Goal: Task Accomplishment & Management: Complete application form

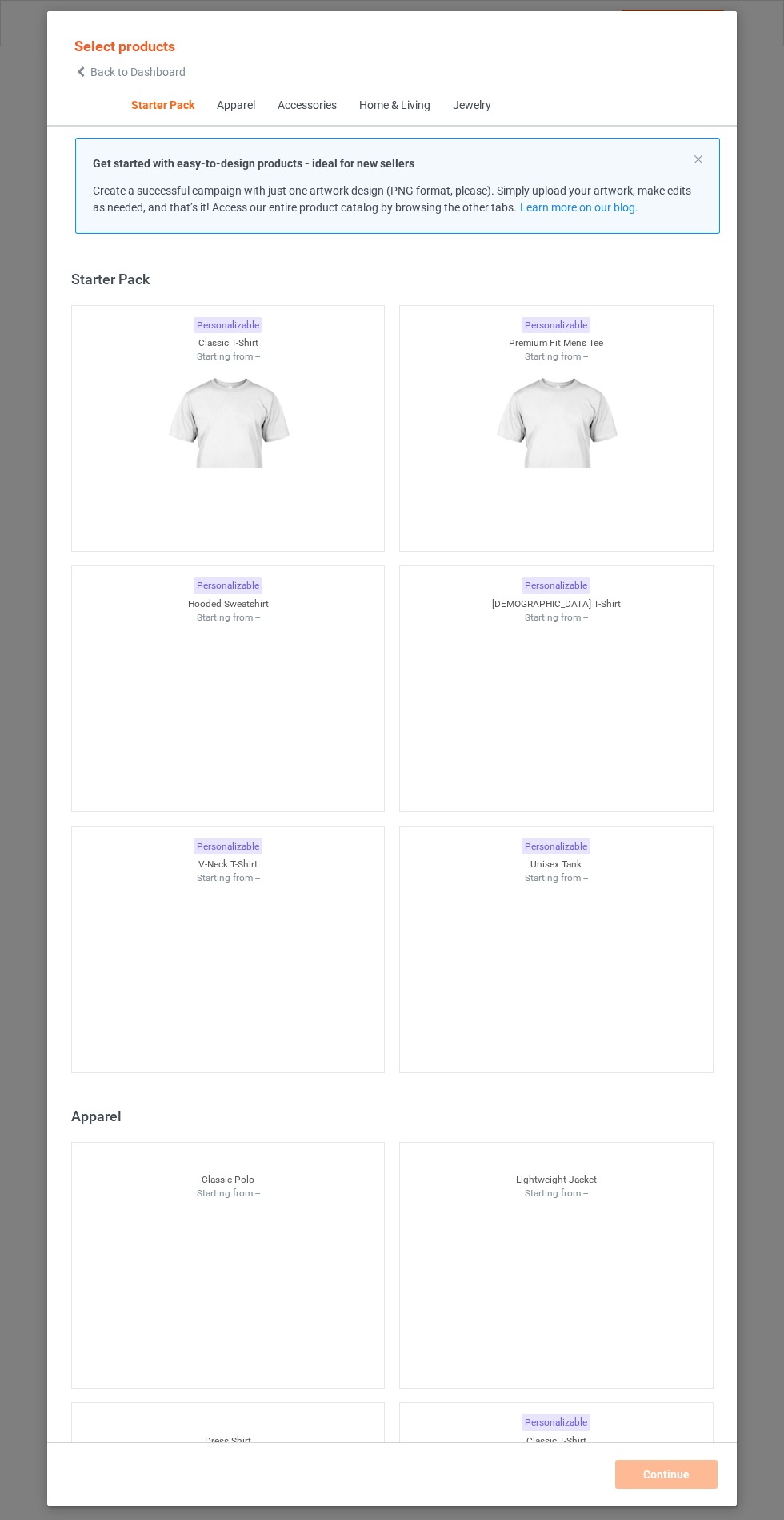
scroll to position [19, 0]
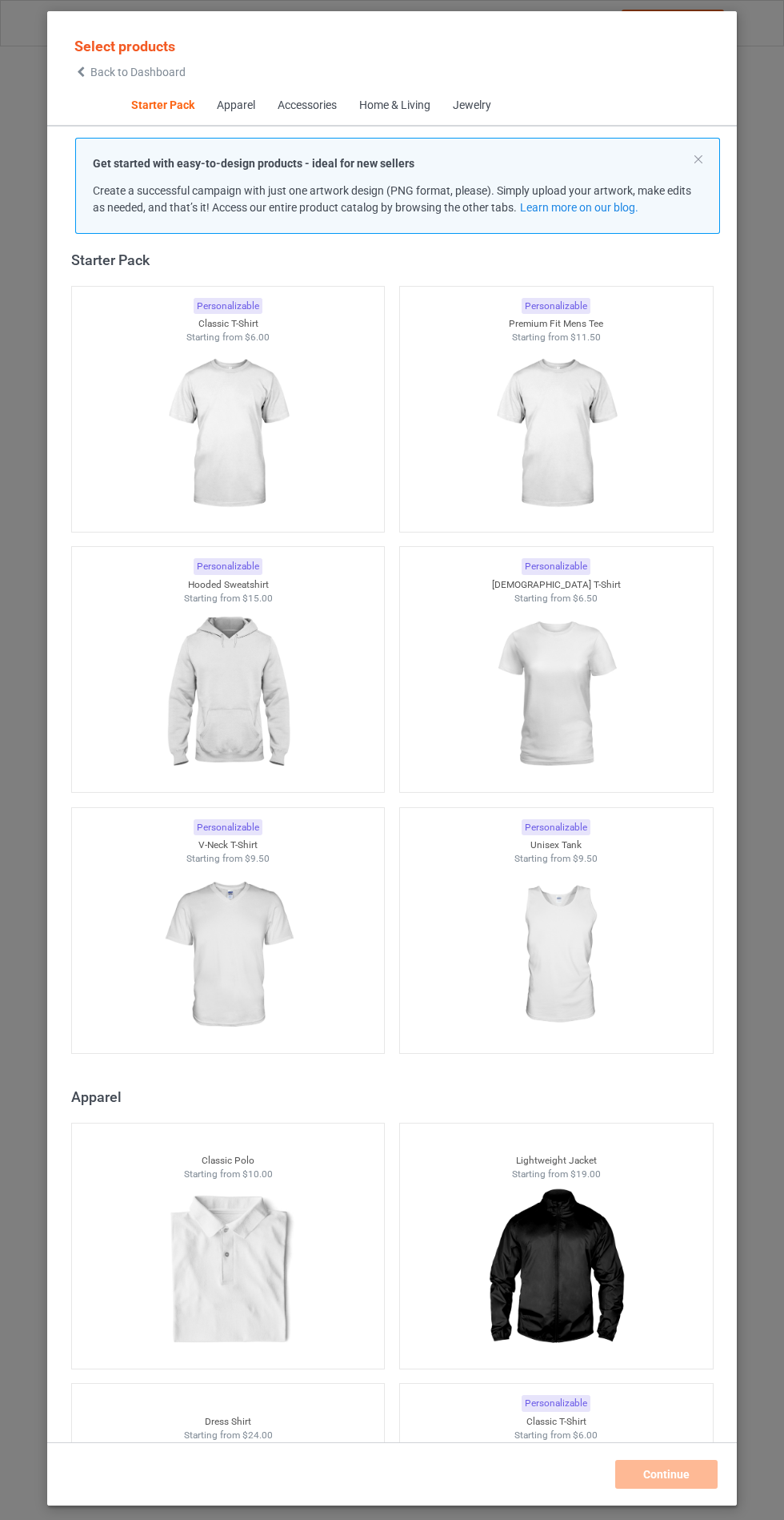
click at [254, 675] on img at bounding box center [227, 694] width 143 height 180
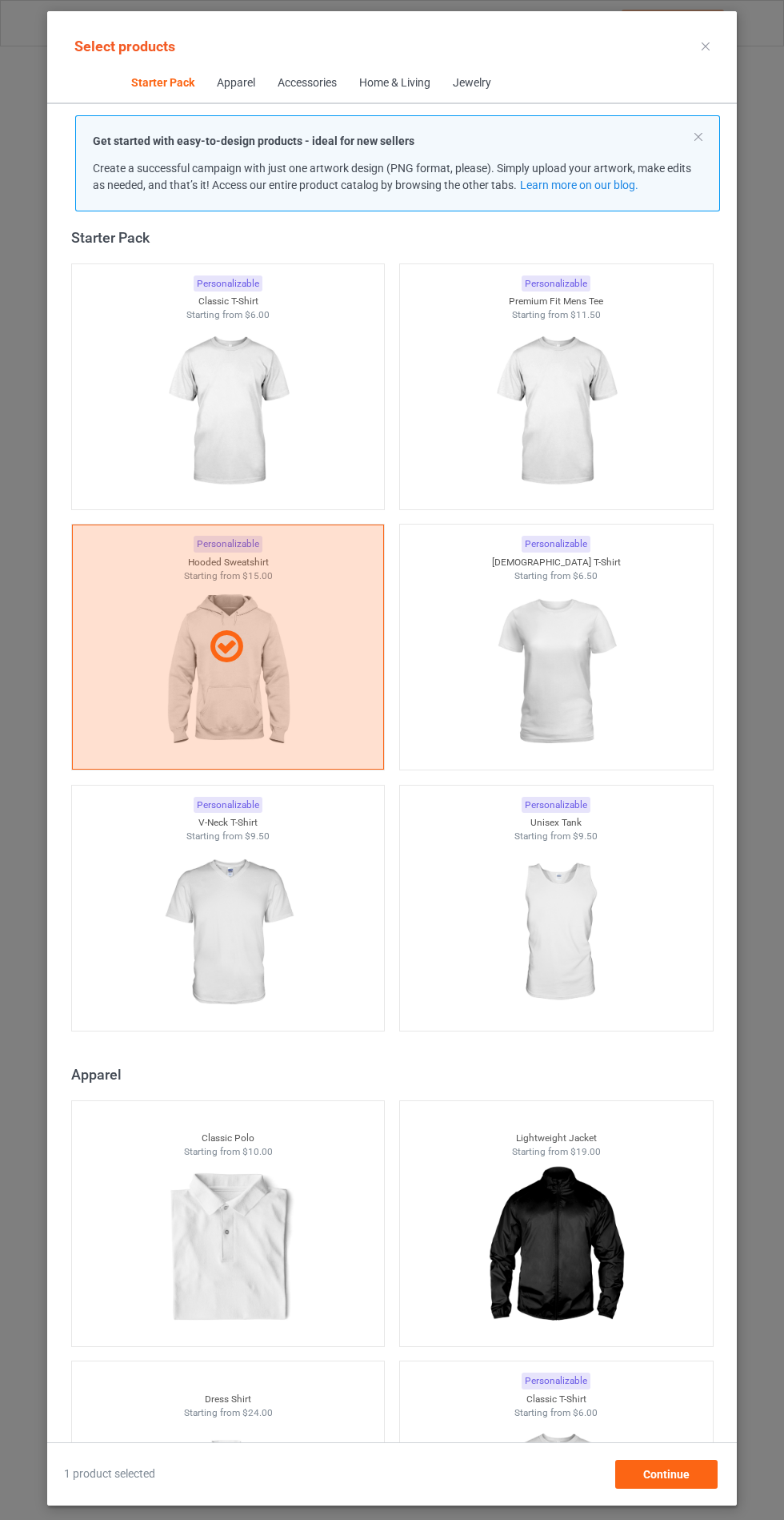
click at [230, 935] on img at bounding box center [227, 932] width 143 height 180
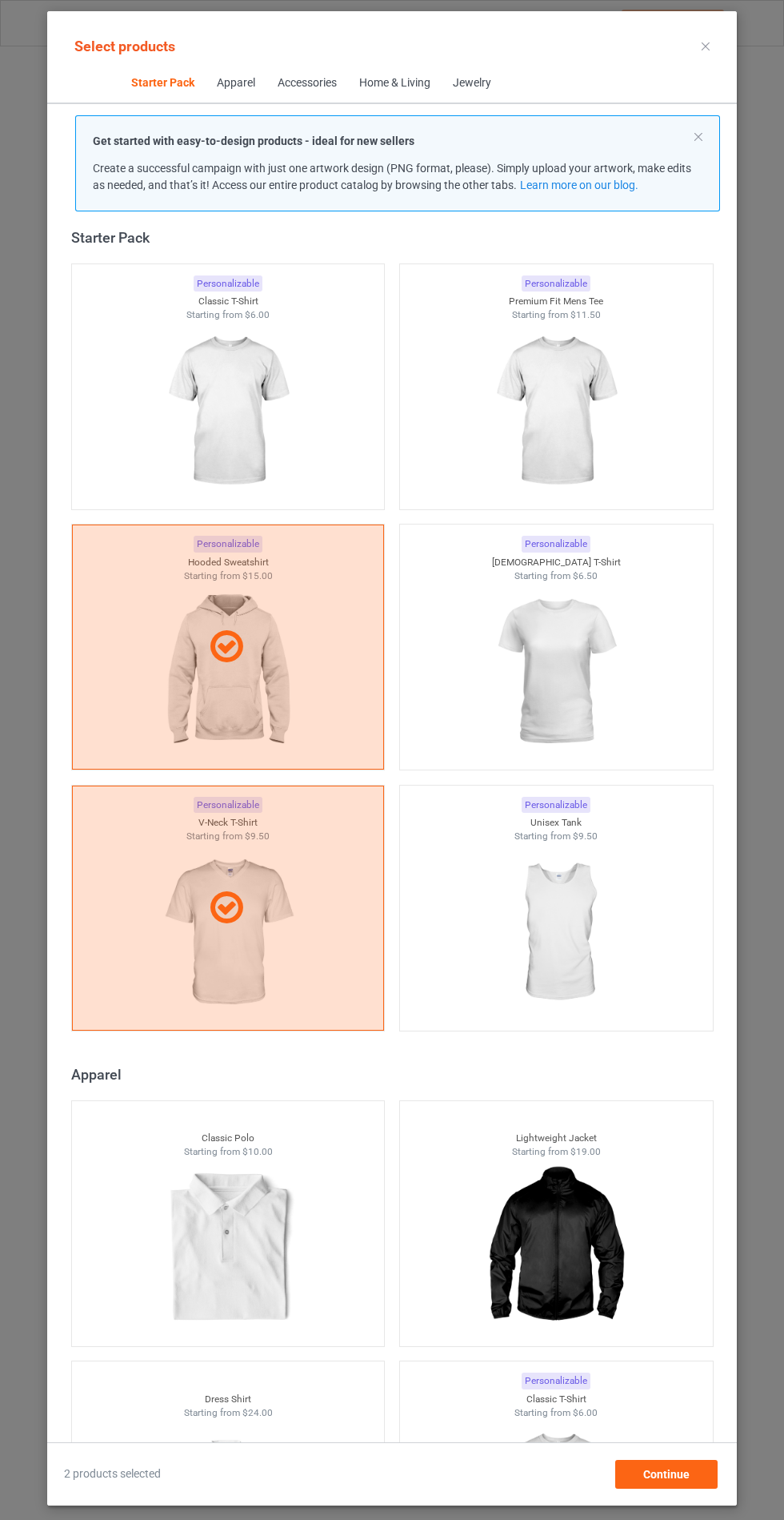
scroll to position [93, 0]
click at [696, 1483] on div "Continue" at bounding box center [667, 1474] width 103 height 29
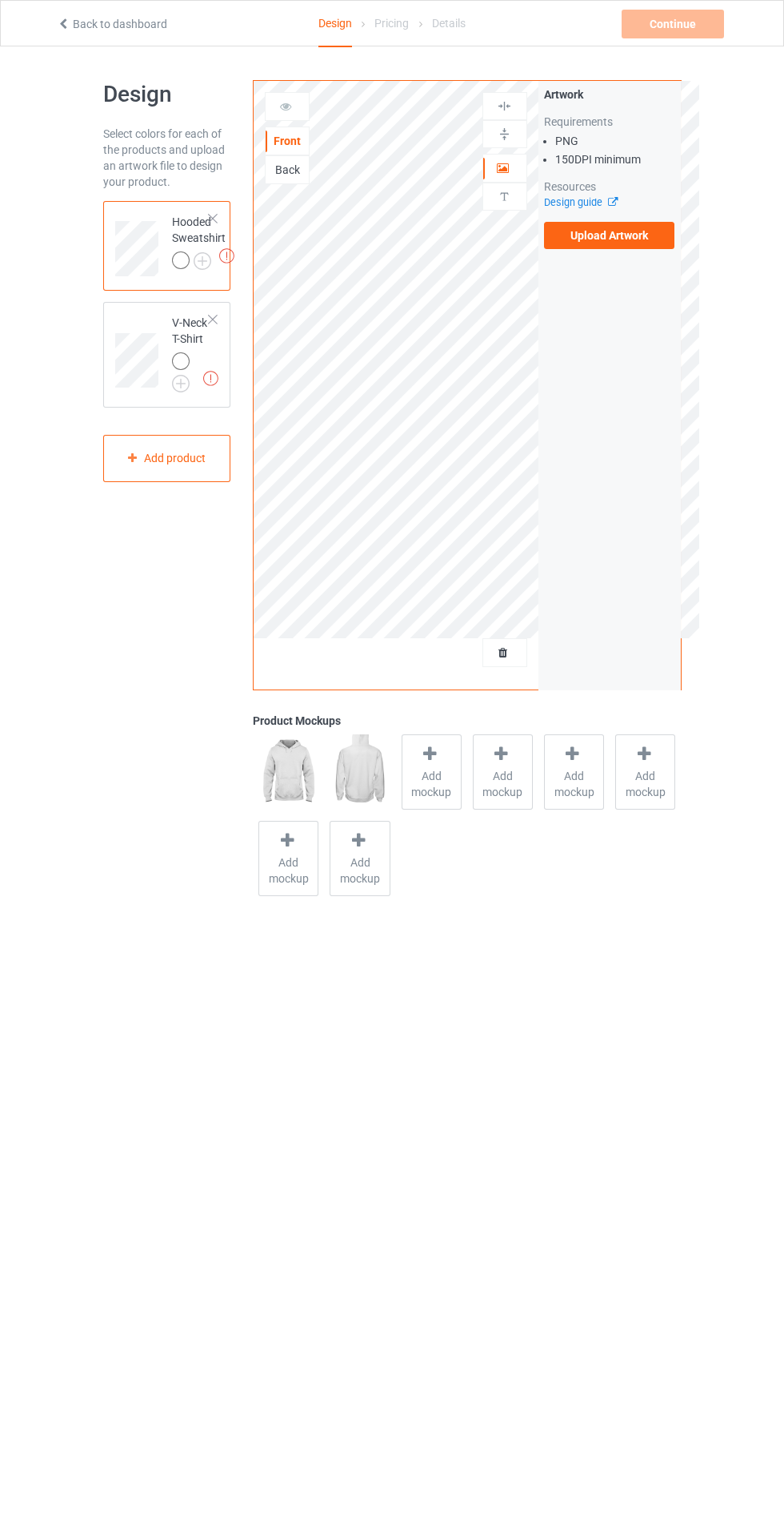
click at [636, 242] on label "Upload Artwork" at bounding box center [609, 236] width 131 height 27
click at [0, 0] on input "Upload Artwork" at bounding box center [0, 0] width 0 height 0
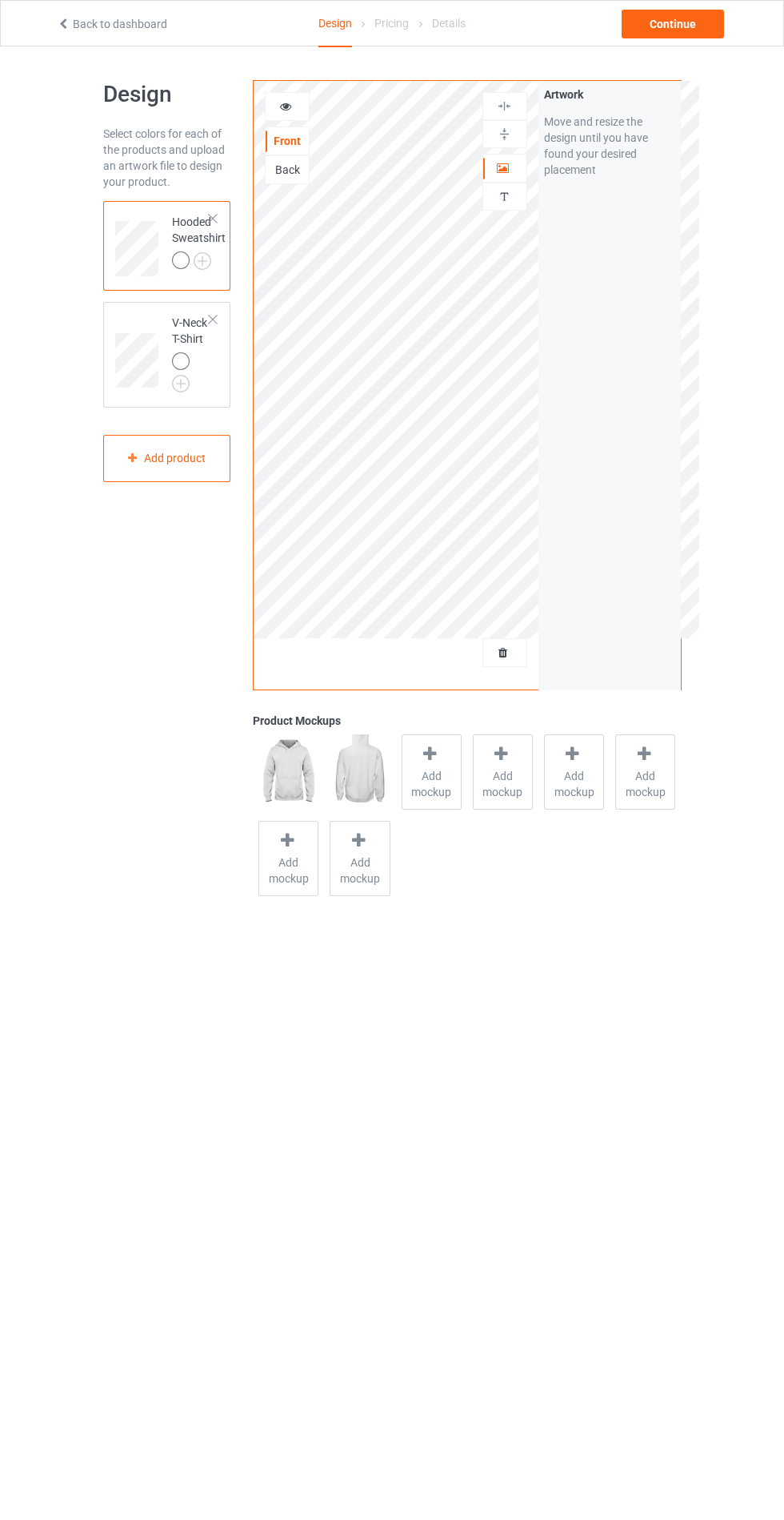
click at [442, 755] on div at bounding box center [431, 756] width 23 height 23
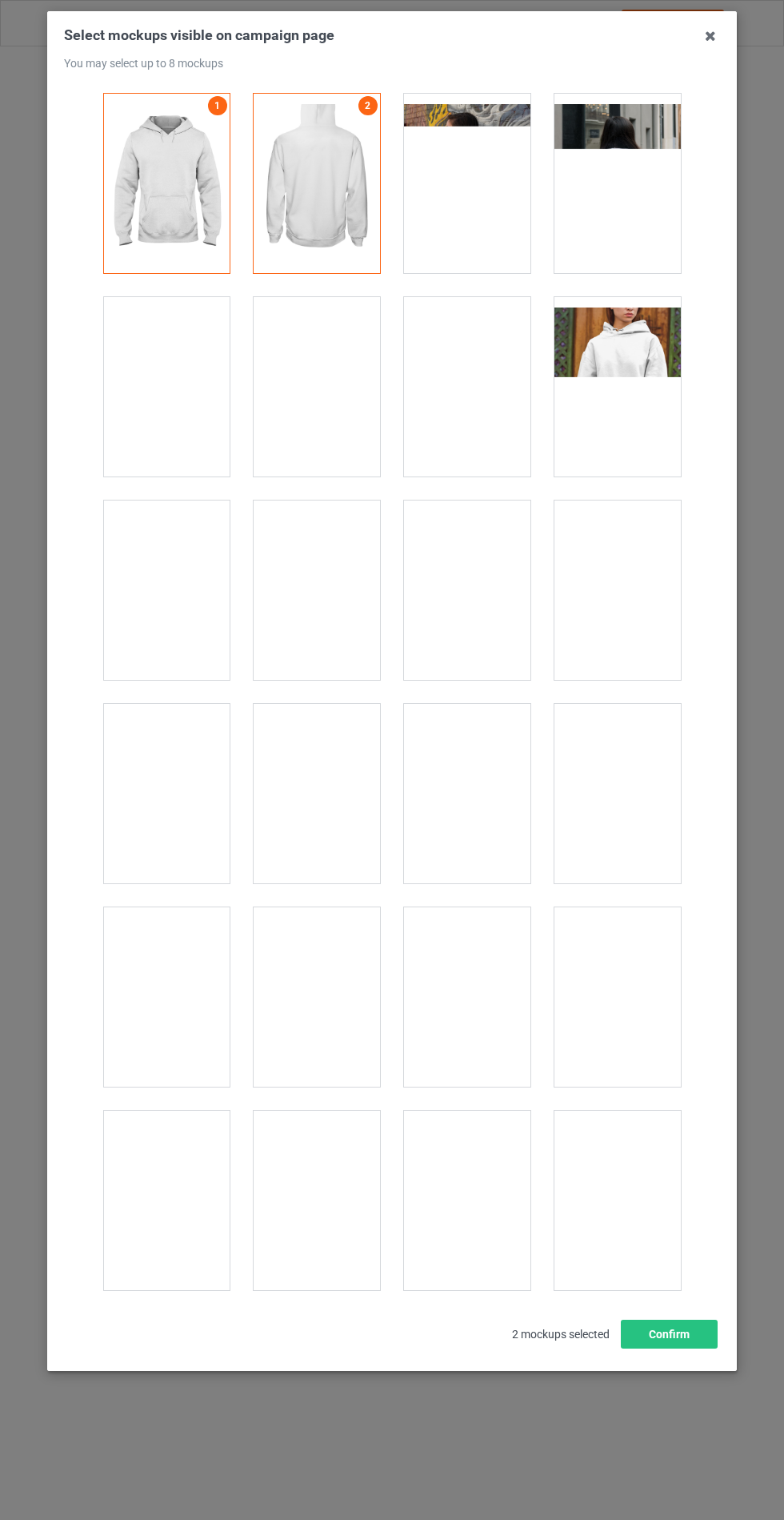
scroll to position [12923, 0]
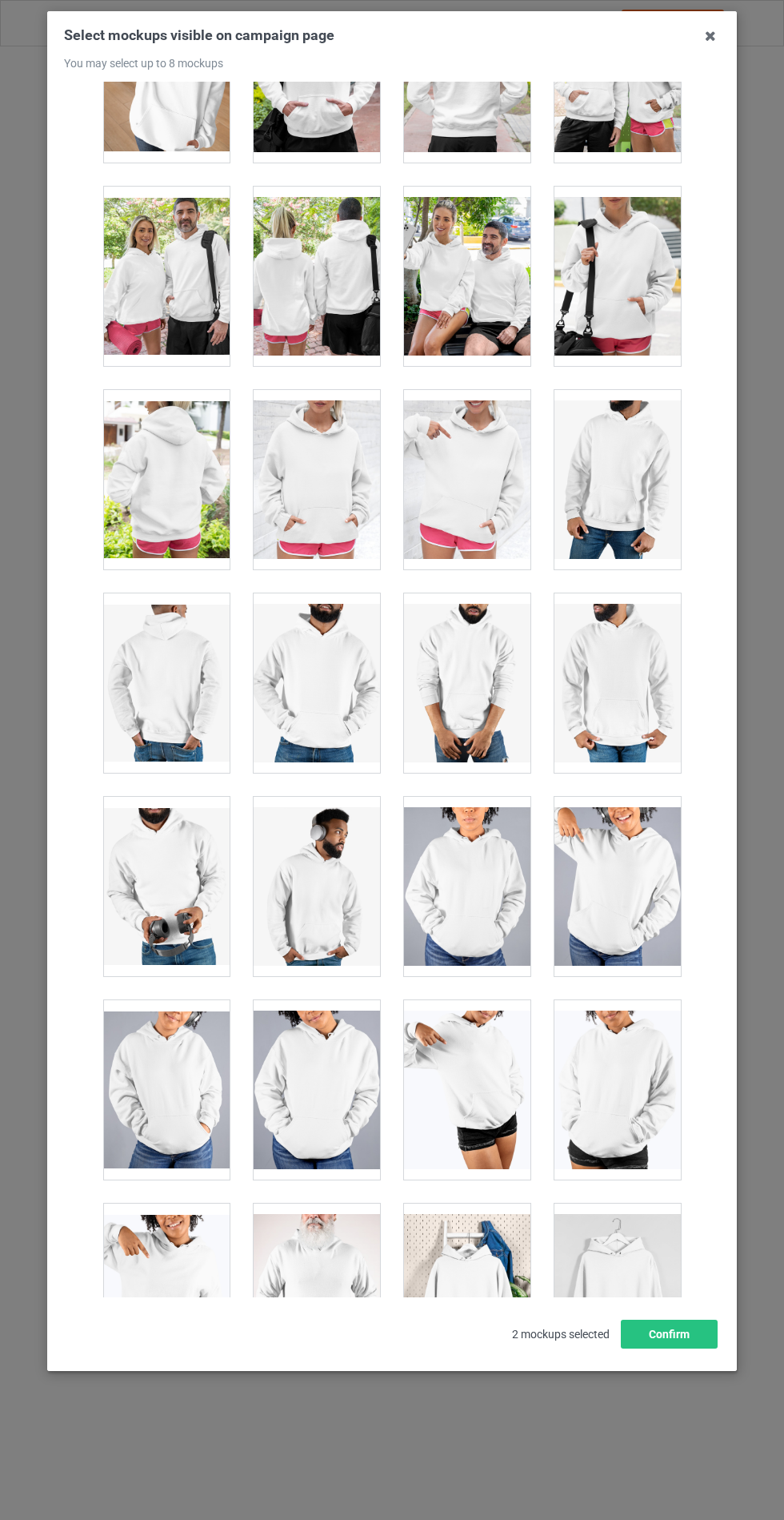
click at [337, 416] on div at bounding box center [317, 479] width 126 height 180
click at [655, 1349] on button "Confirm" at bounding box center [669, 1334] width 97 height 29
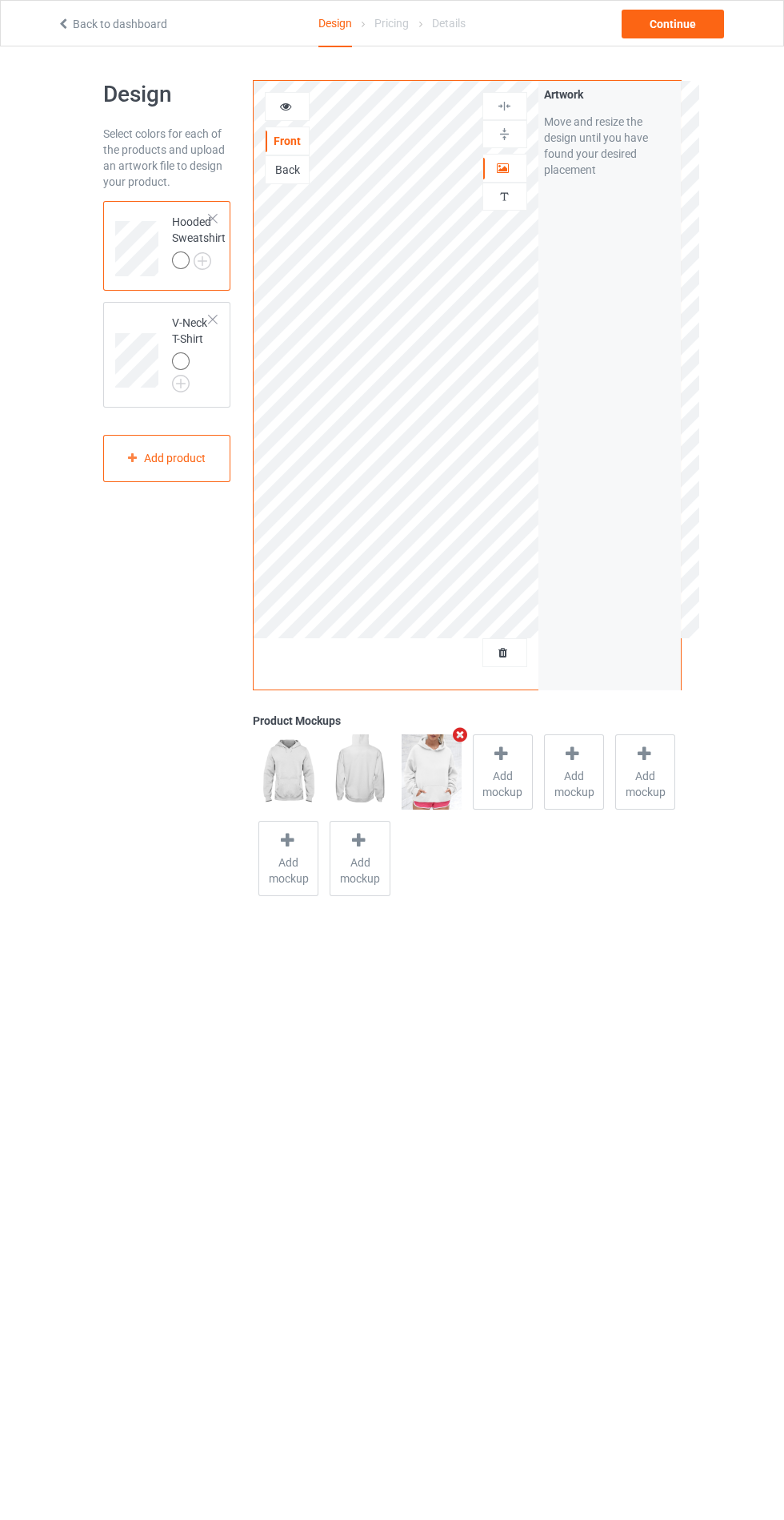
click at [0, 0] on img at bounding box center [0, 0] width 0 height 0
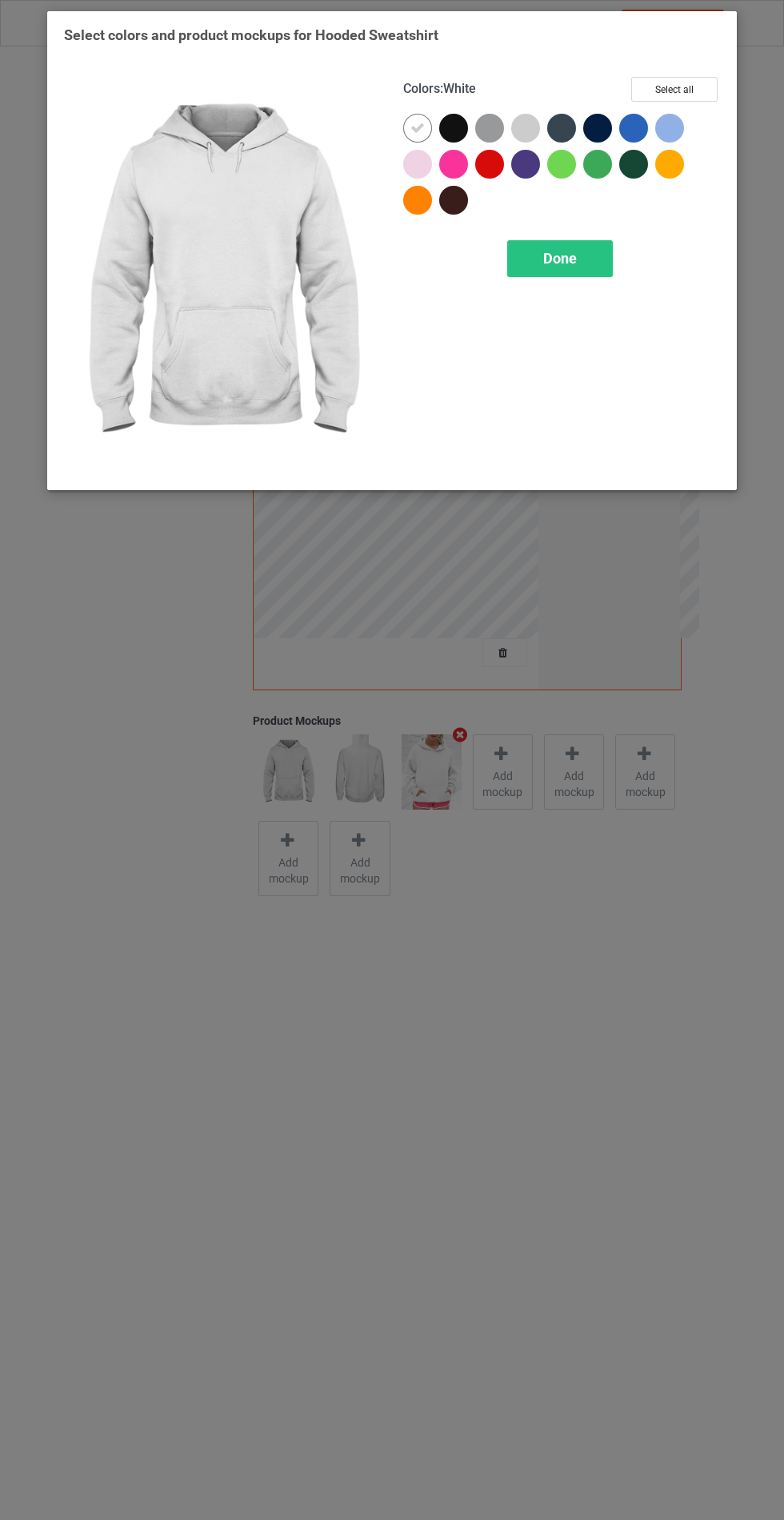
click at [426, 164] on div at bounding box center [418, 164] width 29 height 29
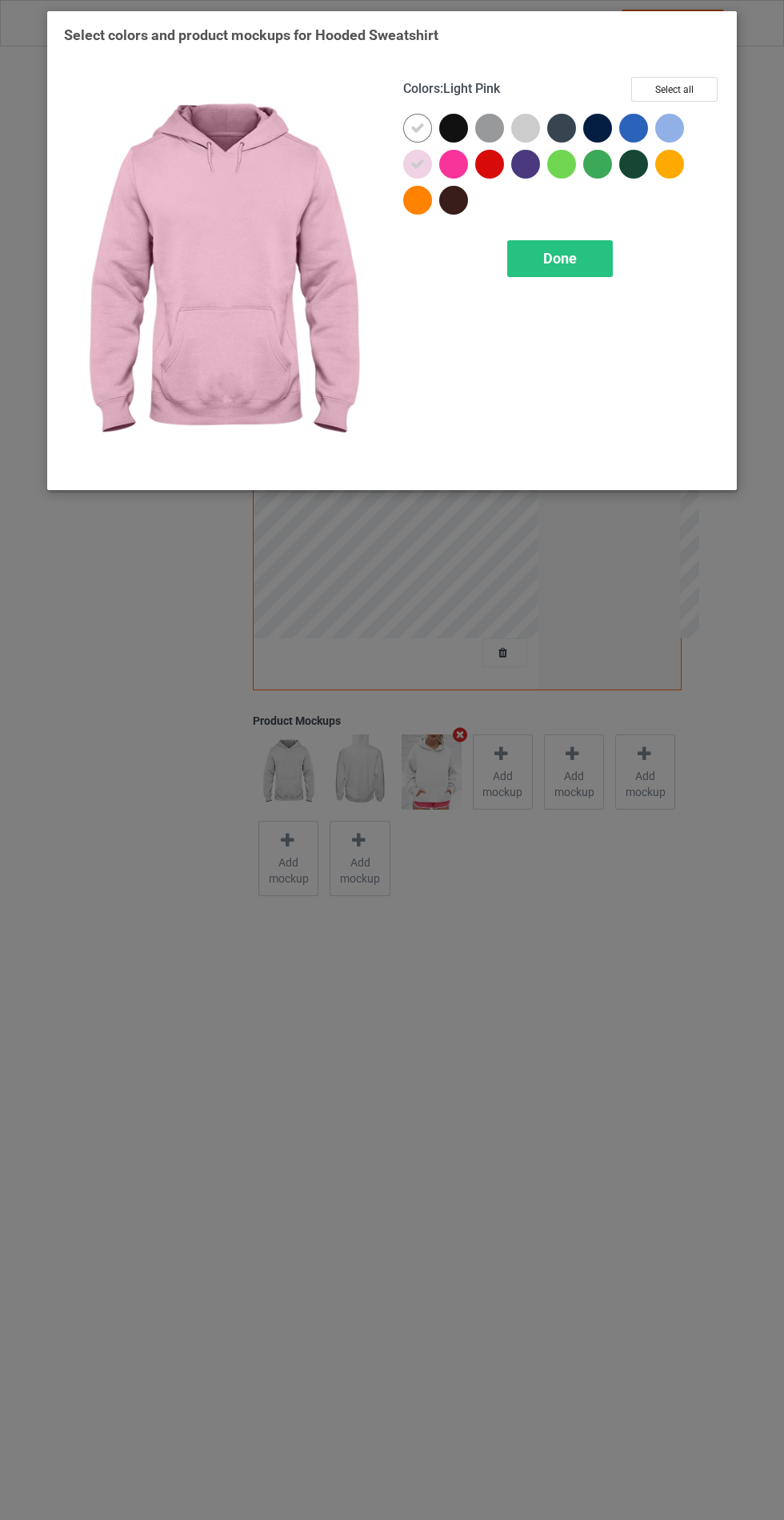
click at [525, 133] on div at bounding box center [526, 128] width 29 height 29
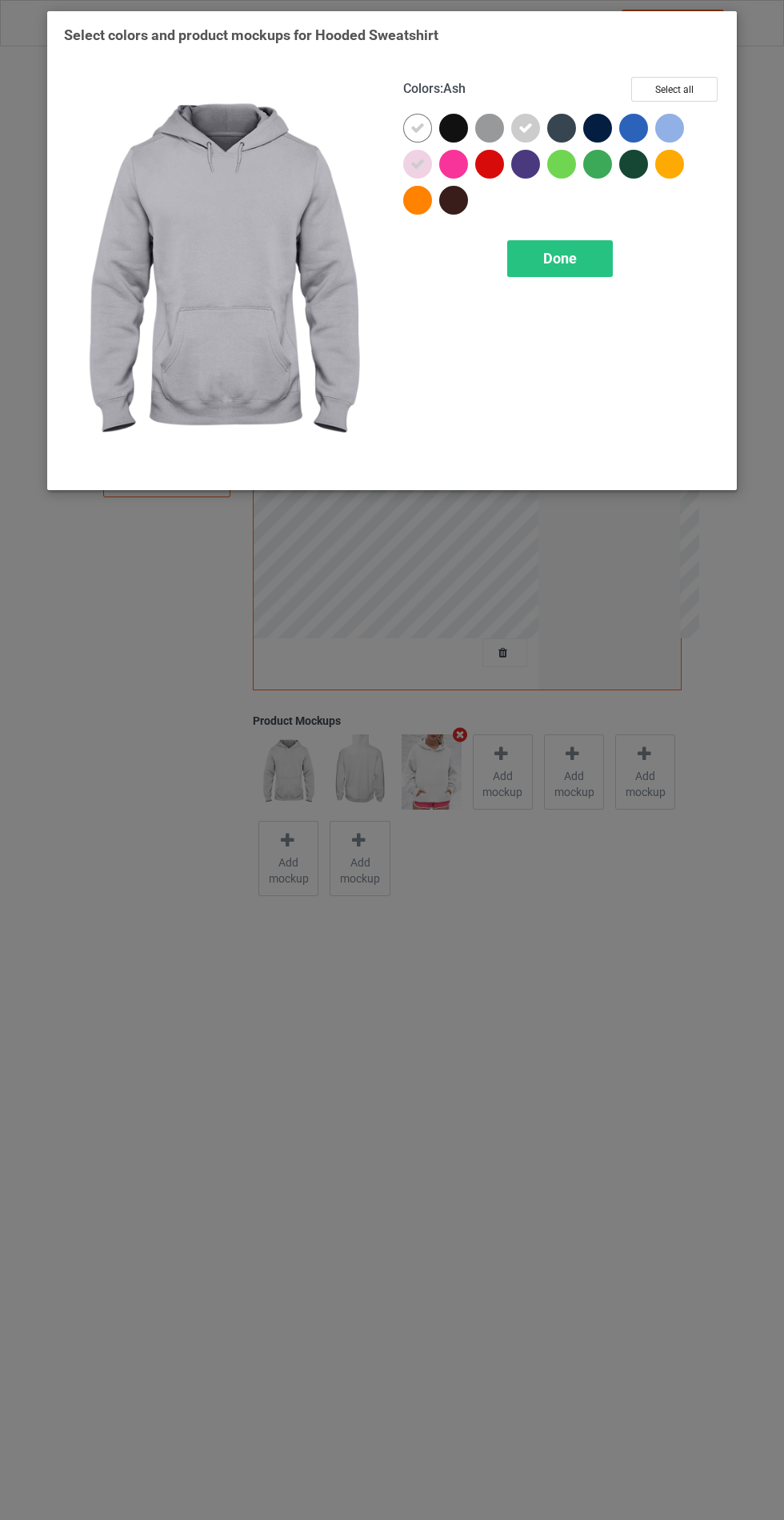
click at [662, 131] on div at bounding box center [669, 128] width 29 height 29
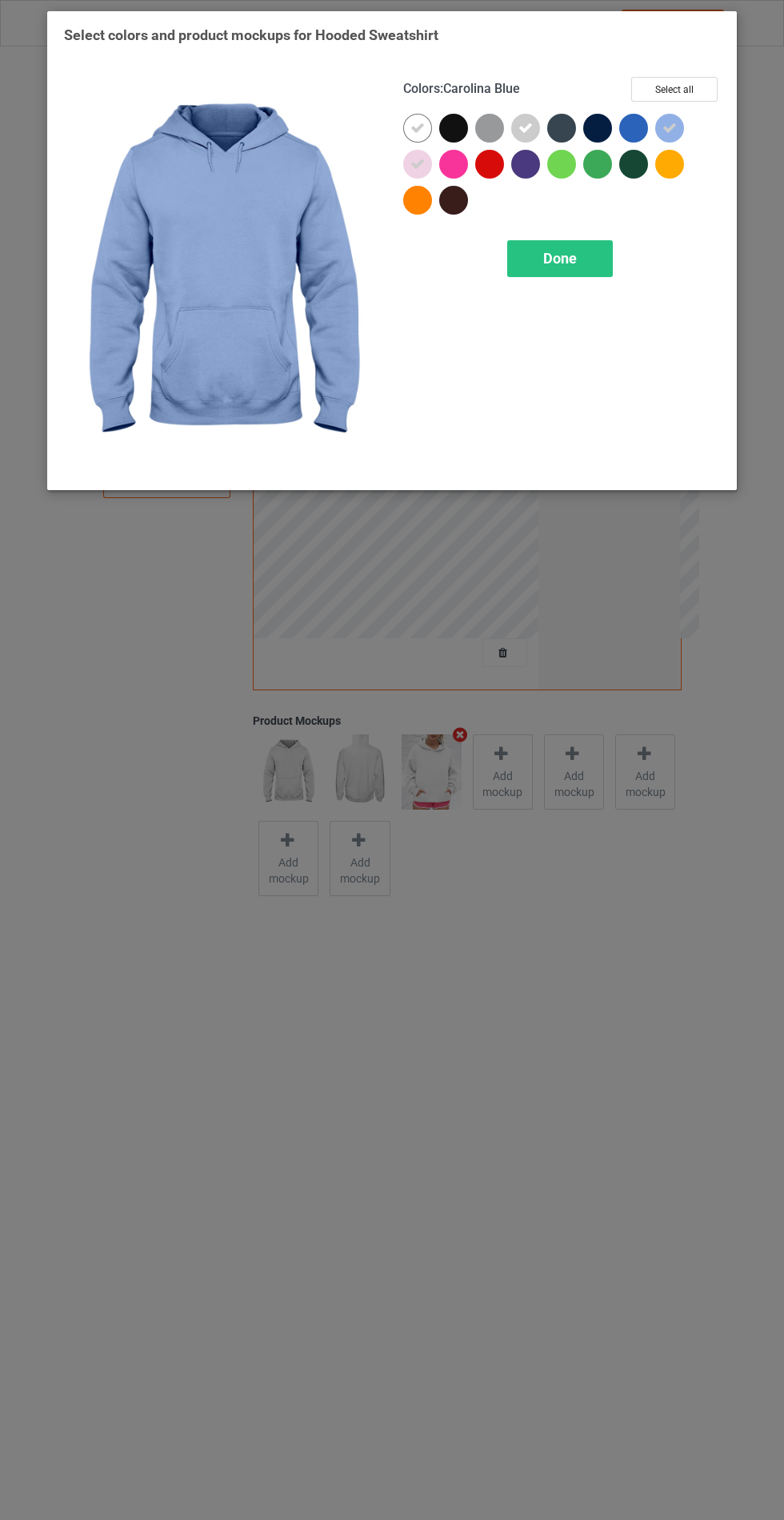
click at [576, 273] on div "Done" at bounding box center [559, 258] width 106 height 37
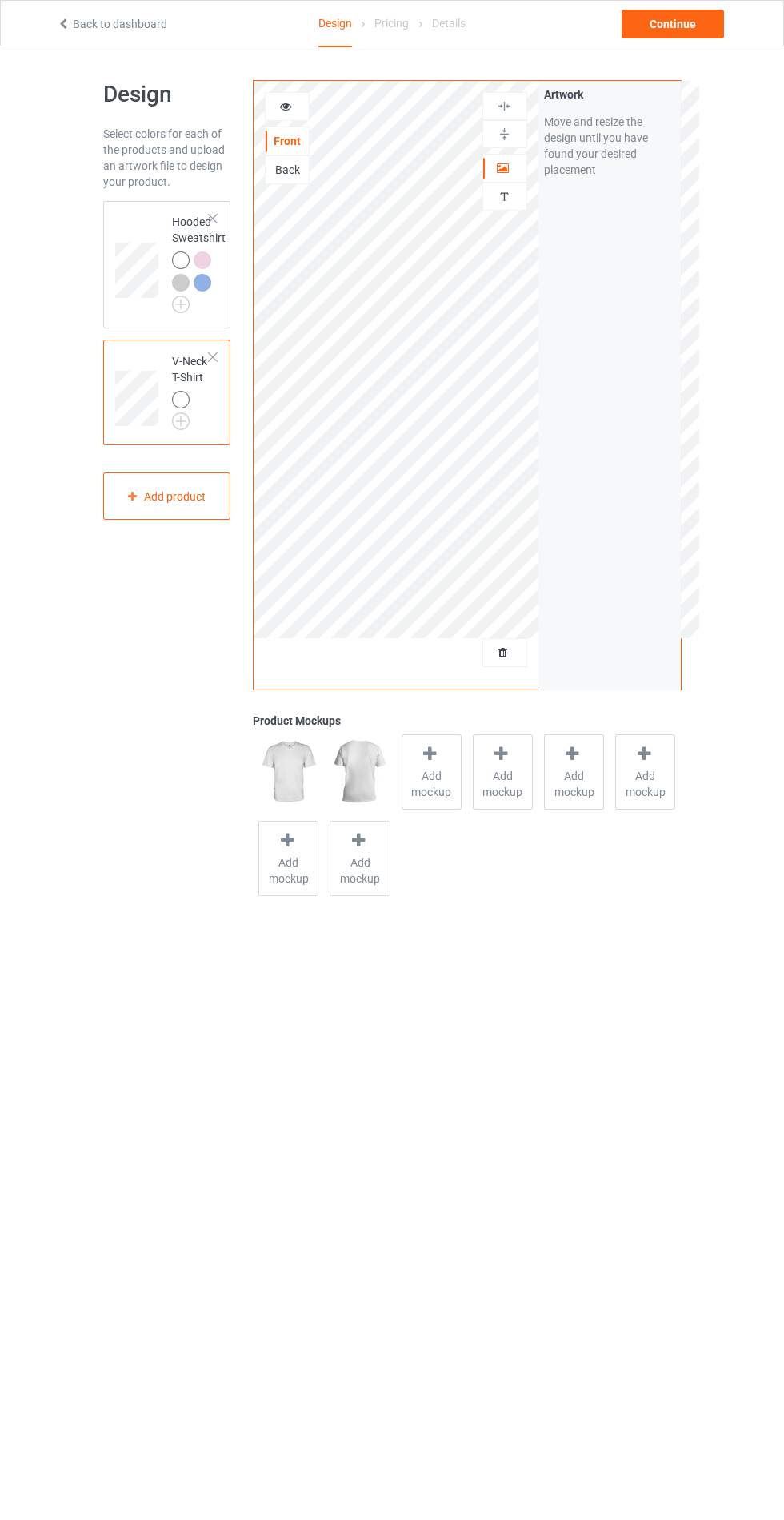
click at [415, 784] on span "Add mockup" at bounding box center [431, 783] width 59 height 32
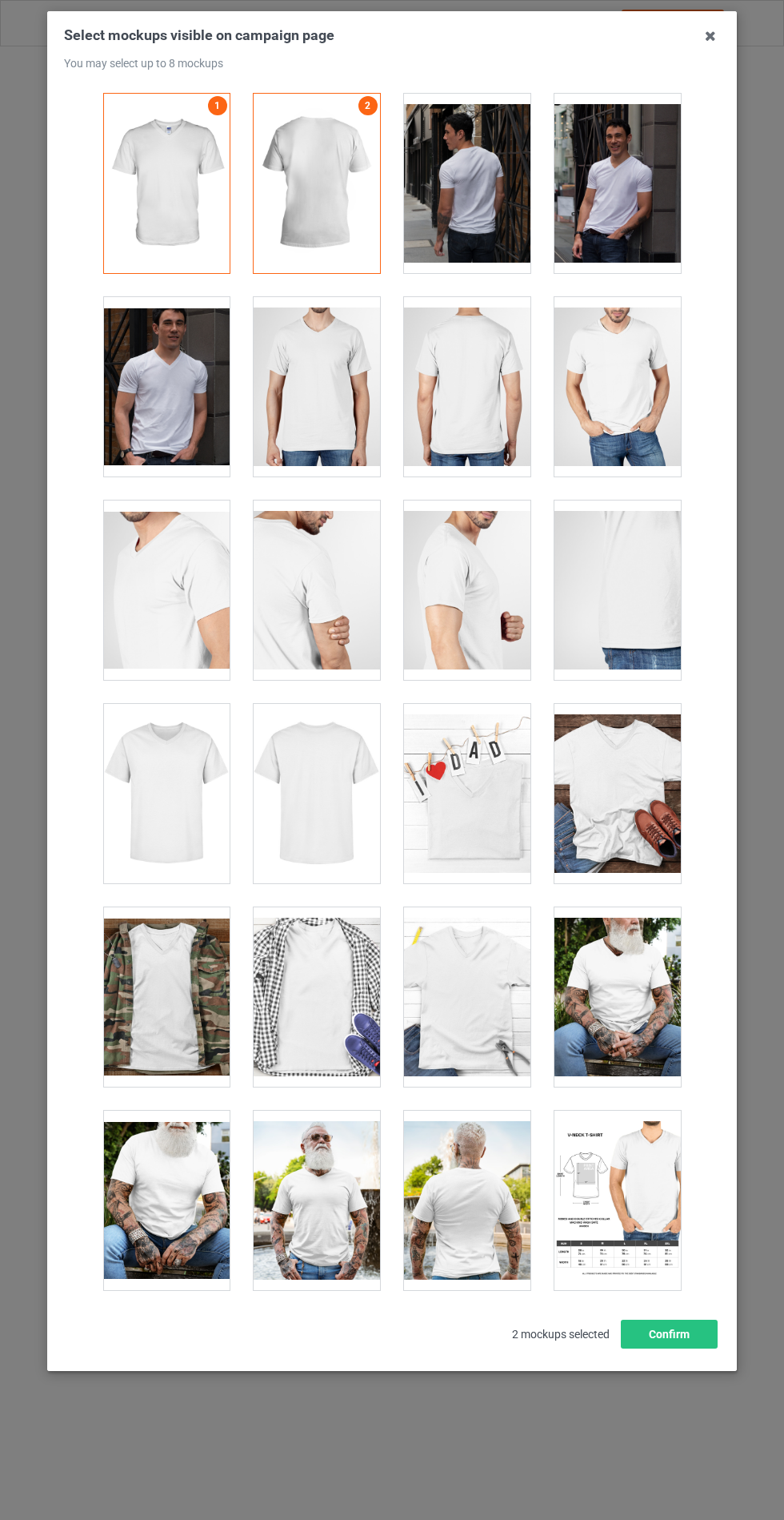
scroll to position [2158, 0]
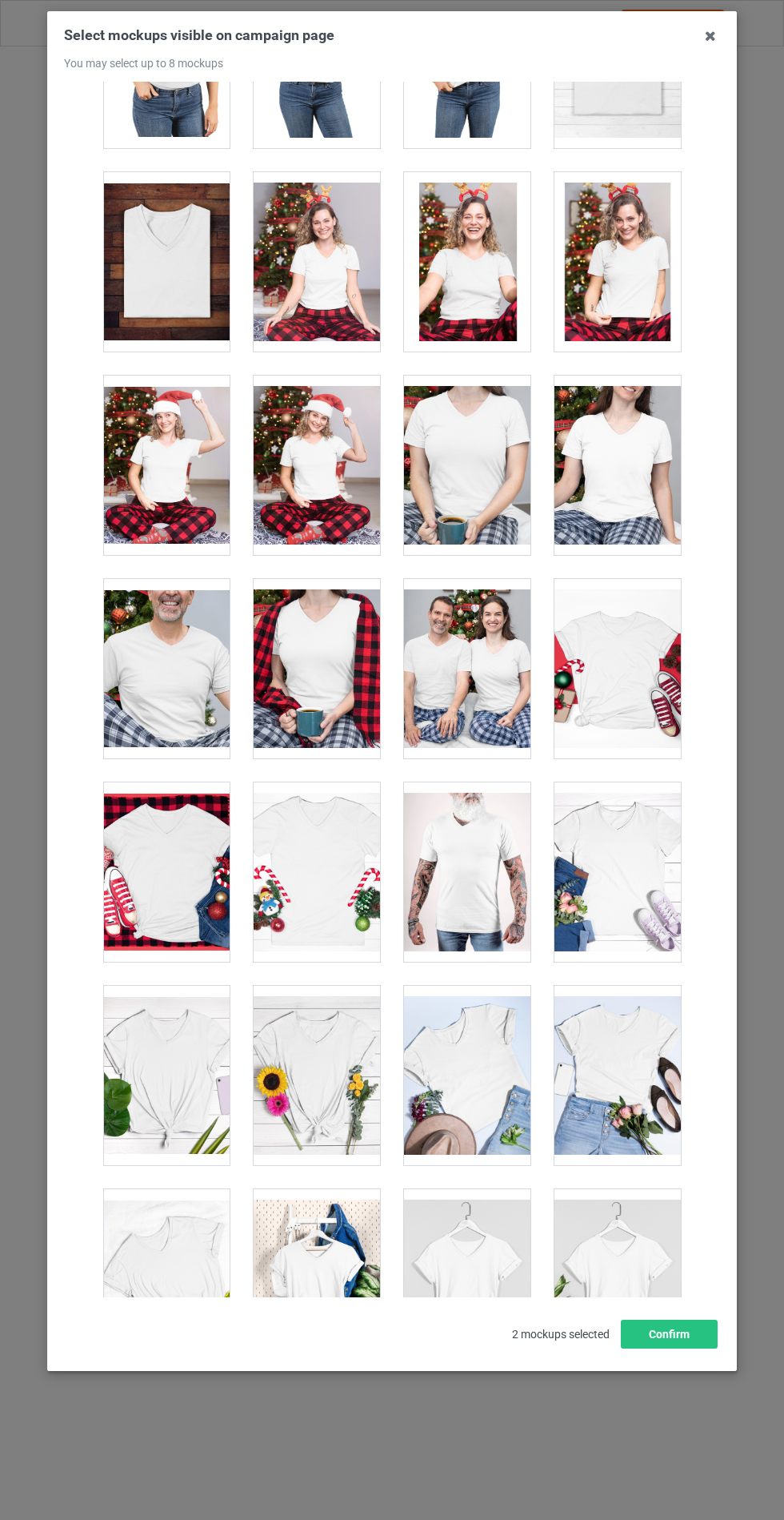
click at [634, 1263] on div at bounding box center [618, 1278] width 126 height 180
click at [482, 1115] on div at bounding box center [467, 1075] width 126 height 180
click at [648, 1349] on button "Confirm" at bounding box center [669, 1334] width 97 height 29
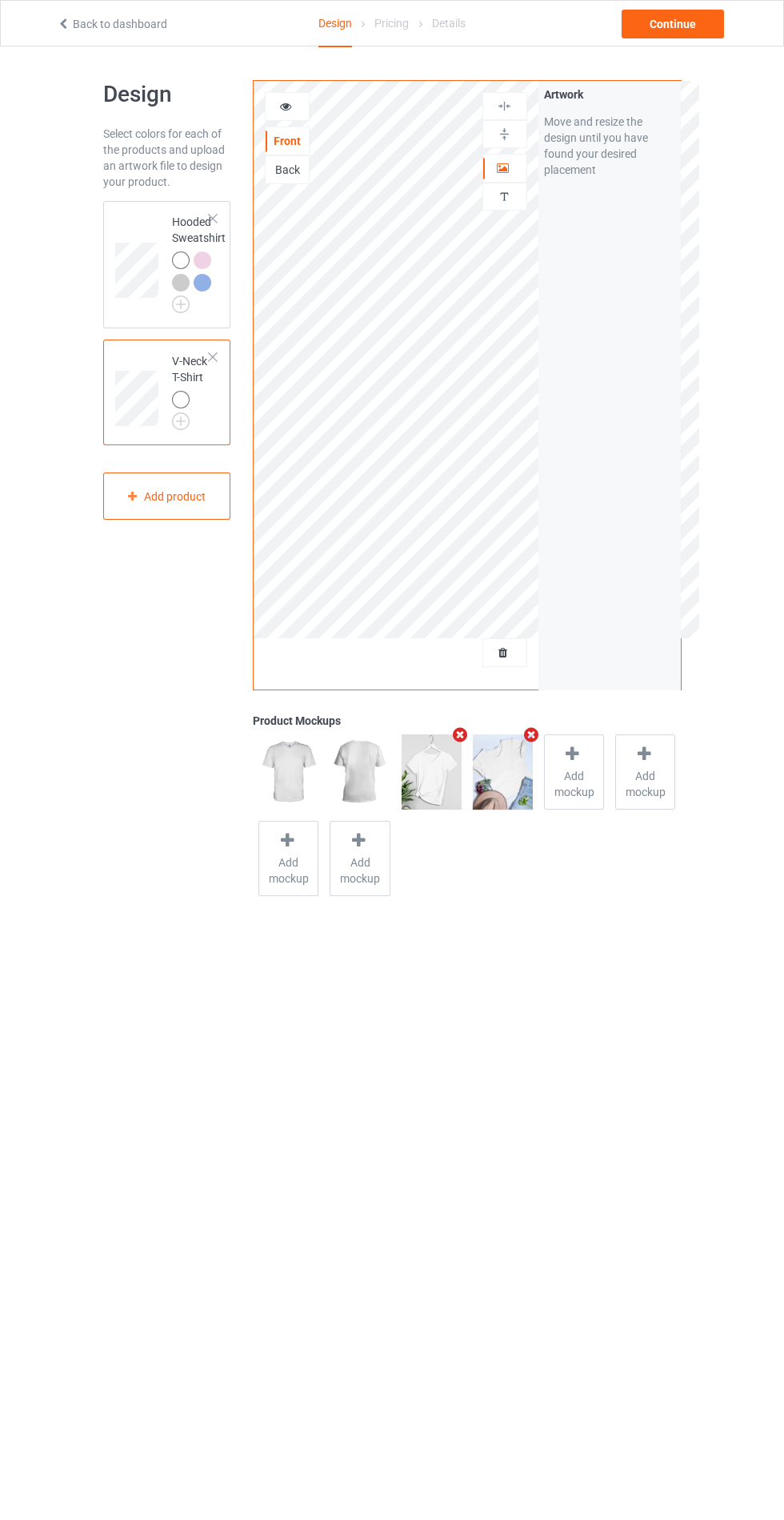
click at [0, 0] on img at bounding box center [0, 0] width 0 height 0
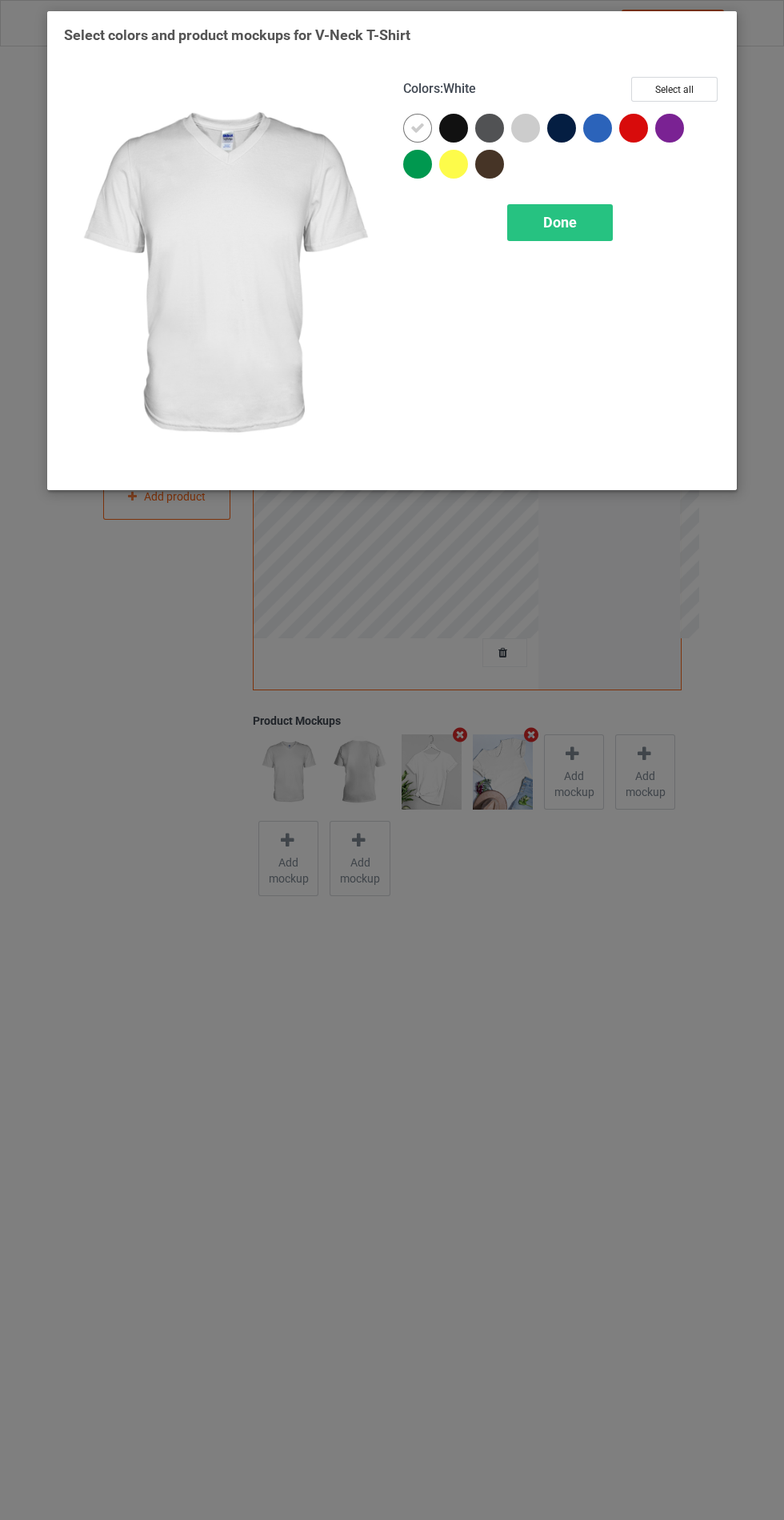
click at [531, 122] on div at bounding box center [526, 128] width 29 height 29
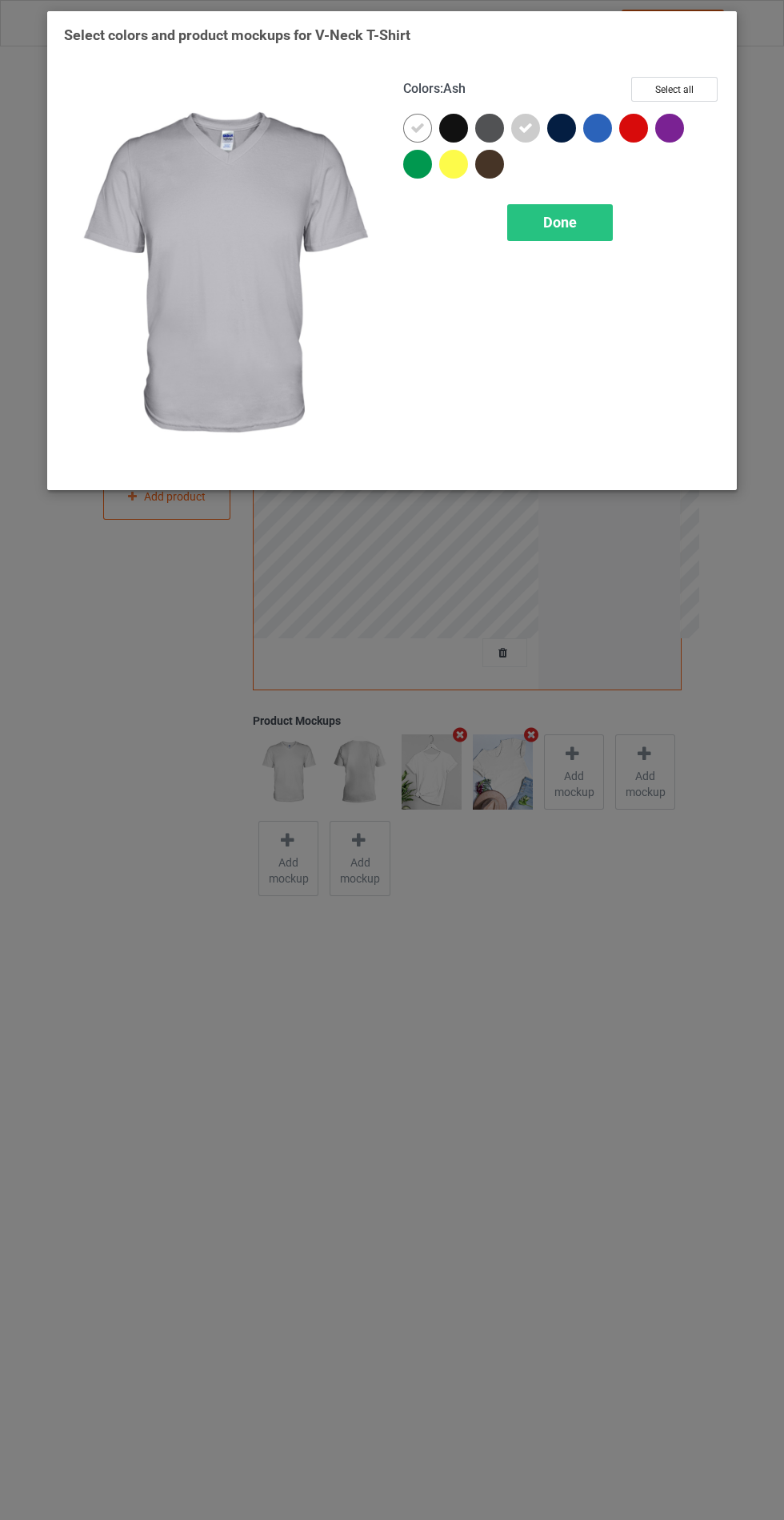
click at [559, 217] on span "Done" at bounding box center [559, 222] width 33 height 17
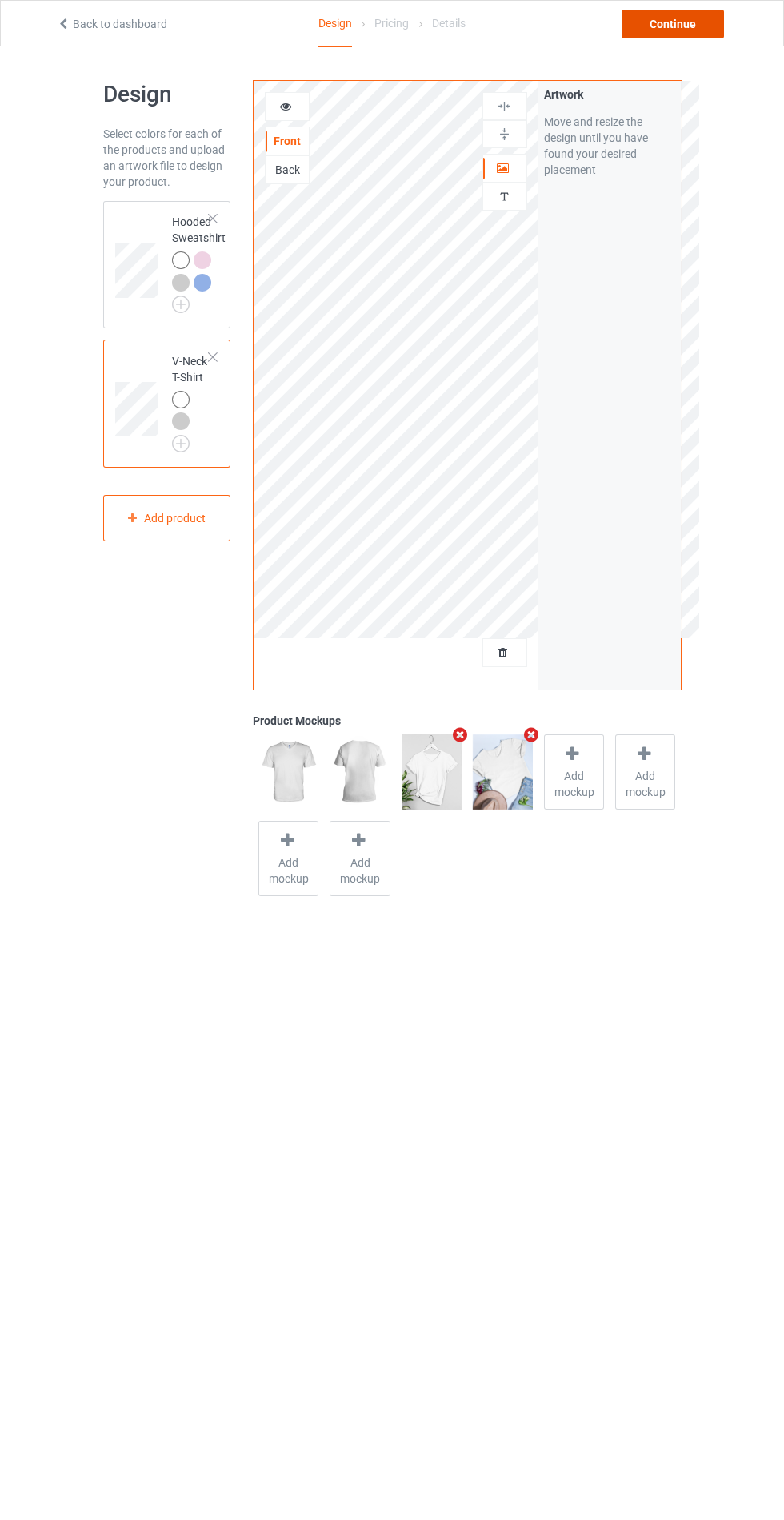
click at [685, 22] on div "Continue" at bounding box center [673, 24] width 103 height 29
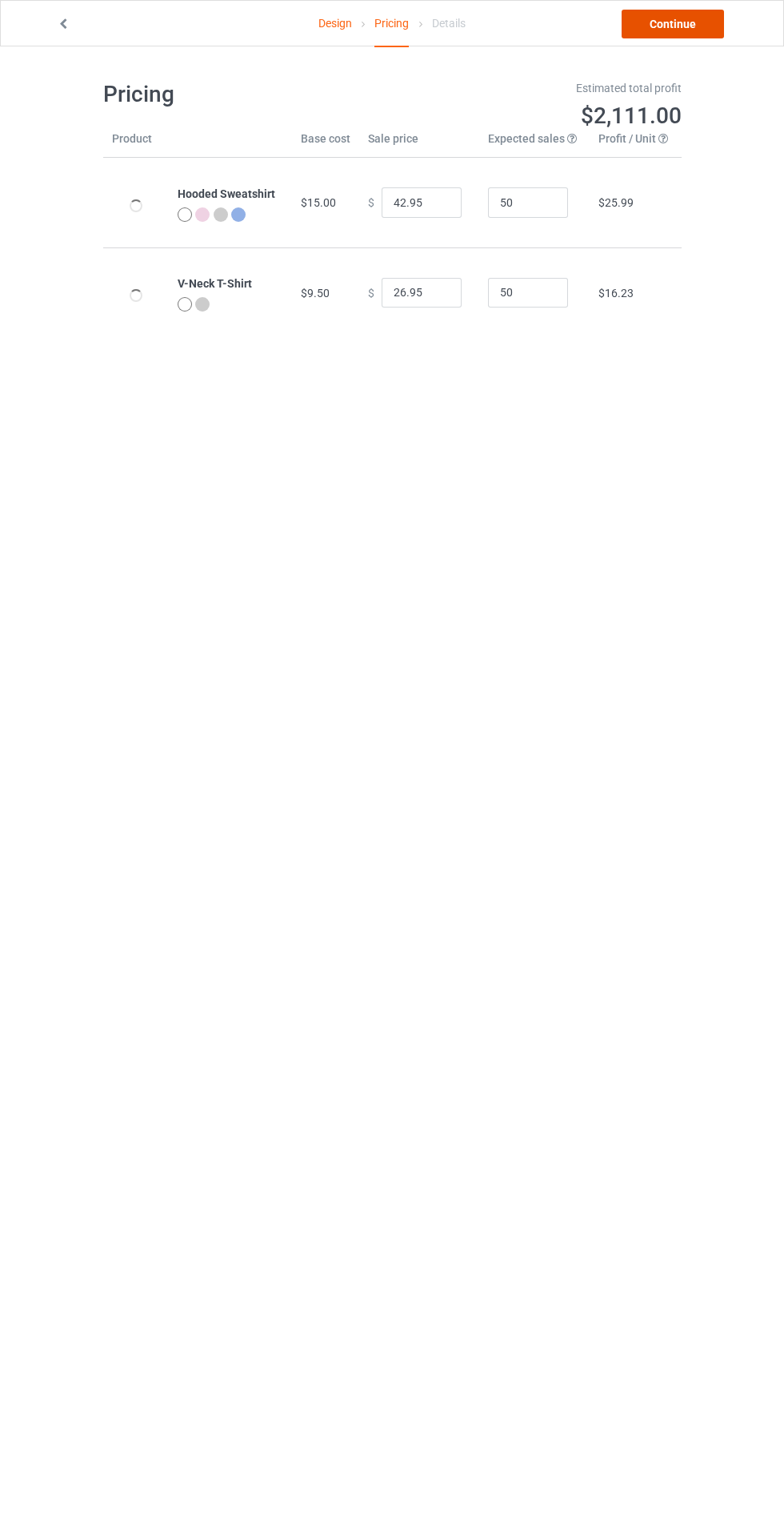
click at [667, 23] on link "Continue" at bounding box center [673, 24] width 103 height 29
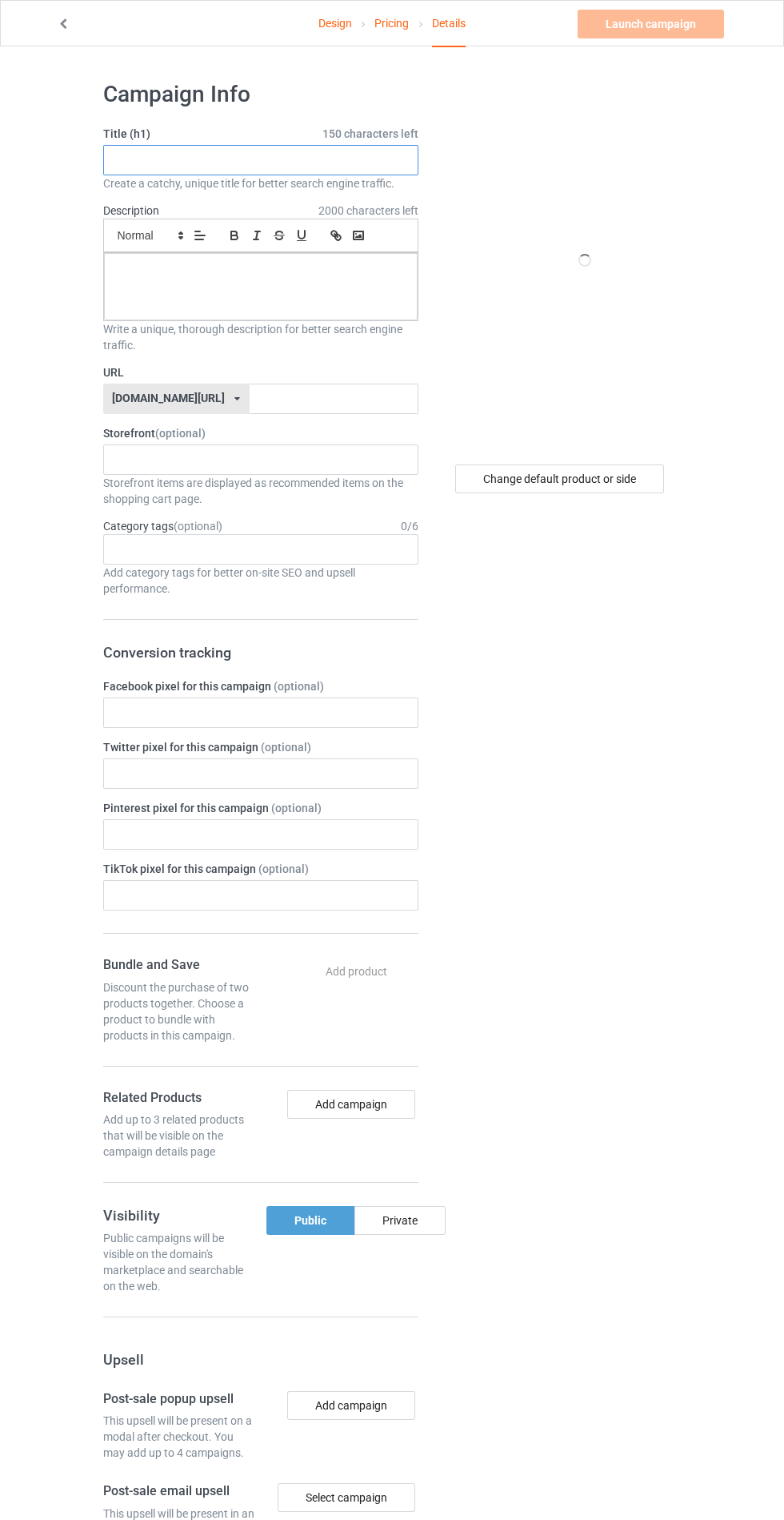
click at [358, 160] on input "text" at bounding box center [260, 161] width 315 height 31
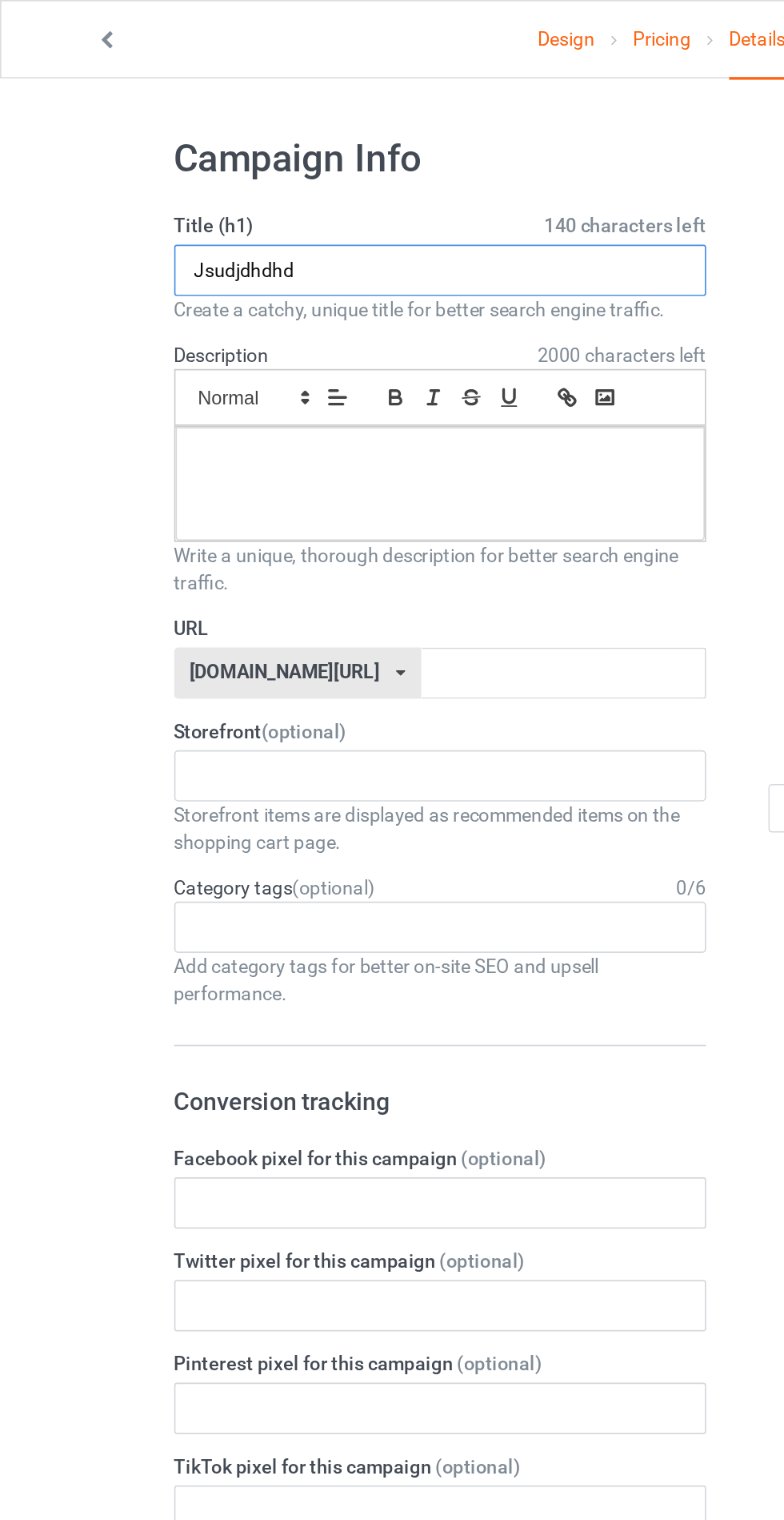
type input "Jsudjdhdhd"
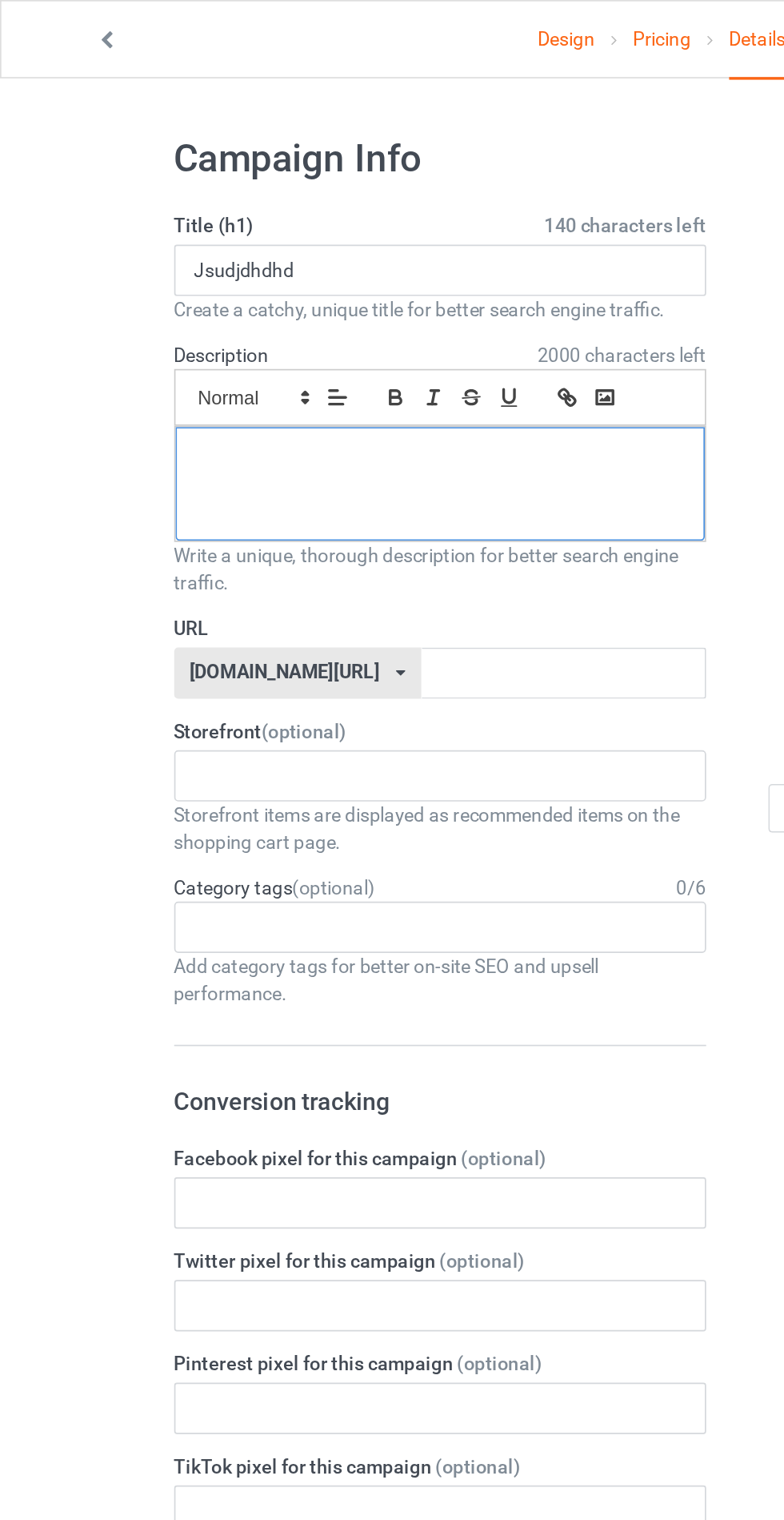
click at [337, 296] on div at bounding box center [261, 286] width 314 height 68
click at [357, 394] on input "text" at bounding box center [334, 399] width 169 height 31
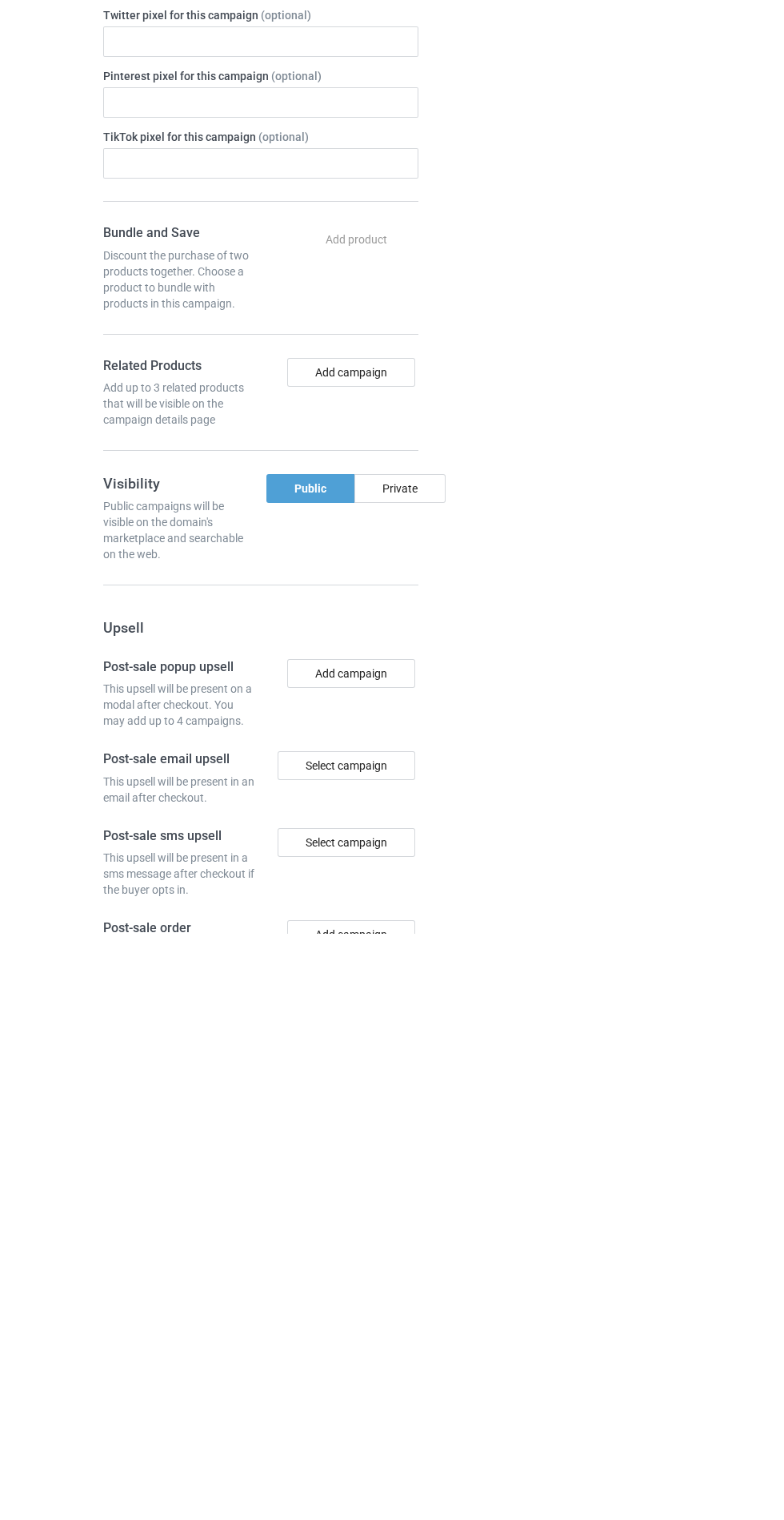
scroll to position [151, 0]
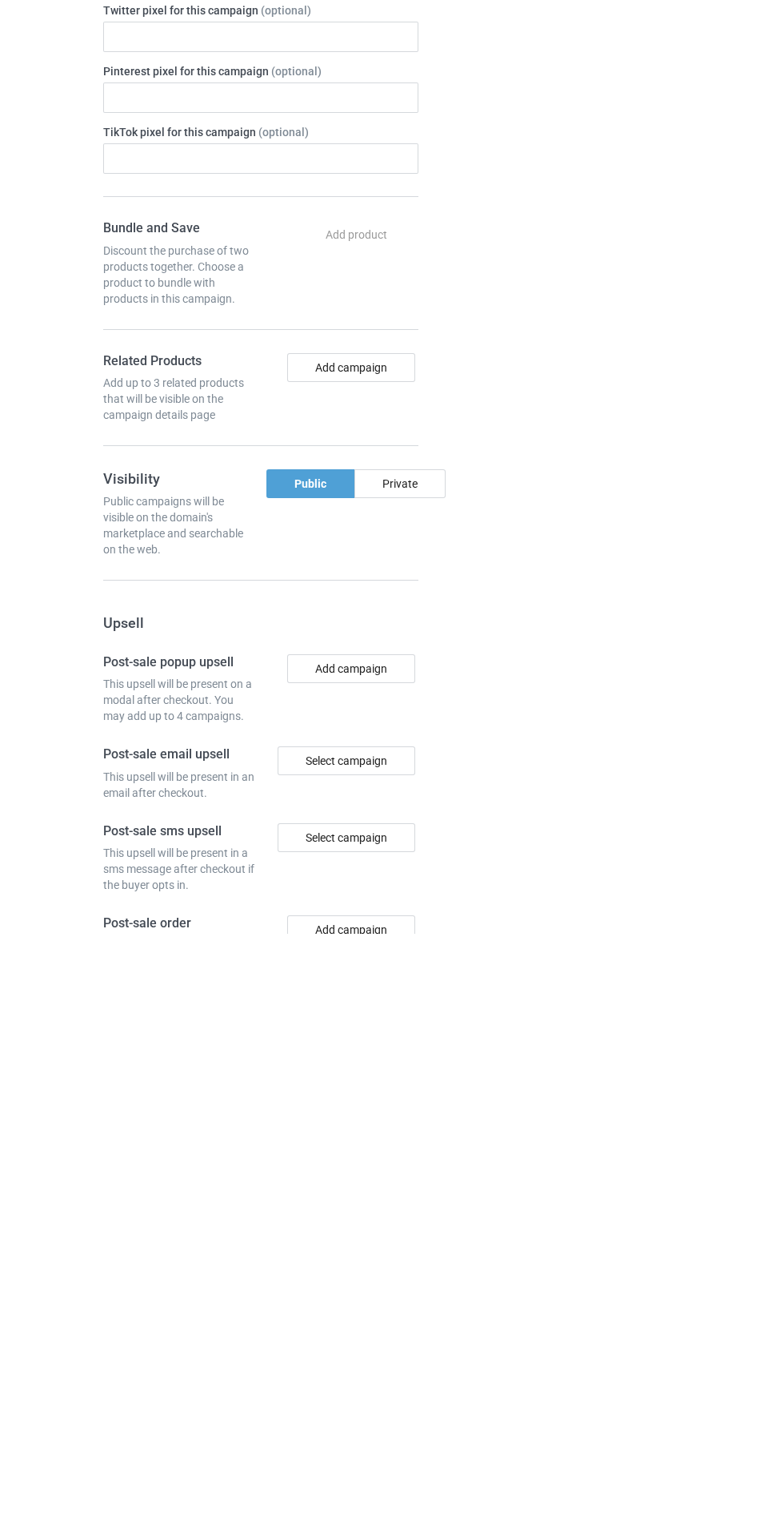
type input "Jehehhdhdhd"
click at [364, 1073] on div "Private" at bounding box center [400, 1070] width 91 height 29
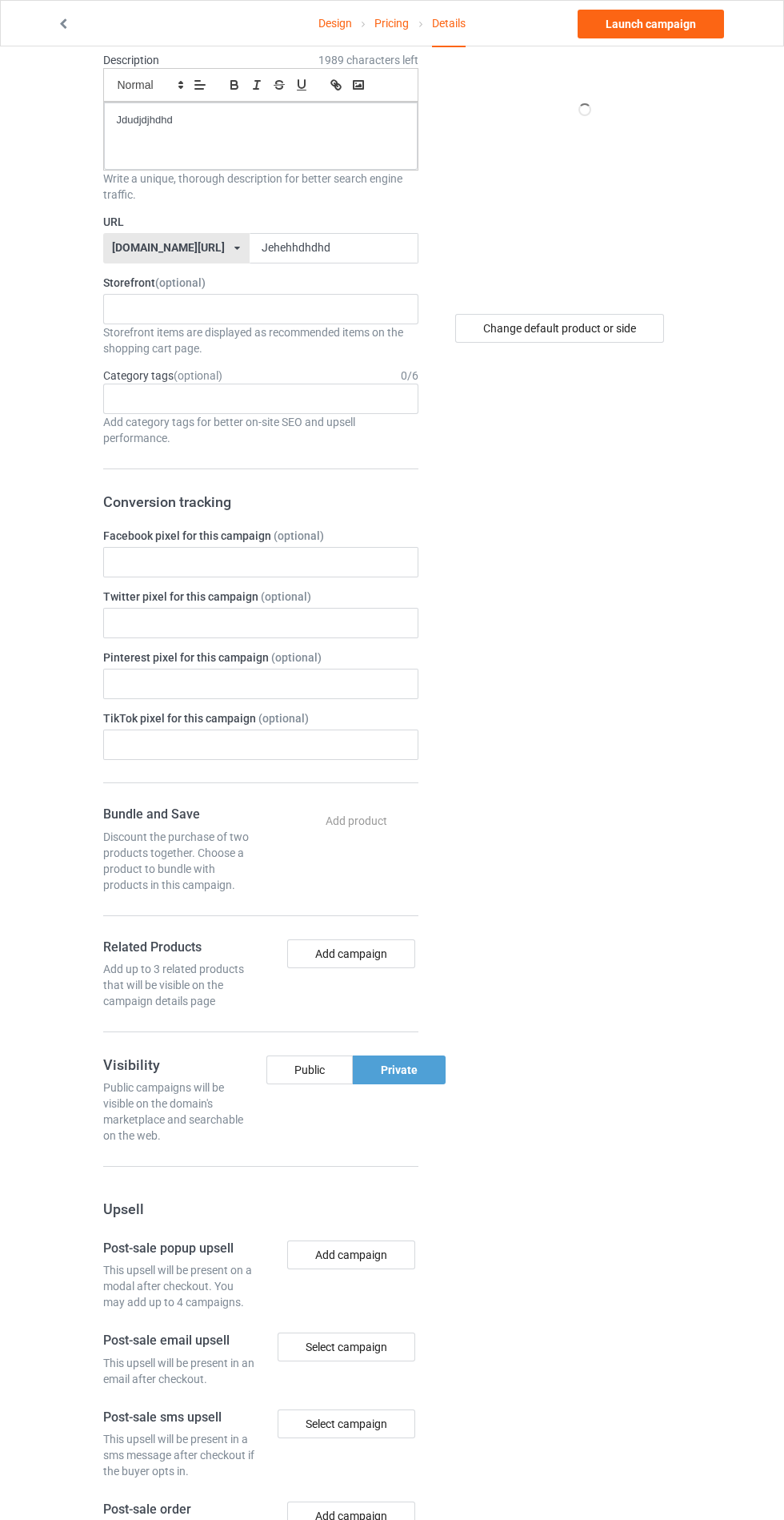
scroll to position [0, 0]
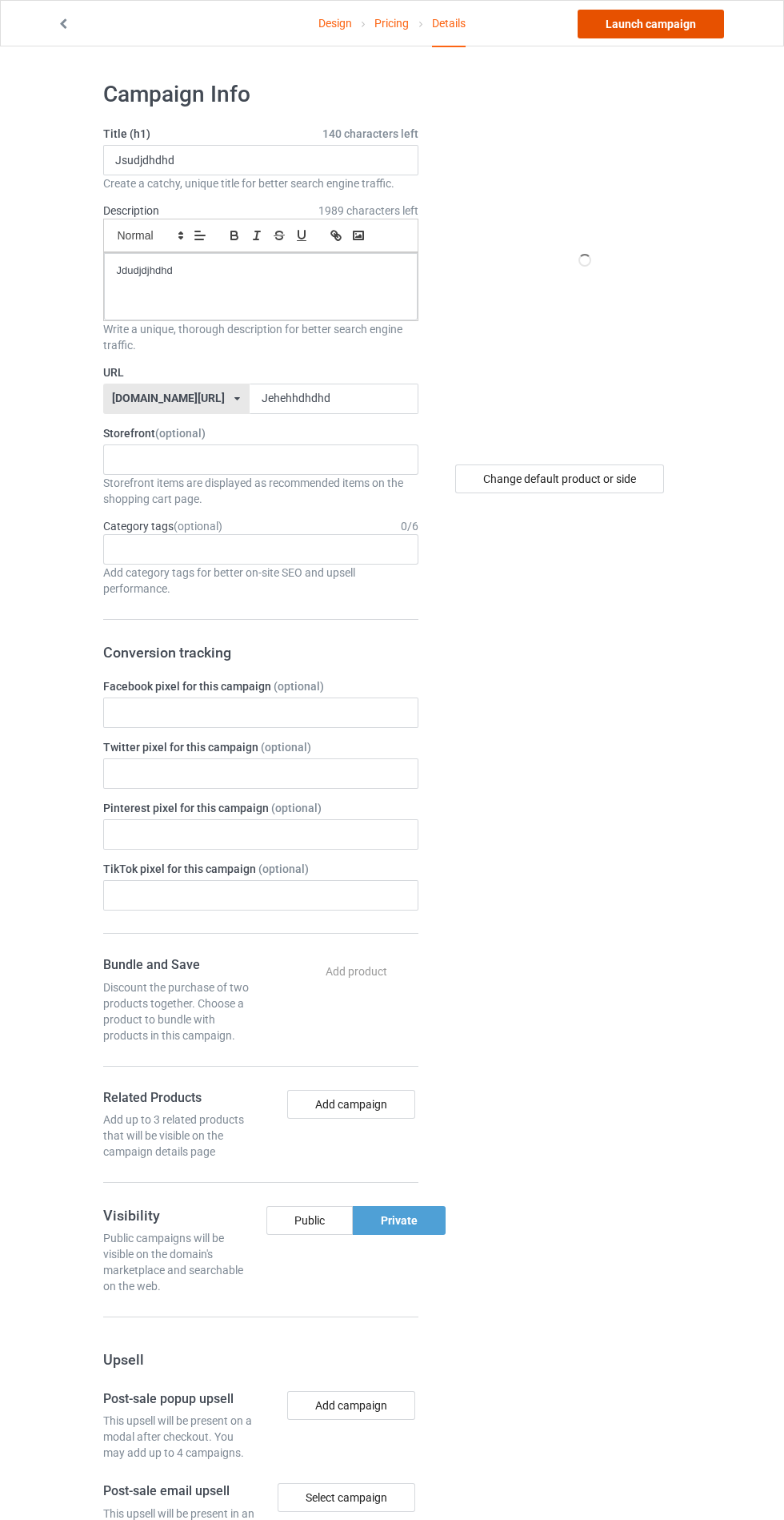
click at [669, 24] on link "Launch campaign" at bounding box center [650, 24] width 146 height 29
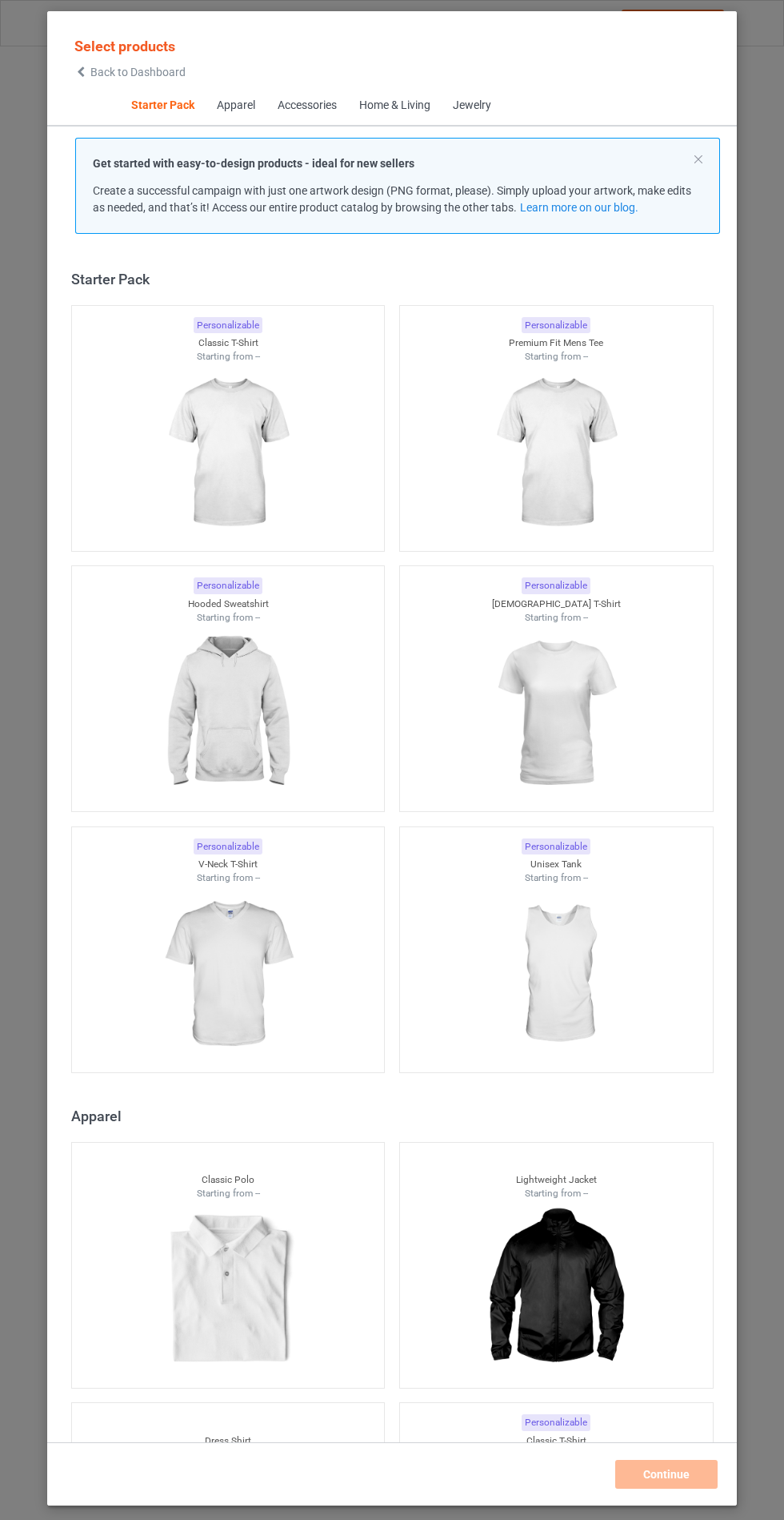
scroll to position [19, 0]
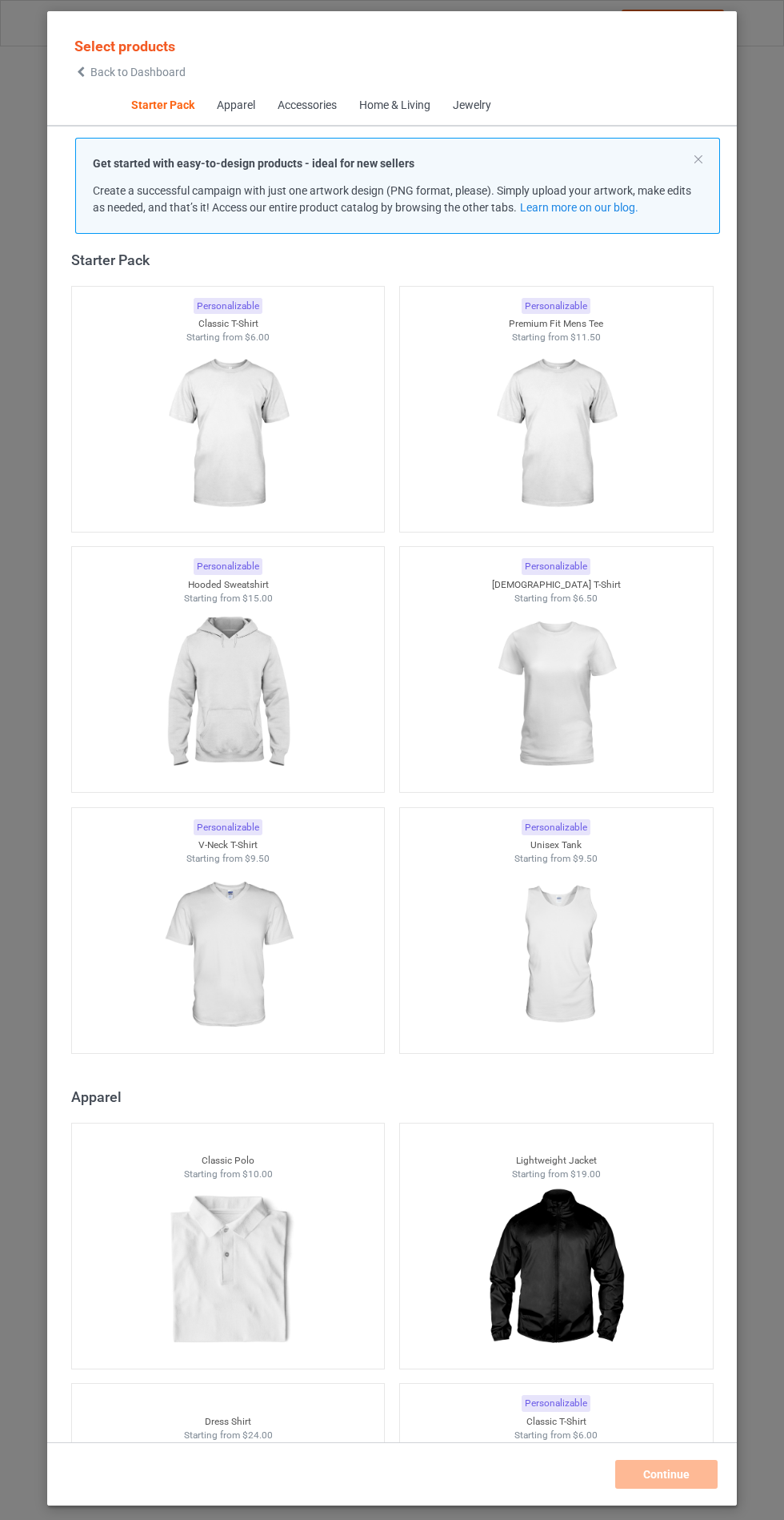
click at [268, 706] on img at bounding box center [227, 694] width 143 height 180
click at [268, 1006] on img at bounding box center [227, 955] width 143 height 180
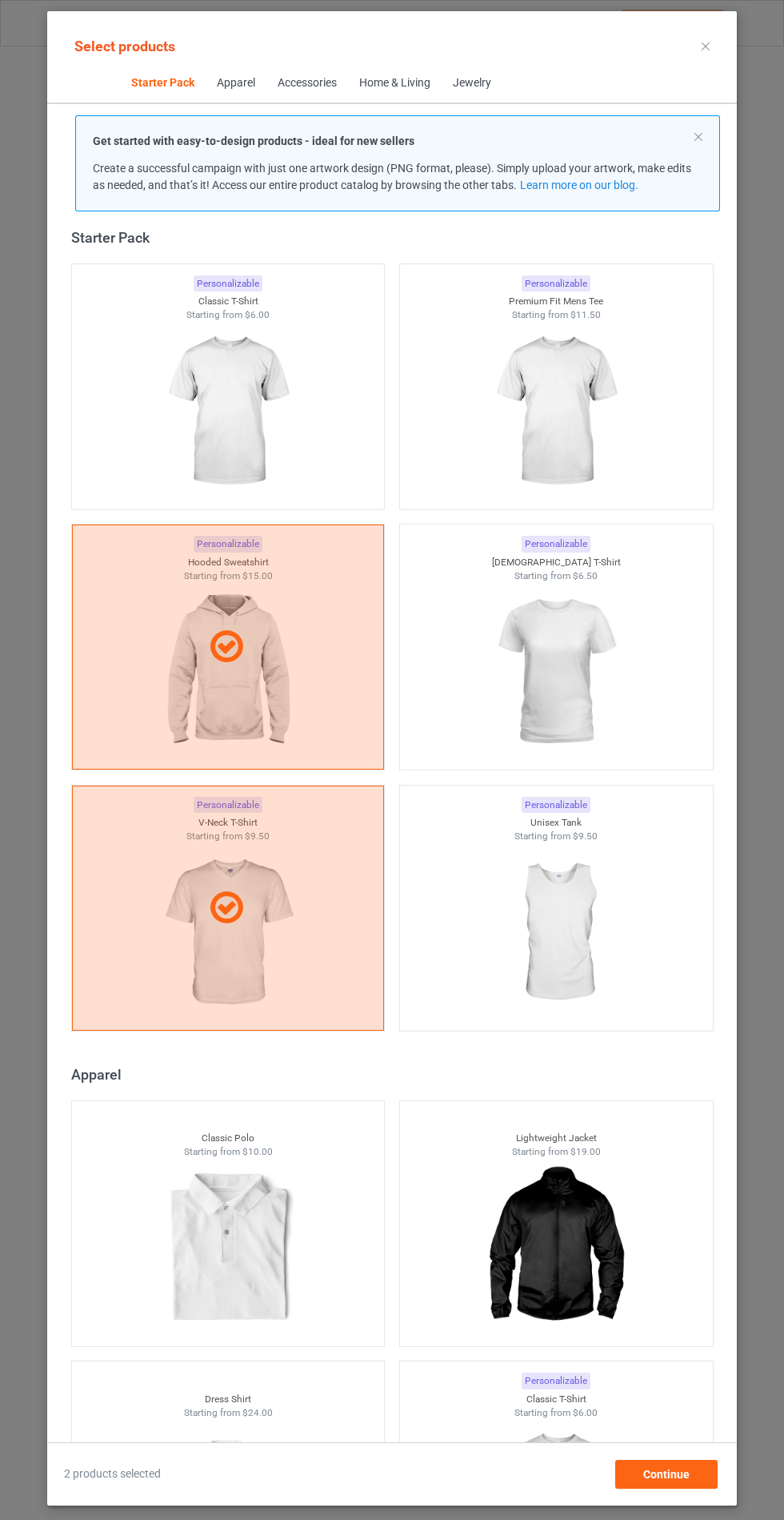
scroll to position [93, 0]
click at [692, 1485] on div "Continue" at bounding box center [667, 1474] width 103 height 29
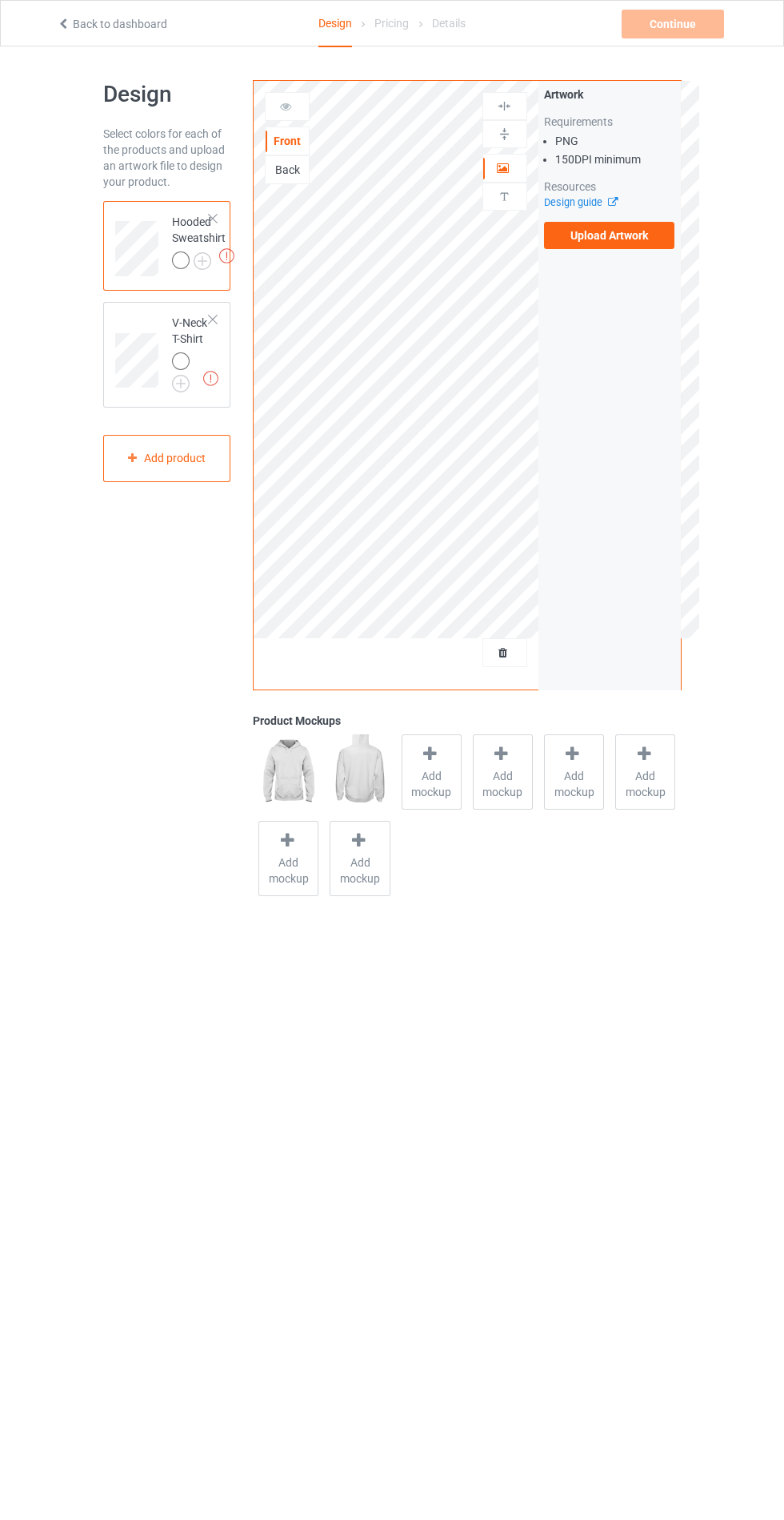
click at [643, 236] on label "Upload Artwork" at bounding box center [609, 236] width 131 height 27
click at [0, 0] on input "Upload Artwork" at bounding box center [0, 0] width 0 height 0
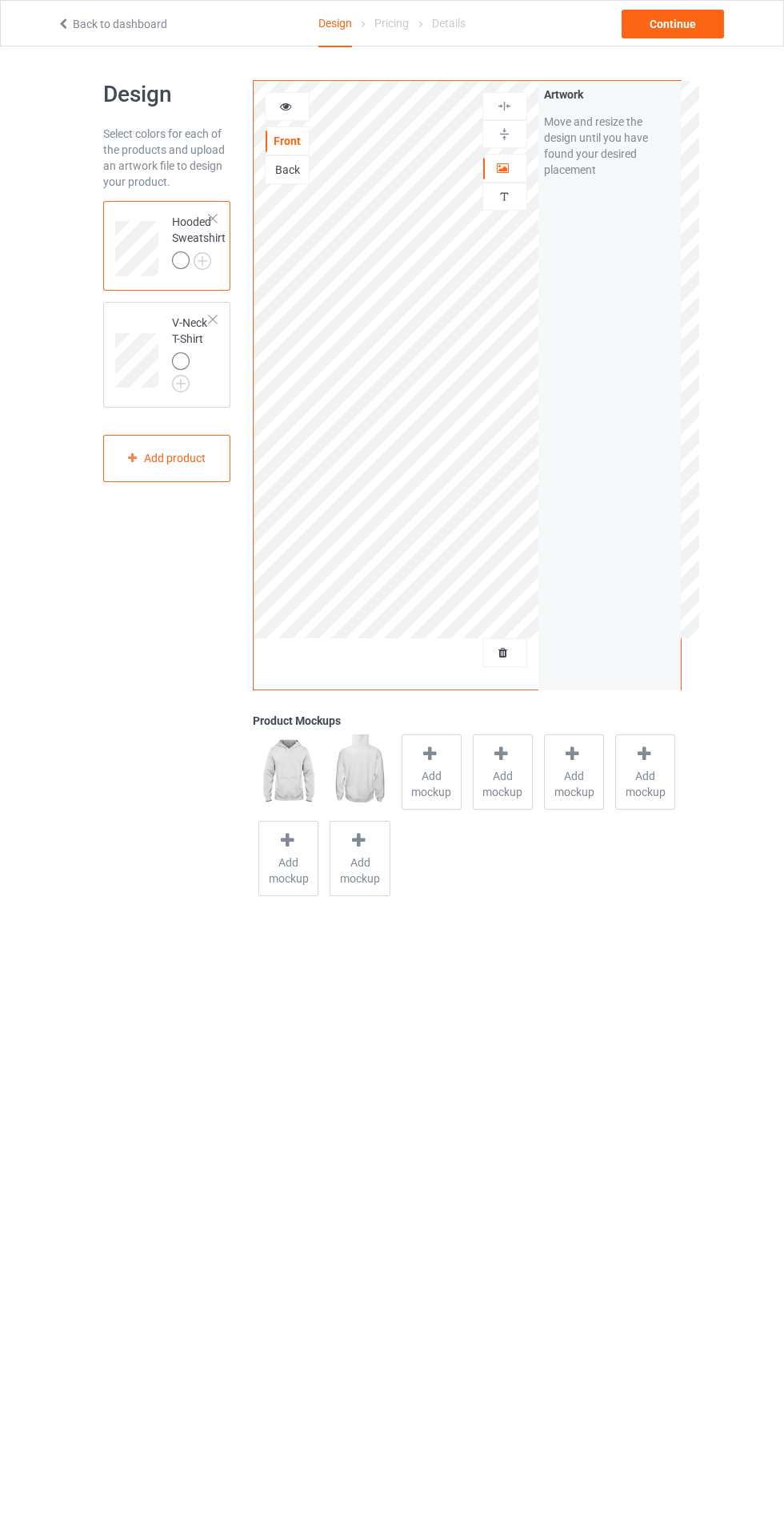
click at [407, 775] on span "Add mockup" at bounding box center [431, 783] width 59 height 32
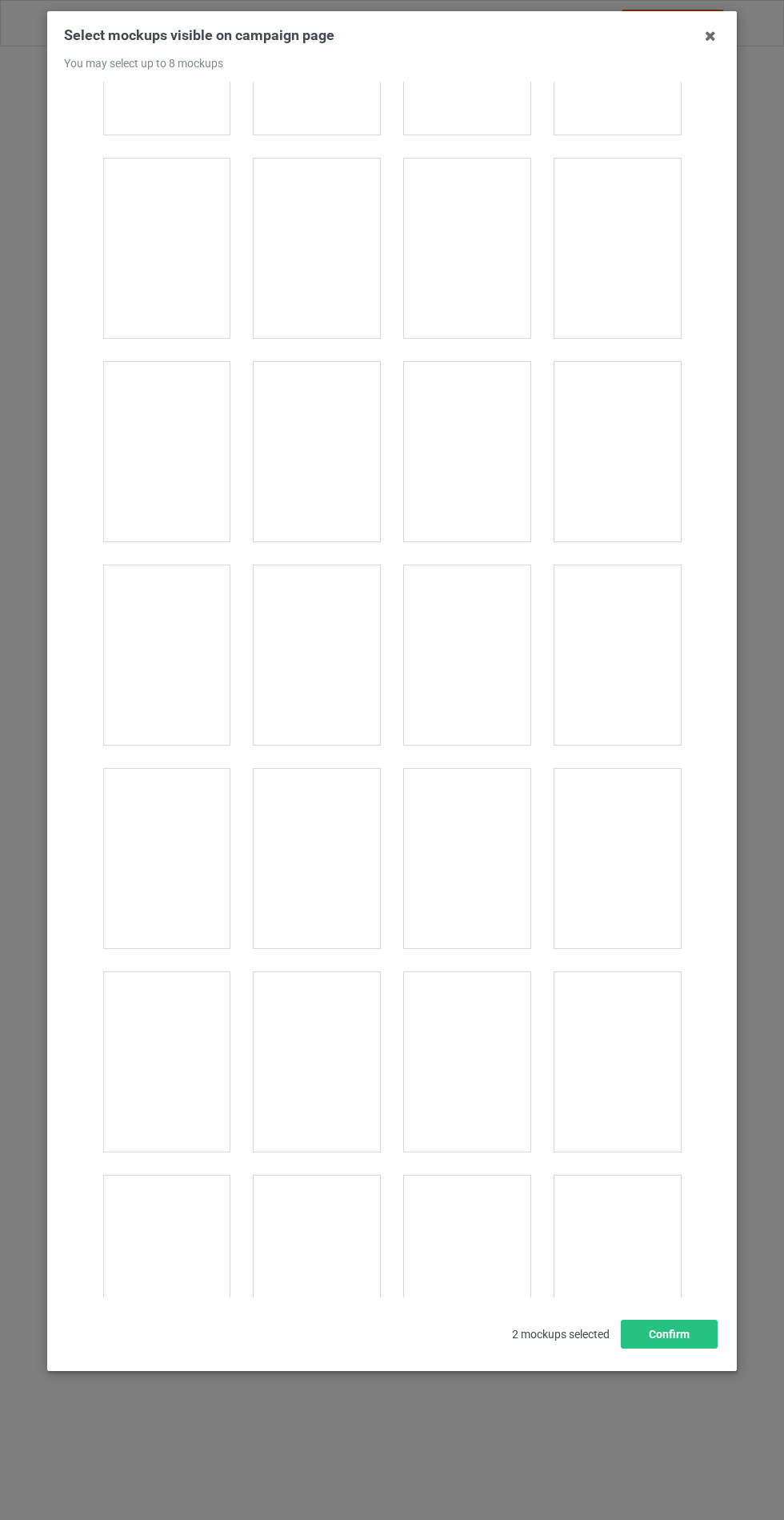
scroll to position [12923, 0]
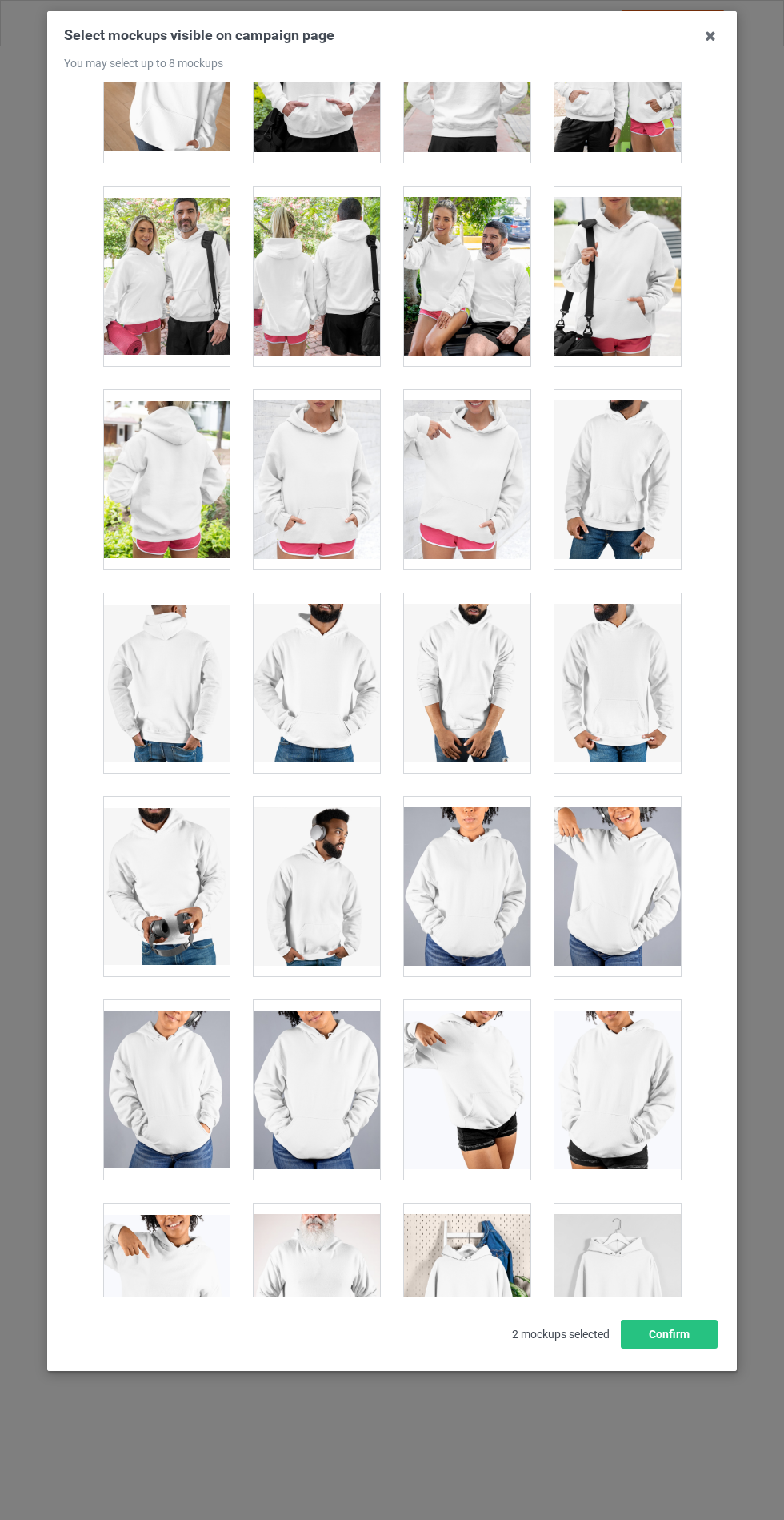
click at [332, 477] on div at bounding box center [317, 479] width 126 height 180
click at [687, 1349] on button "Confirm" at bounding box center [669, 1334] width 97 height 29
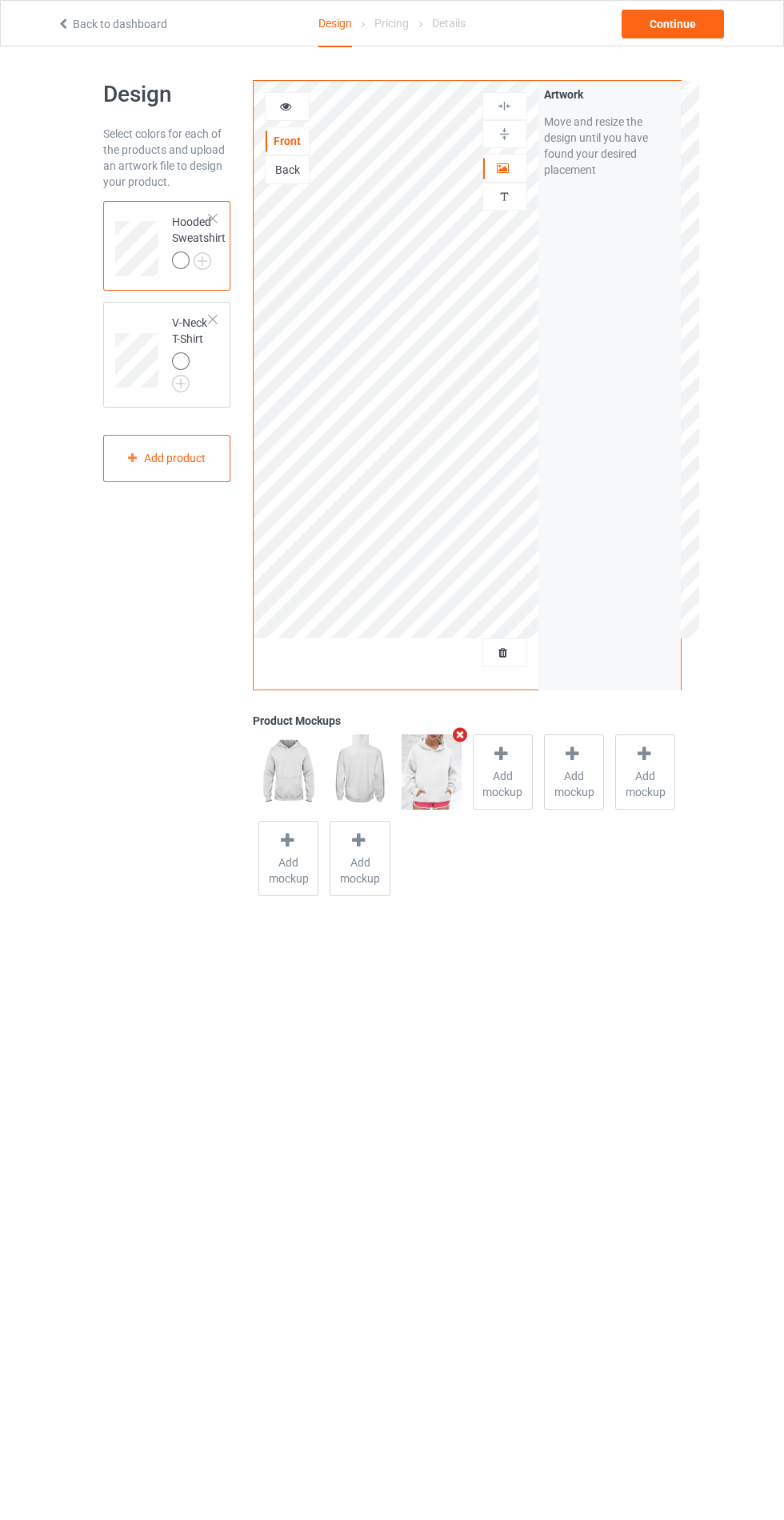
click at [188, 262] on div at bounding box center [181, 261] width 18 height 18
click at [0, 0] on img at bounding box center [0, 0] width 0 height 0
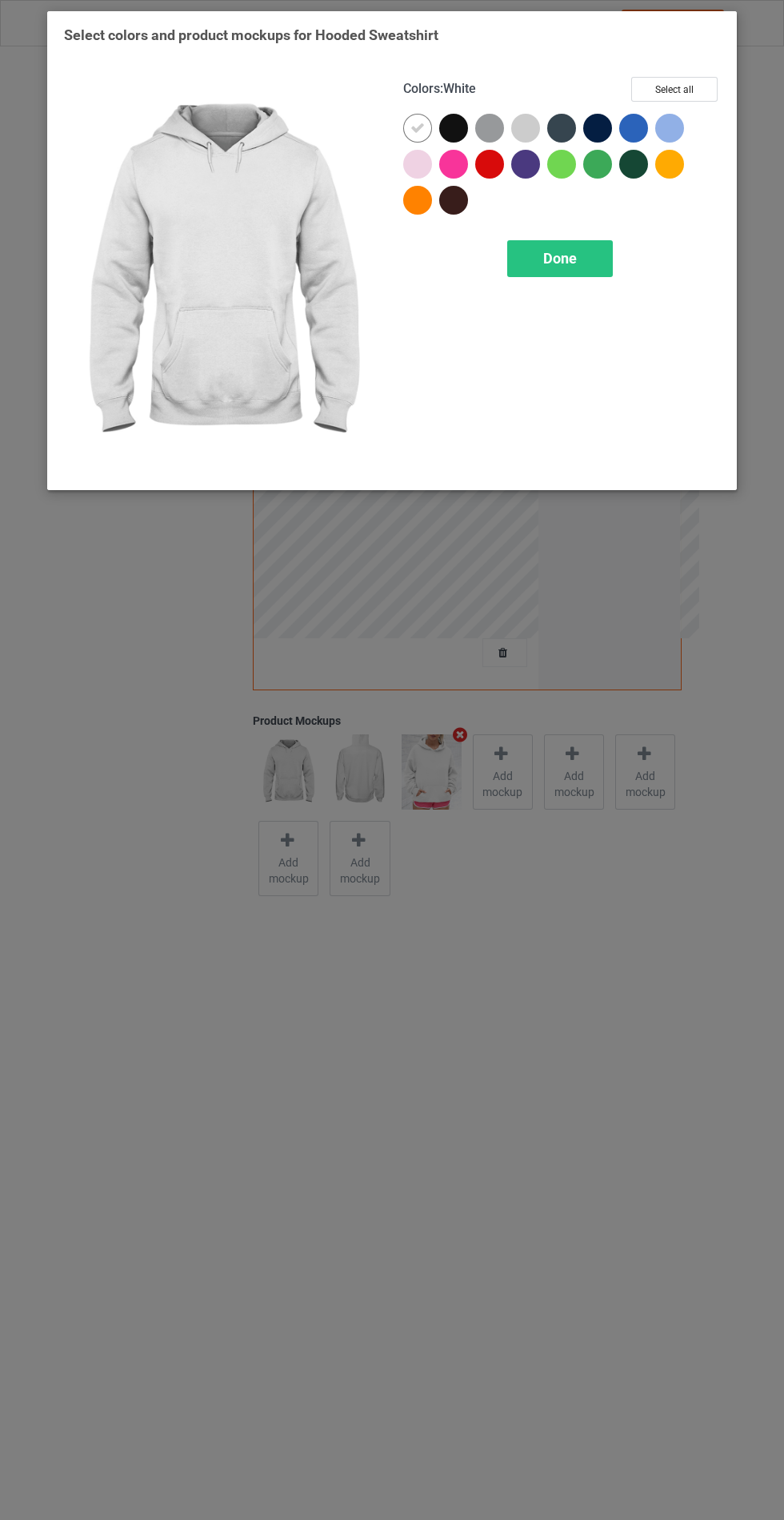
click at [461, 116] on div at bounding box center [454, 128] width 29 height 29
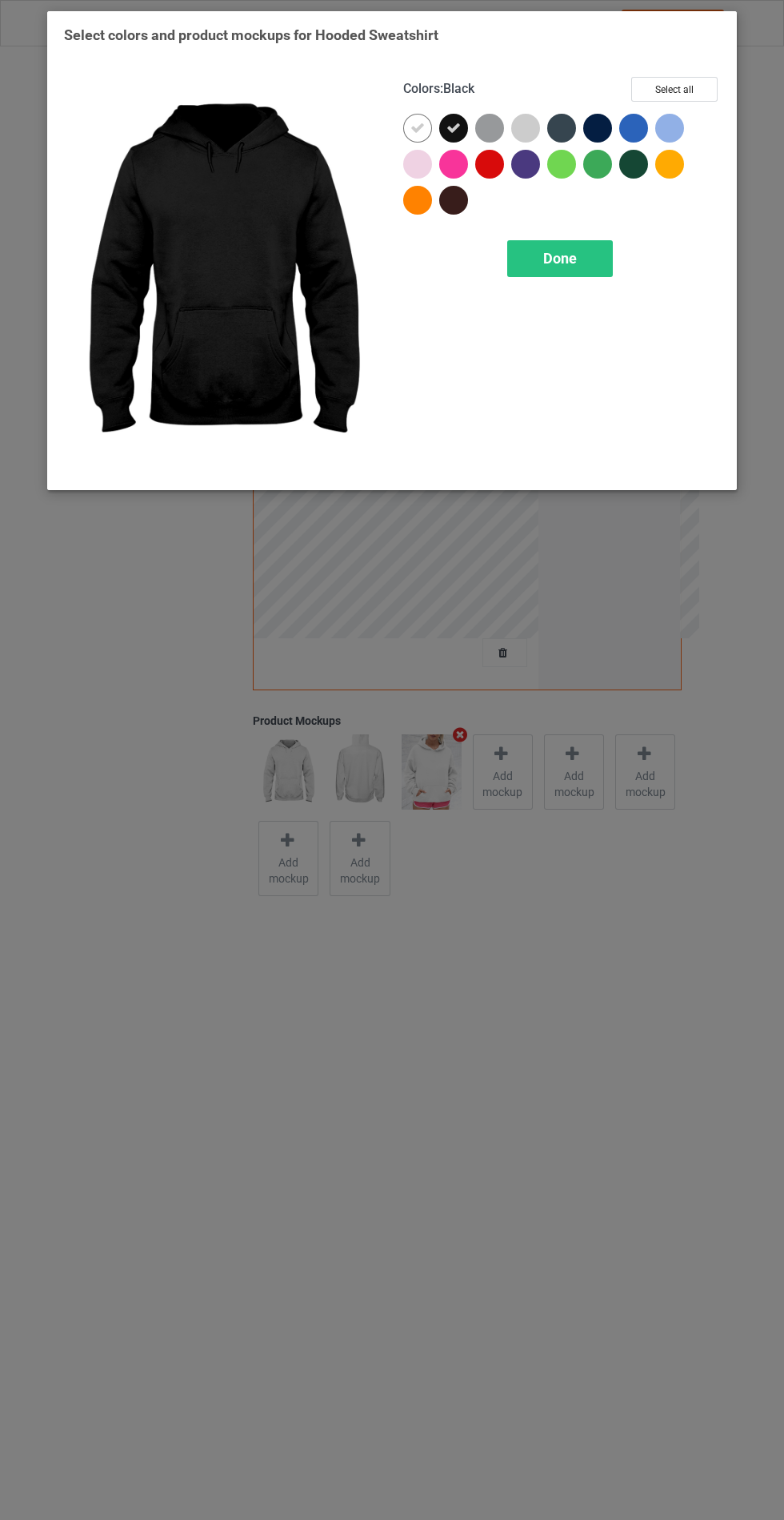
click at [499, 132] on div at bounding box center [490, 128] width 29 height 29
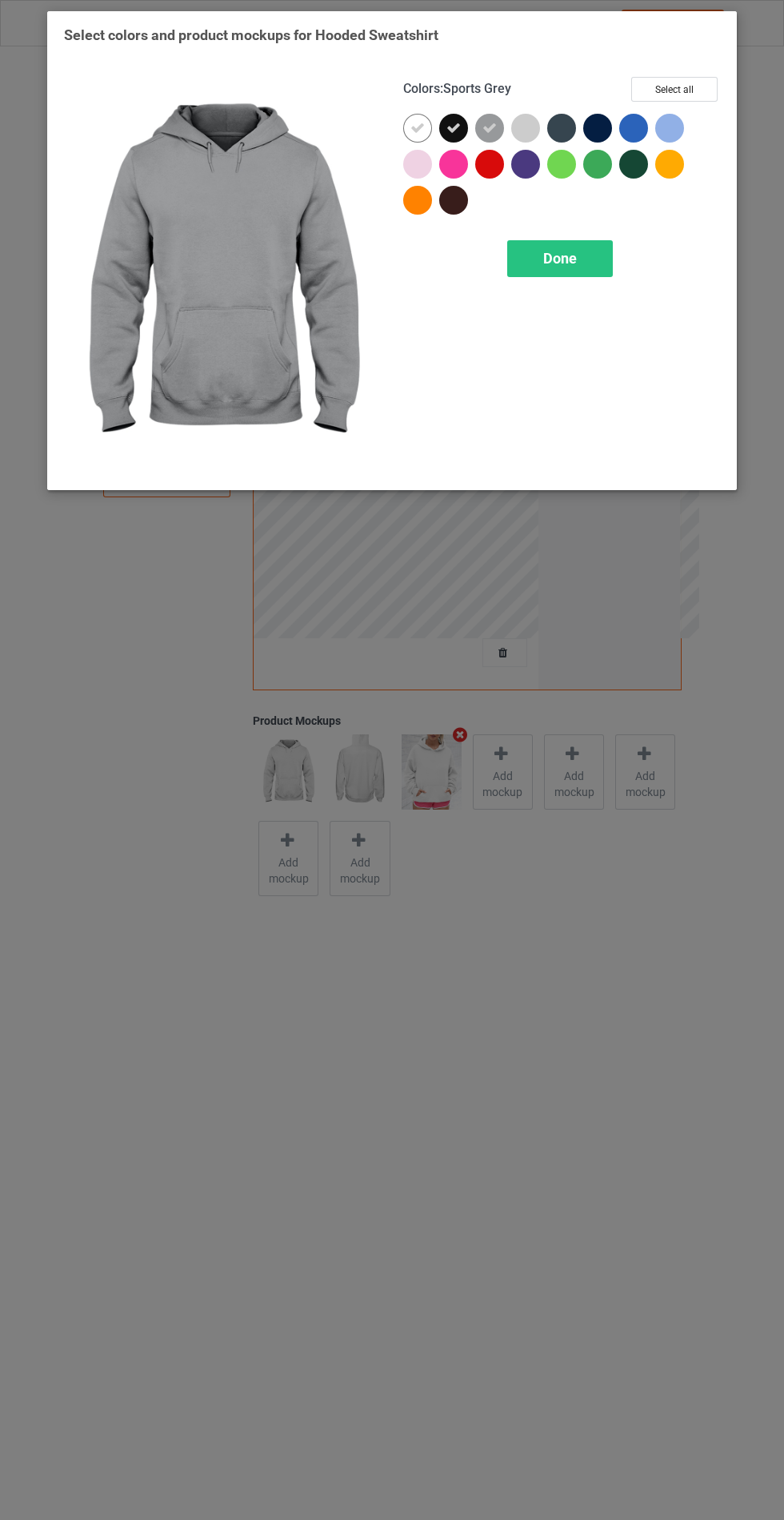
click at [571, 134] on div at bounding box center [562, 128] width 29 height 29
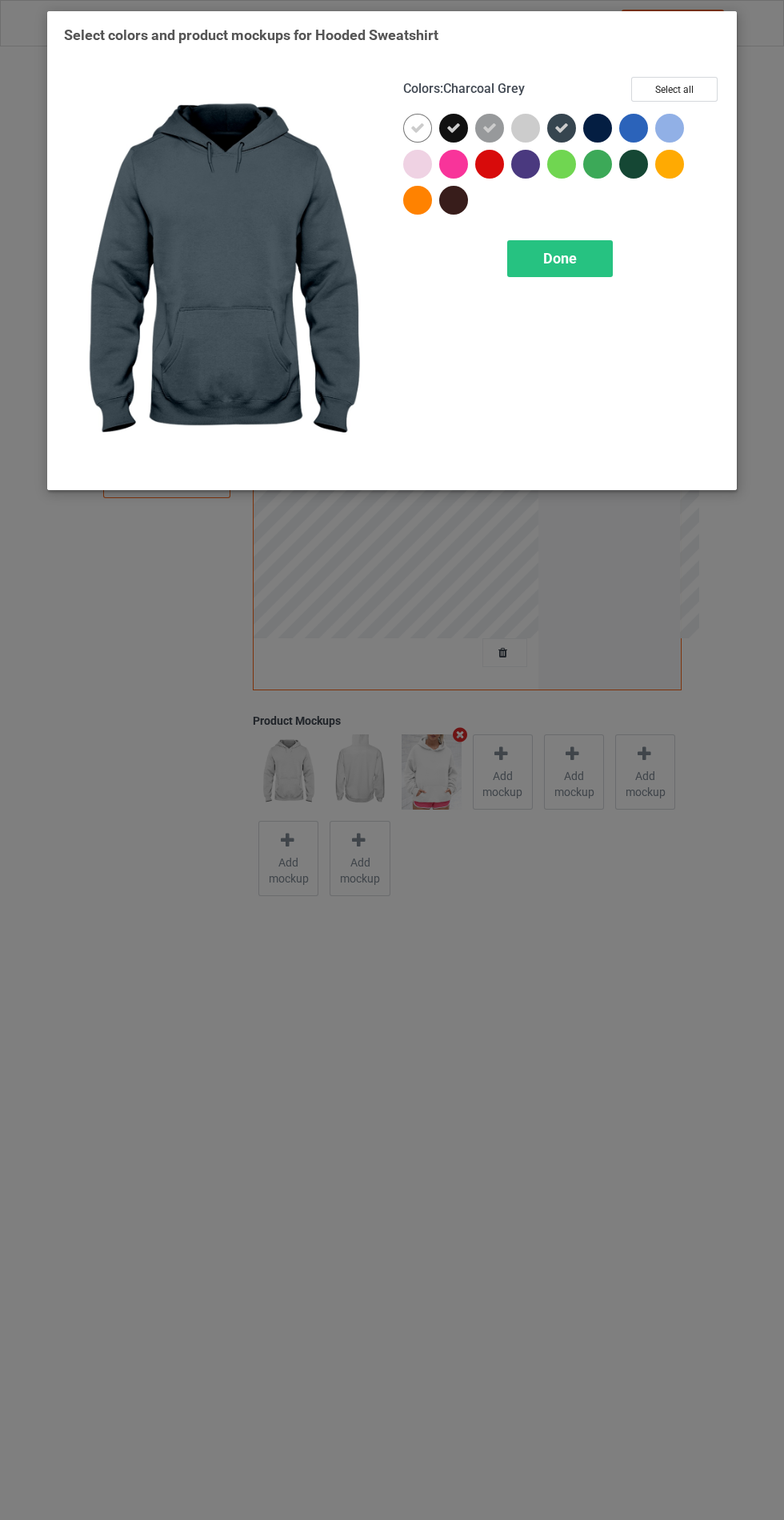
click at [605, 127] on div at bounding box center [598, 128] width 29 height 29
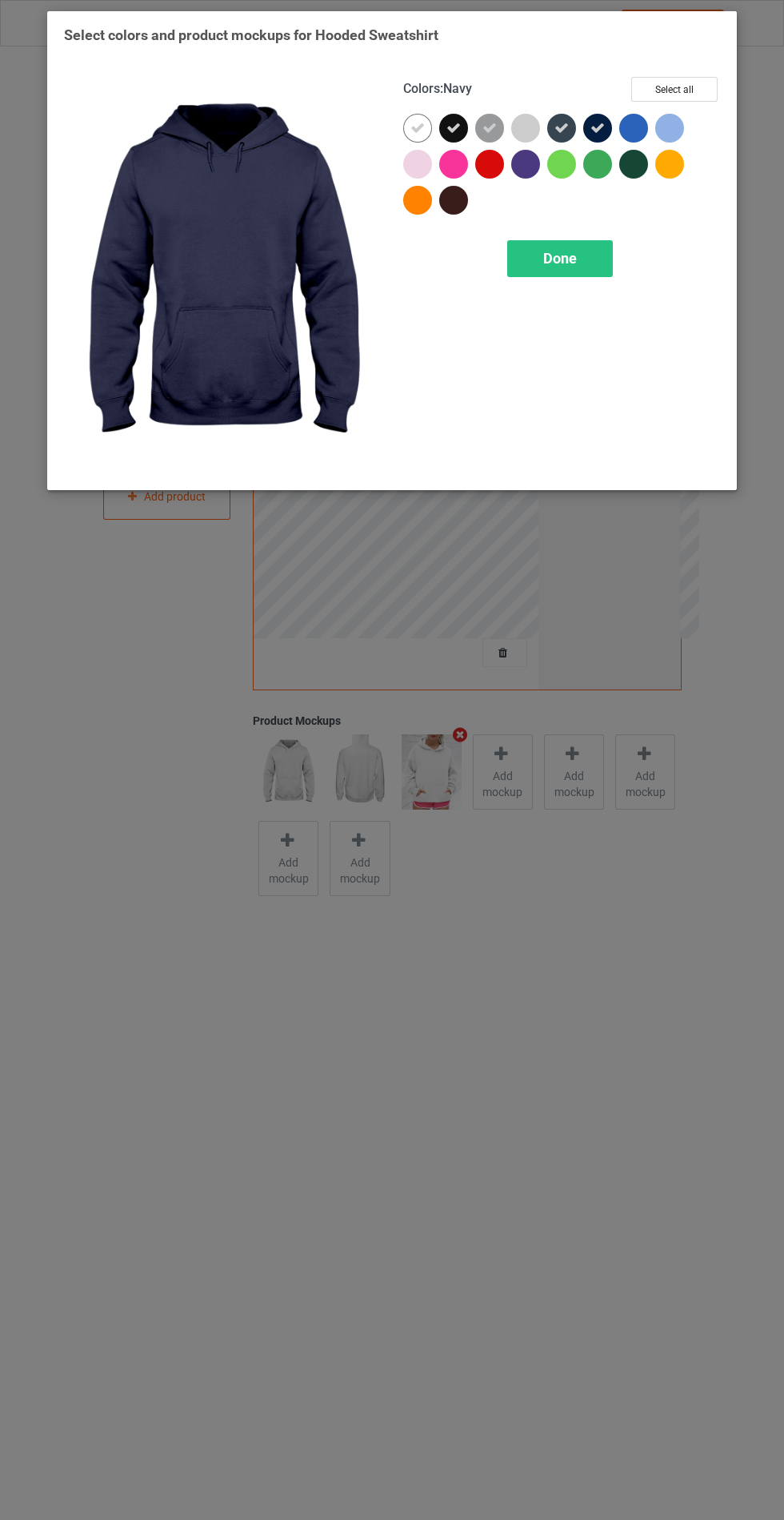
click at [574, 263] on span "Done" at bounding box center [559, 258] width 33 height 17
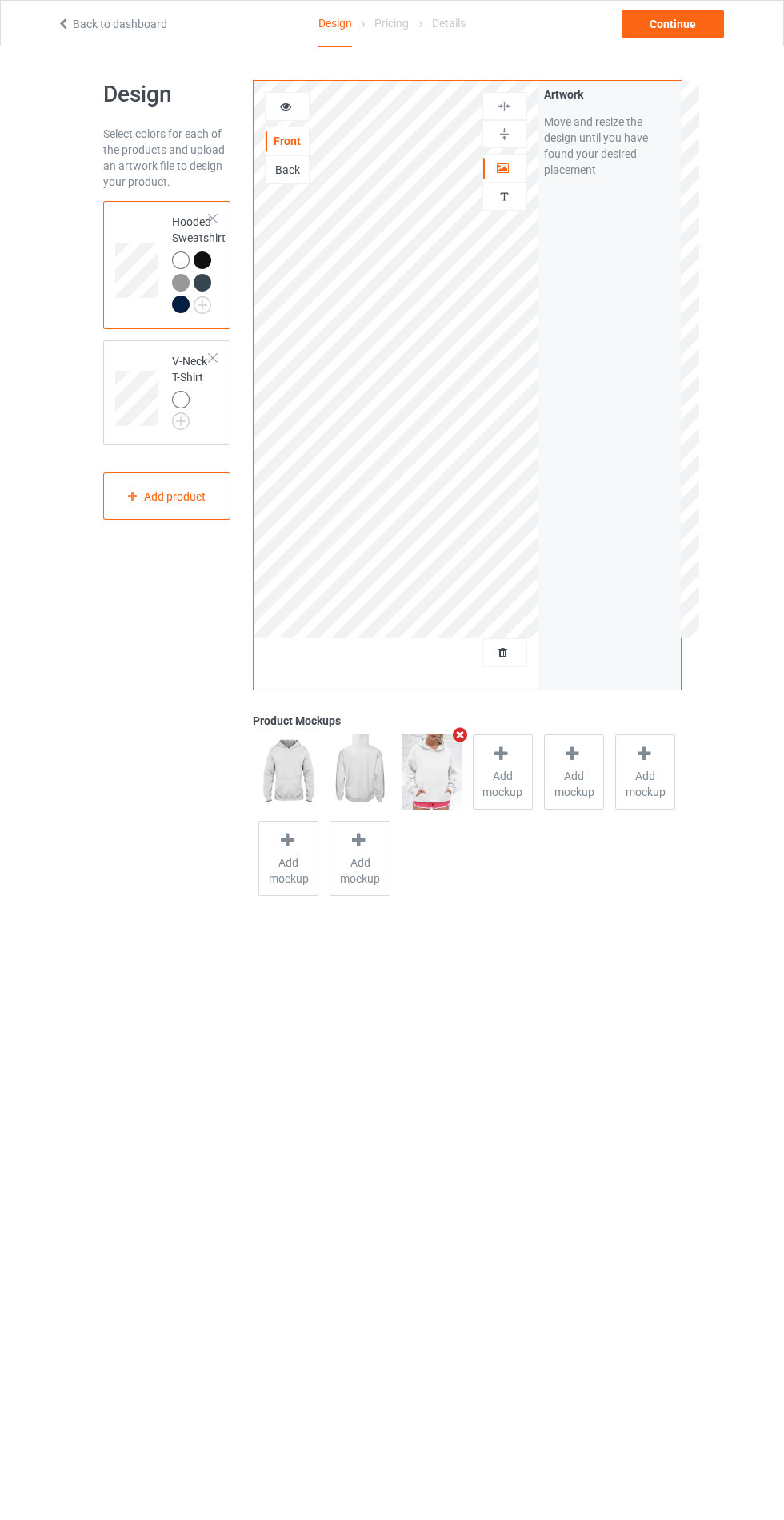
click at [143, 346] on div "V-Neck T-Shirt" at bounding box center [167, 393] width 128 height 106
click at [0, 0] on img at bounding box center [0, 0] width 0 height 0
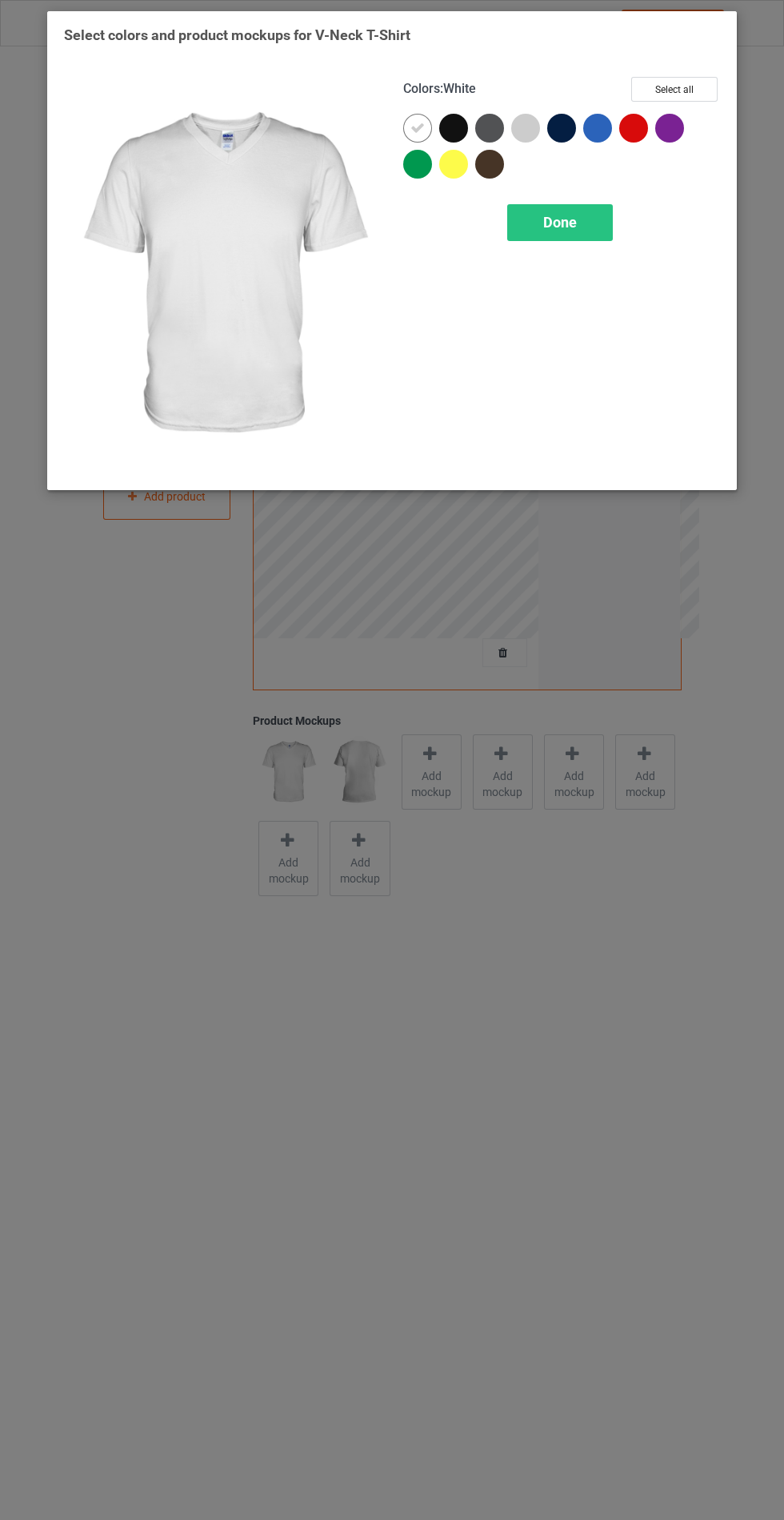
click at [445, 137] on div at bounding box center [454, 128] width 29 height 29
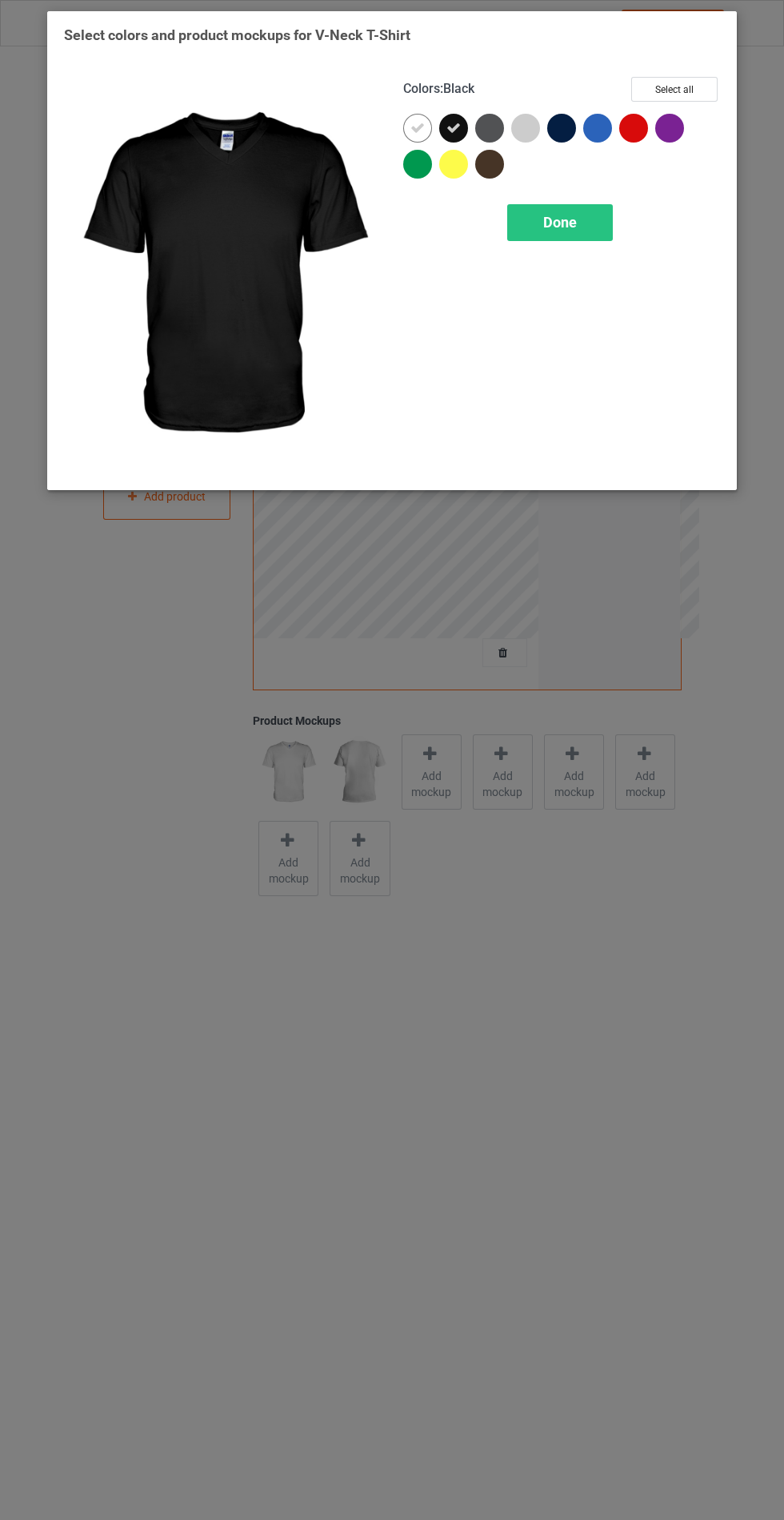
click at [493, 125] on div at bounding box center [490, 128] width 29 height 29
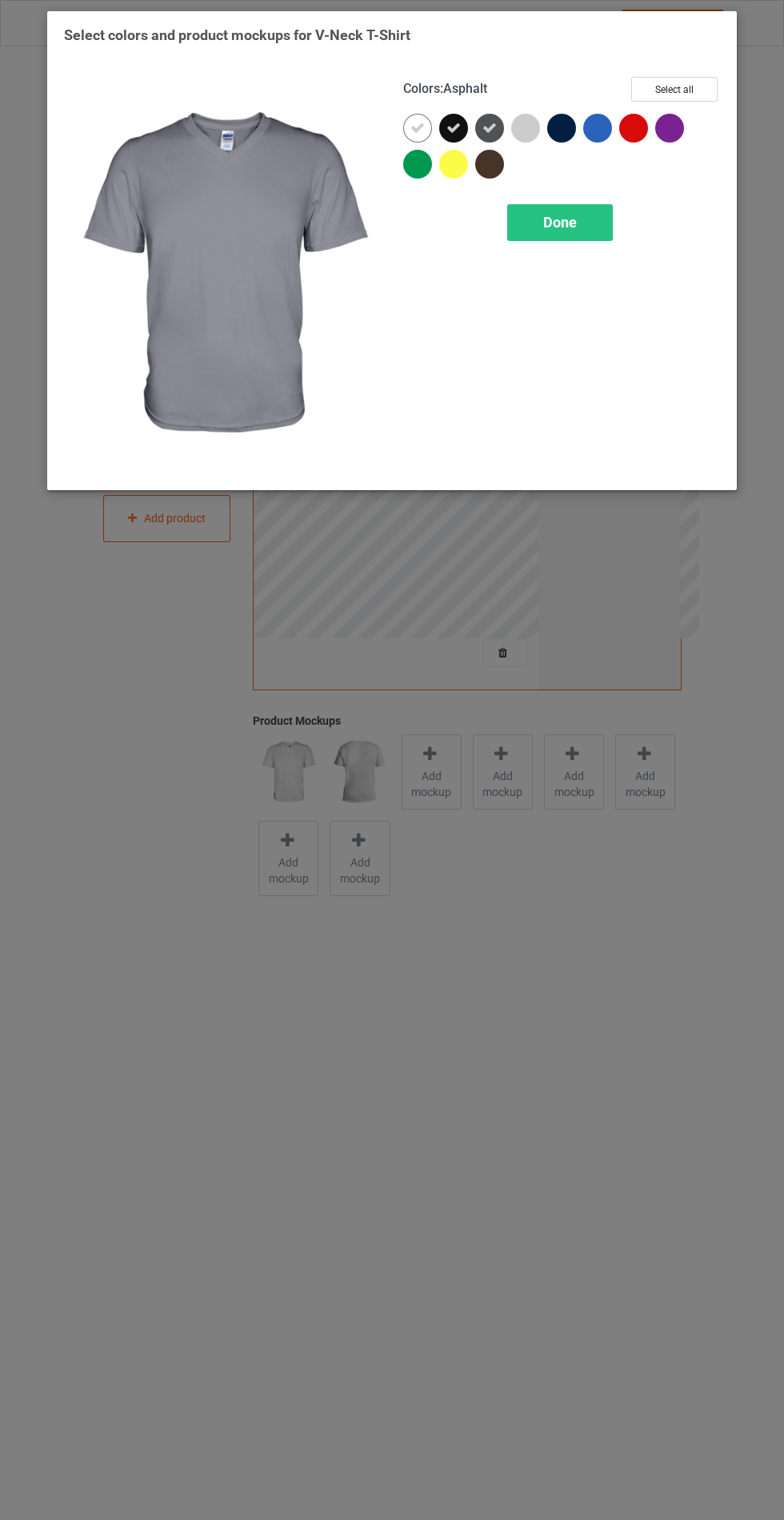
click at [586, 114] on div at bounding box center [602, 132] width 36 height 36
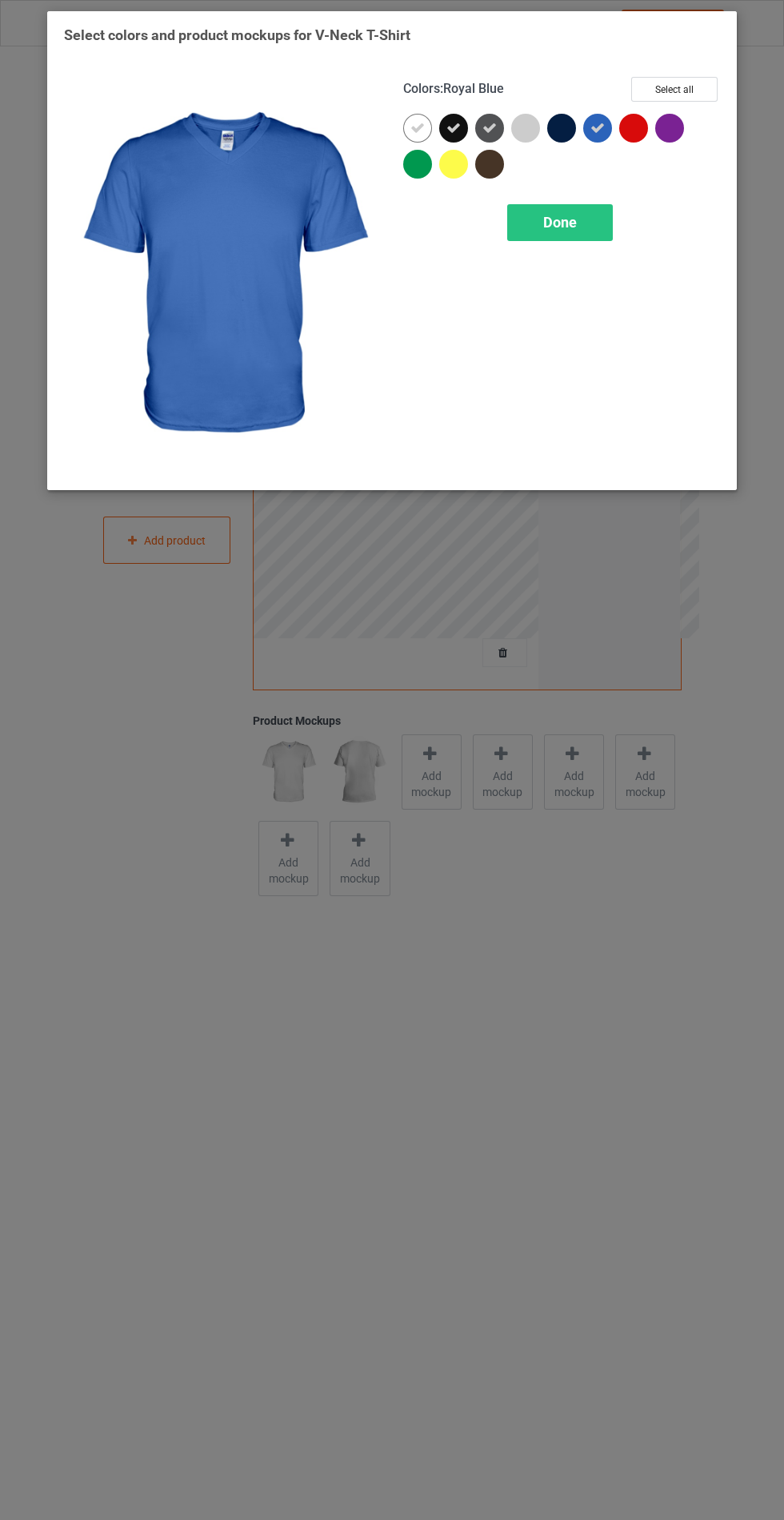
click at [568, 223] on span "Done" at bounding box center [559, 222] width 33 height 17
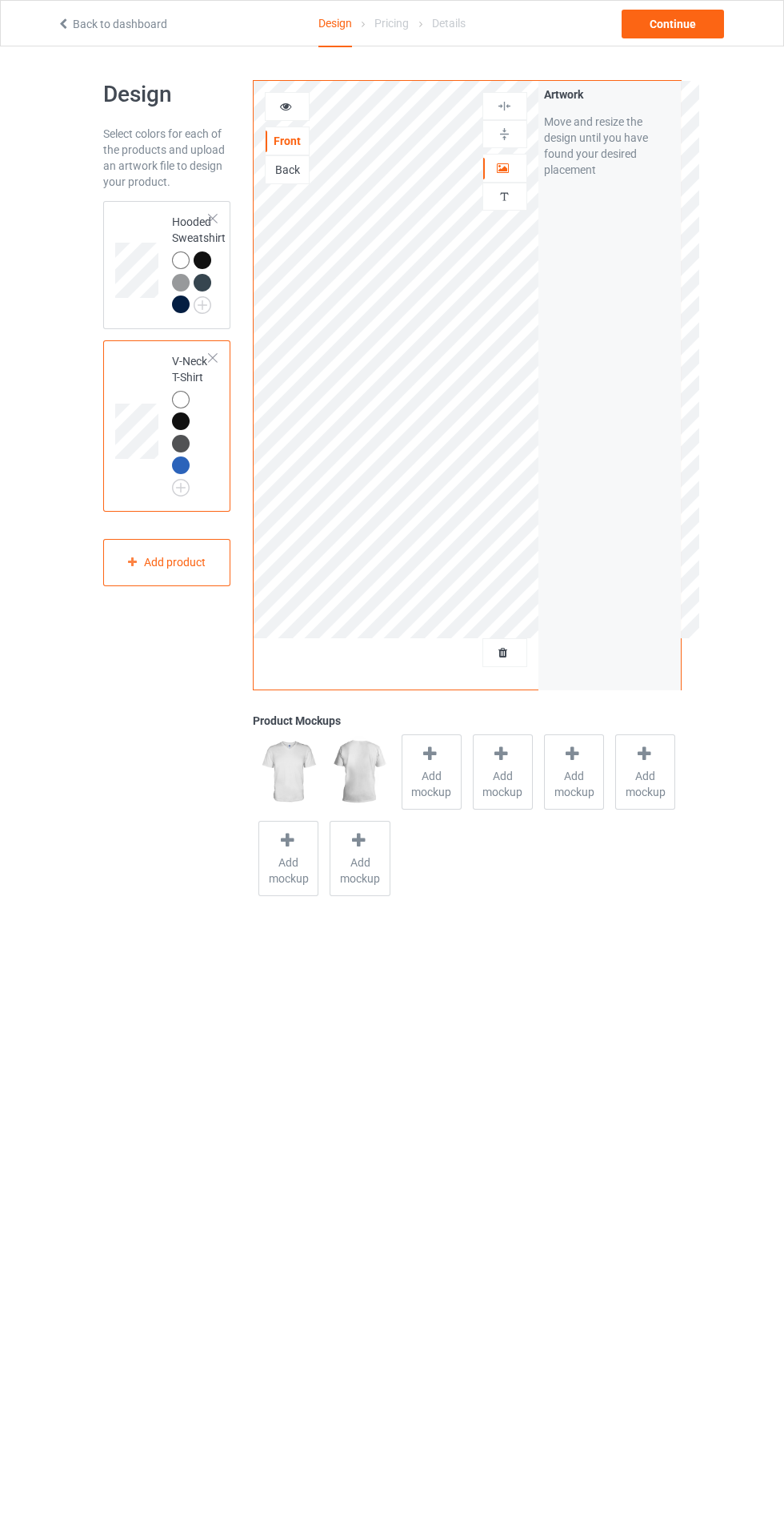
click at [0, 0] on img at bounding box center [0, 0] width 0 height 0
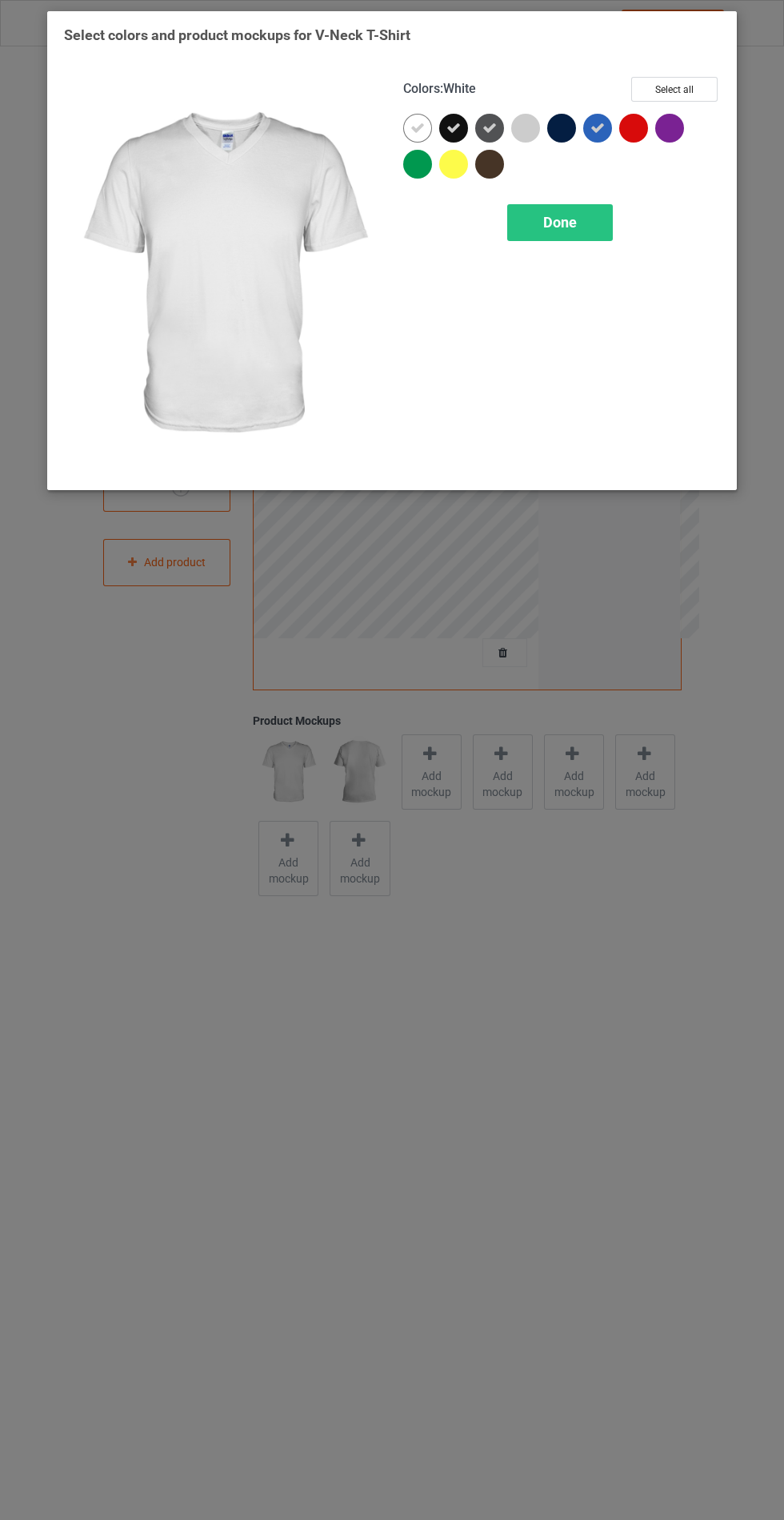
click at [575, 125] on div at bounding box center [562, 128] width 29 height 29
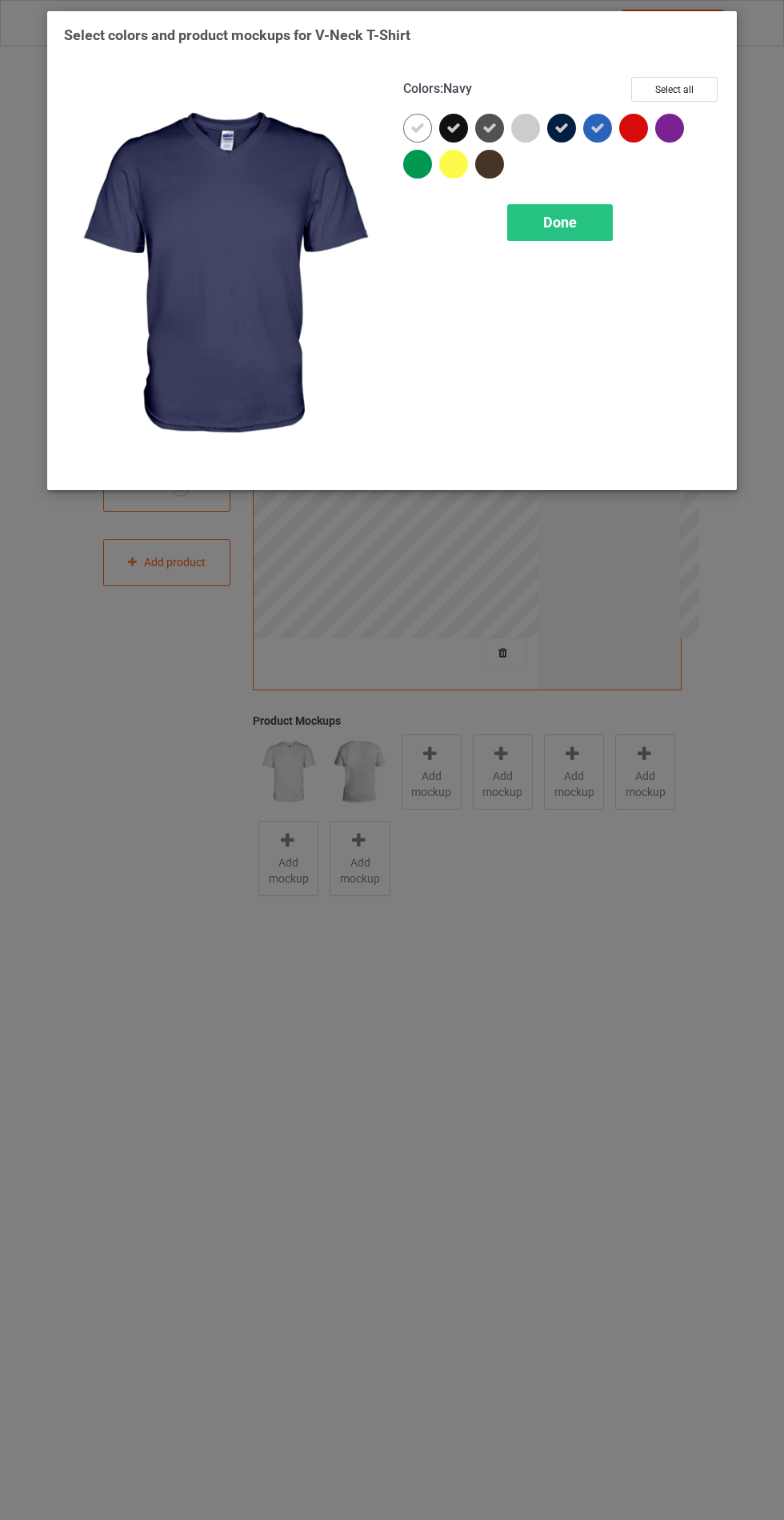
click at [603, 131] on icon at bounding box center [598, 128] width 14 height 14
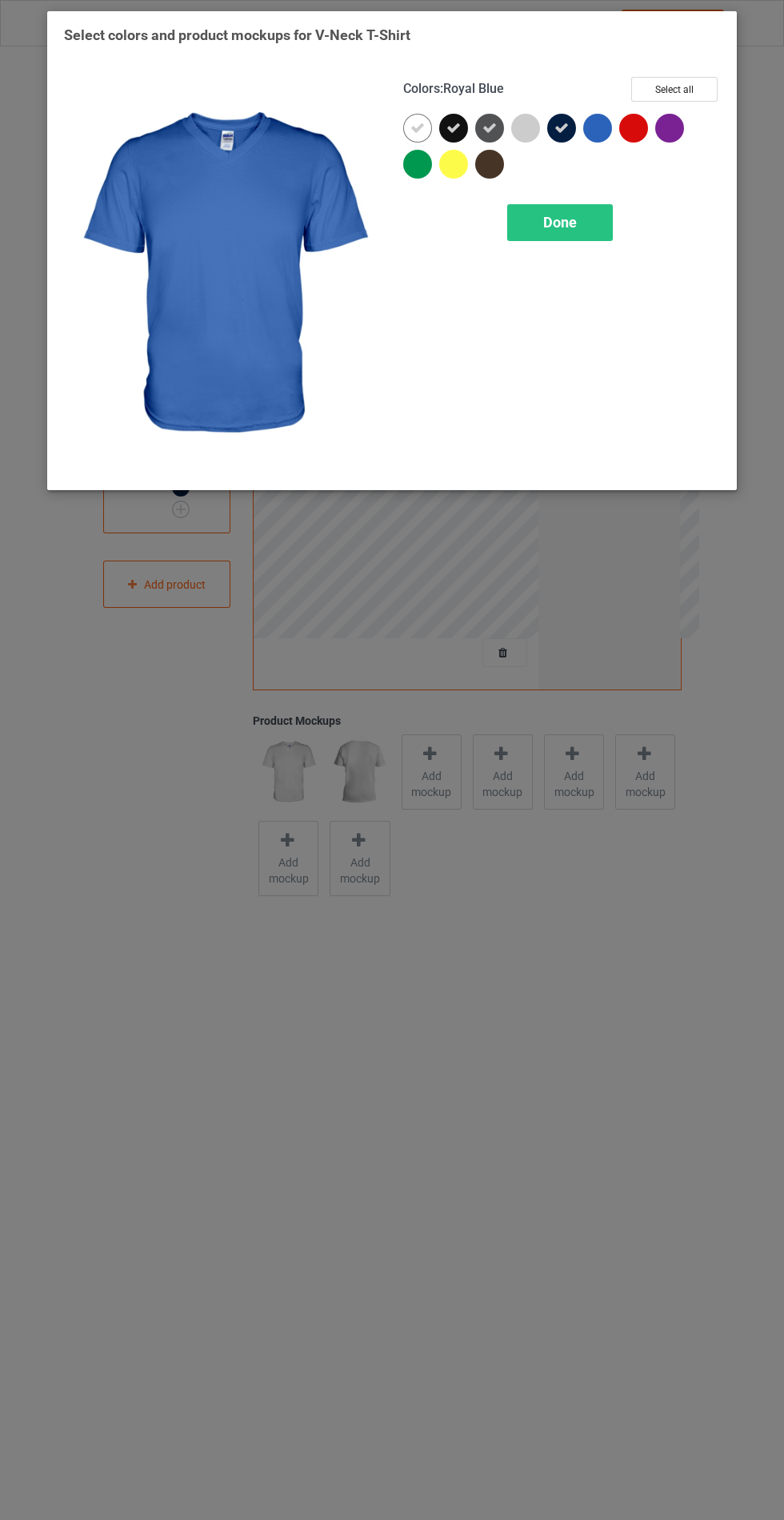
click at [592, 219] on div "Done" at bounding box center [559, 222] width 106 height 37
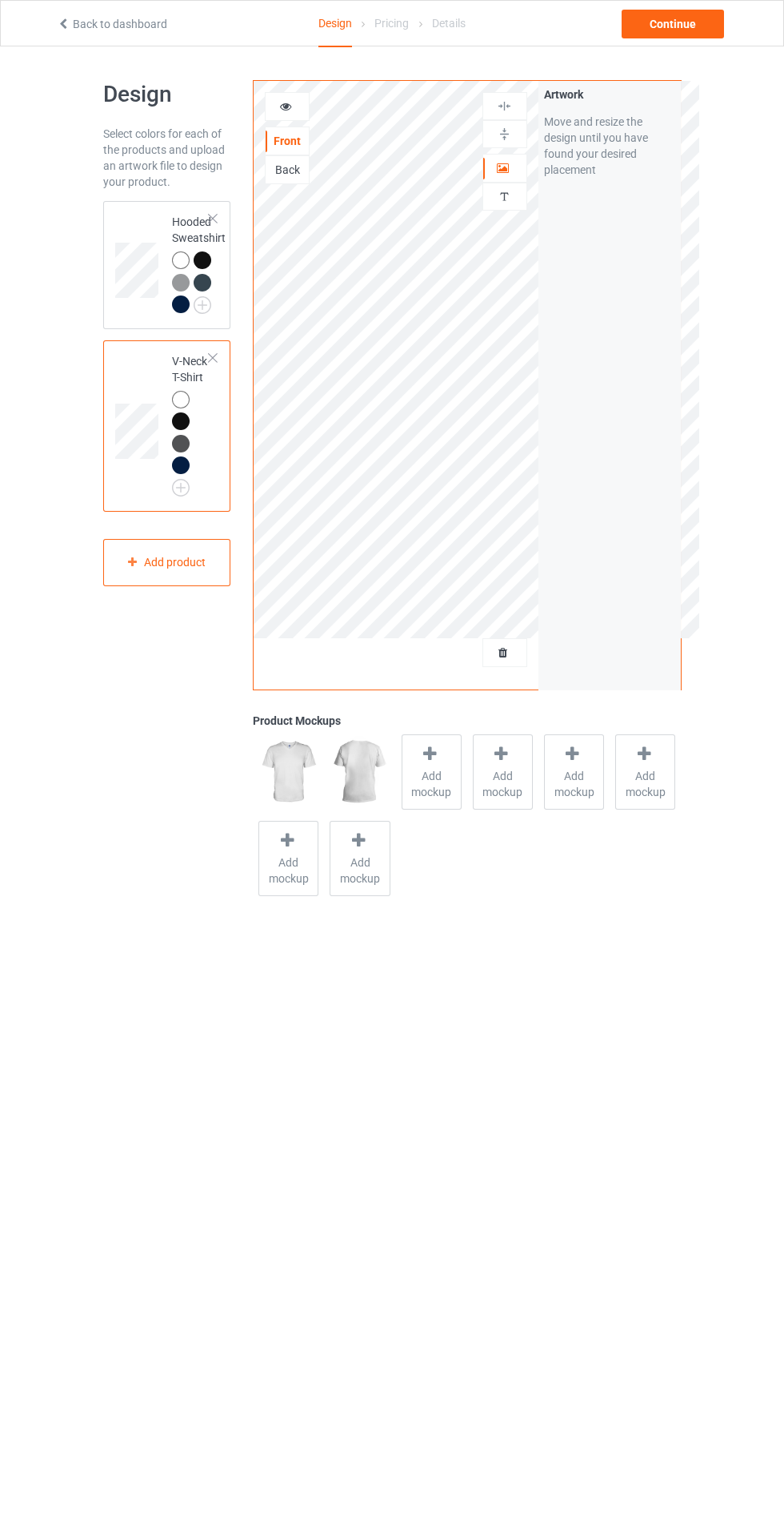
click at [420, 791] on span "Add mockup" at bounding box center [431, 783] width 59 height 32
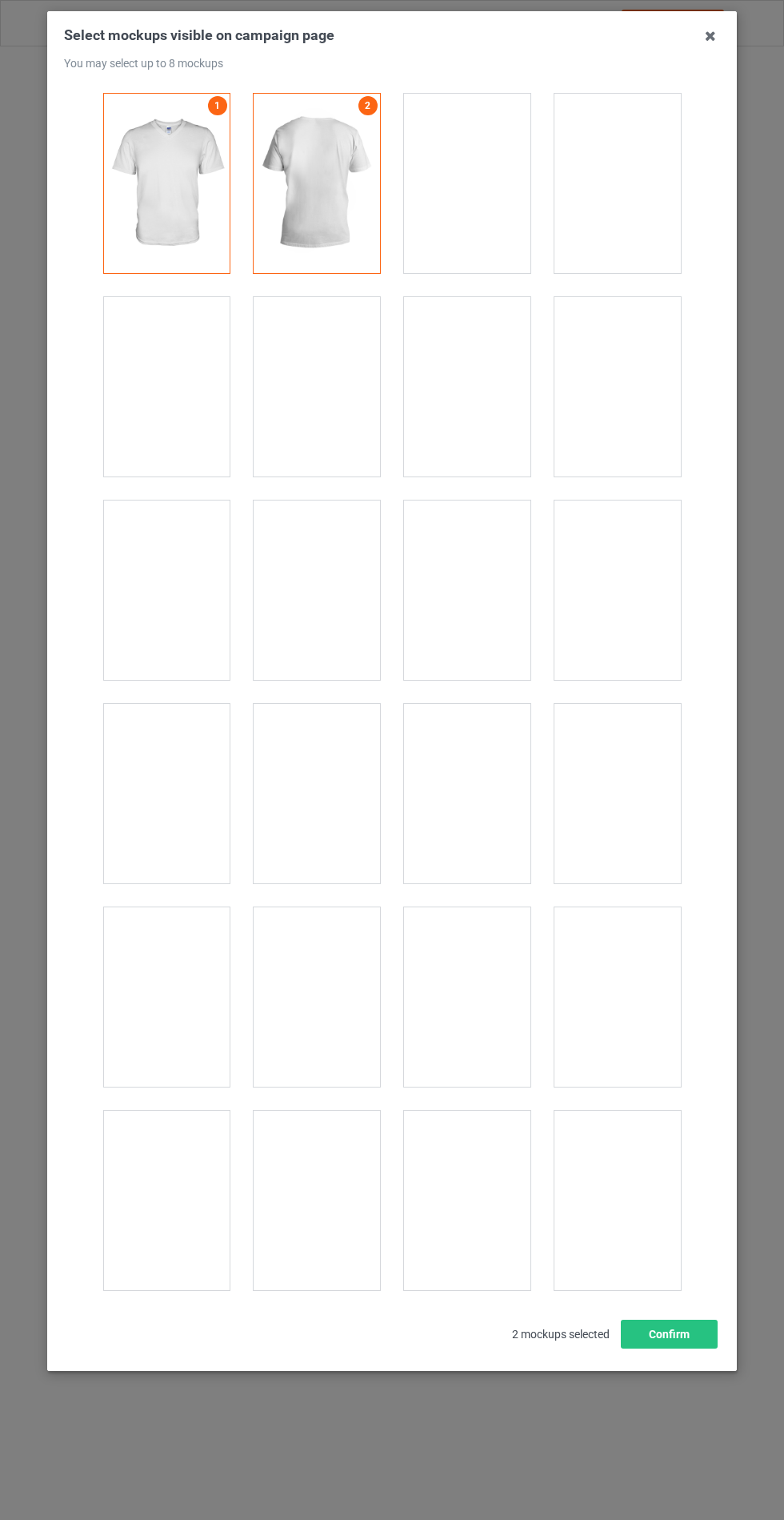
scroll to position [2158, 0]
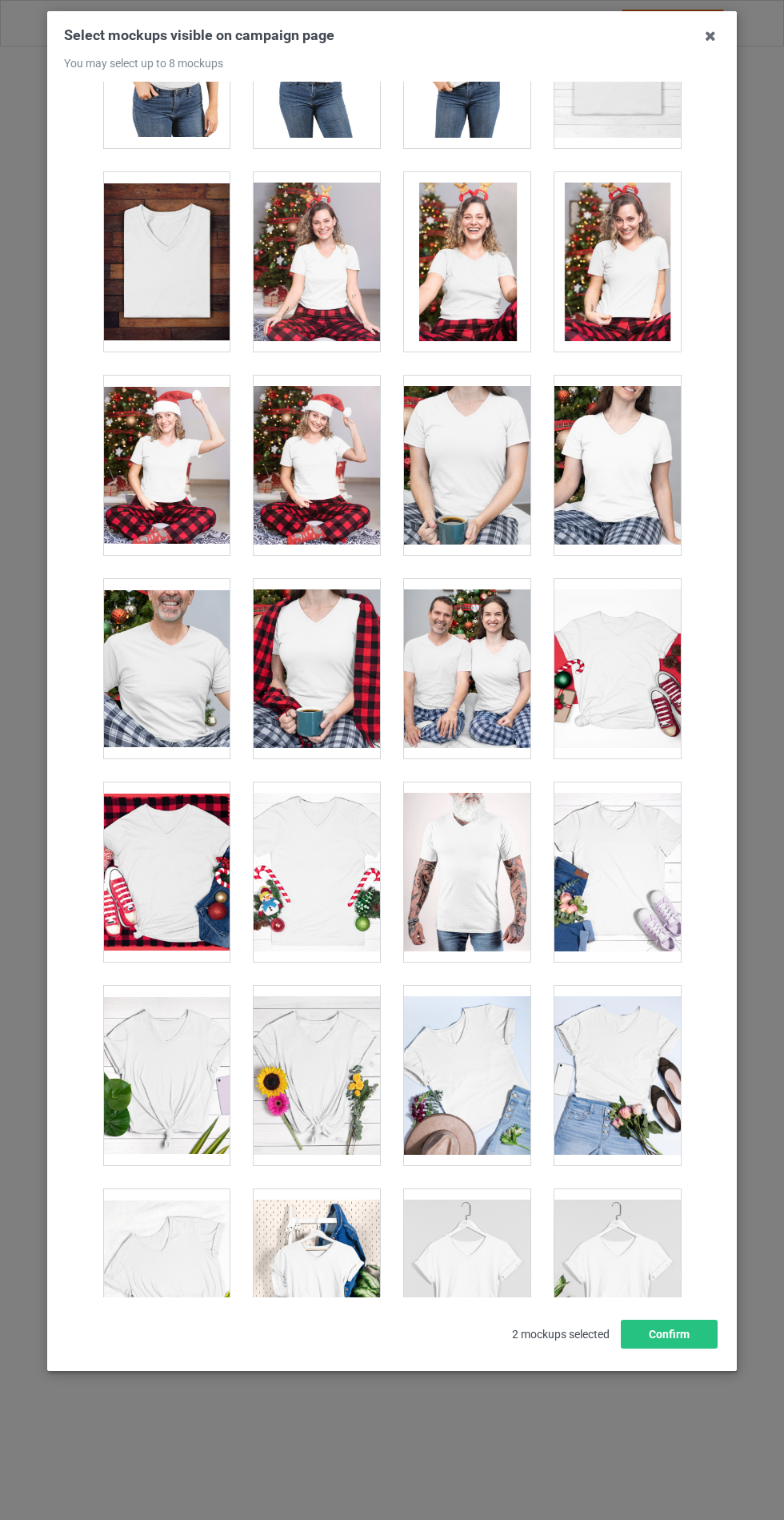
click at [624, 1265] on div at bounding box center [618, 1278] width 126 height 180
click at [355, 1075] on div at bounding box center [317, 1075] width 126 height 180
click at [468, 1031] on div at bounding box center [467, 1075] width 126 height 180
click at [658, 1349] on button "Confirm" at bounding box center [669, 1334] width 97 height 29
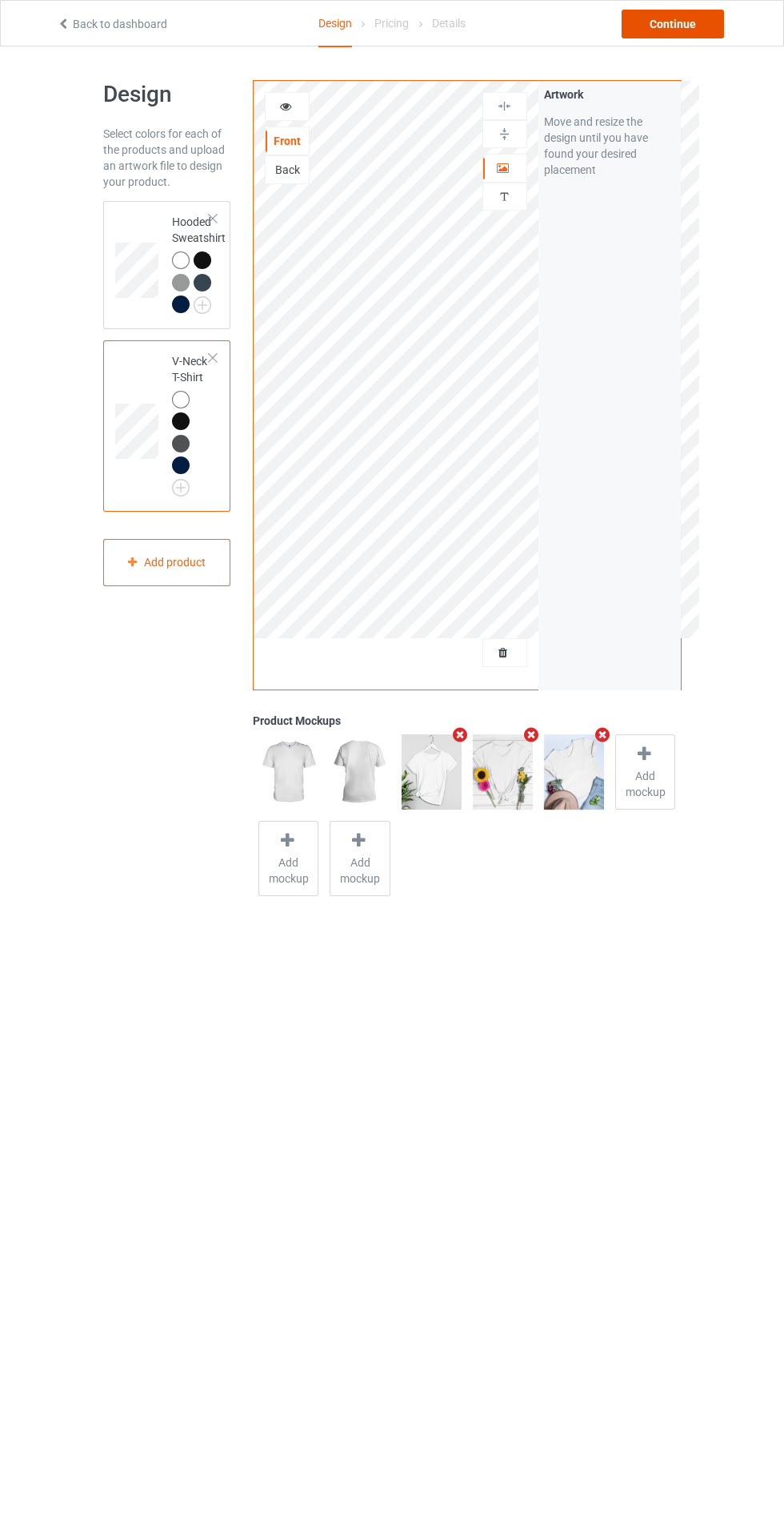
click at [682, 23] on div "Continue" at bounding box center [673, 24] width 103 height 29
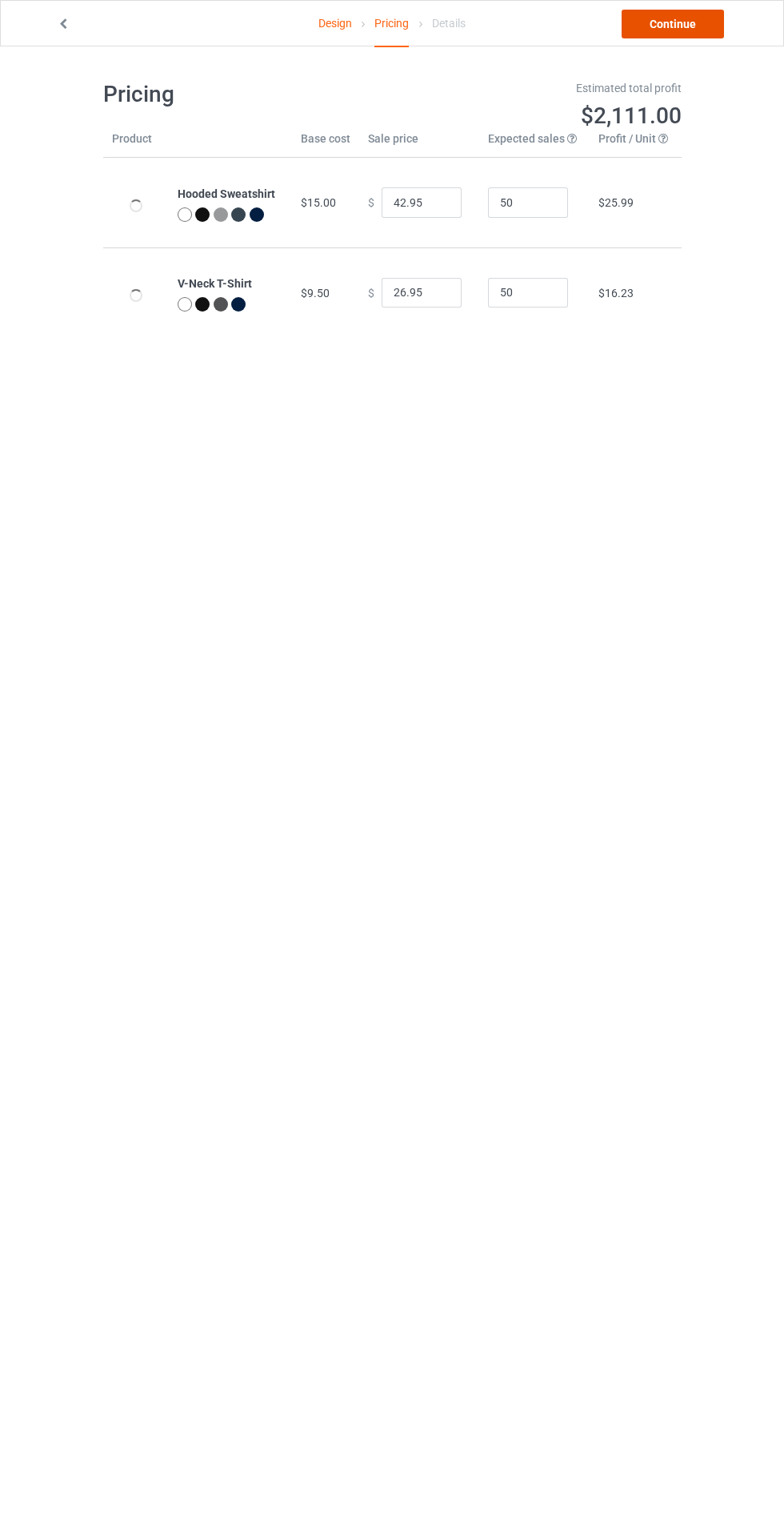
click at [682, 23] on link "Continue" at bounding box center [673, 24] width 103 height 29
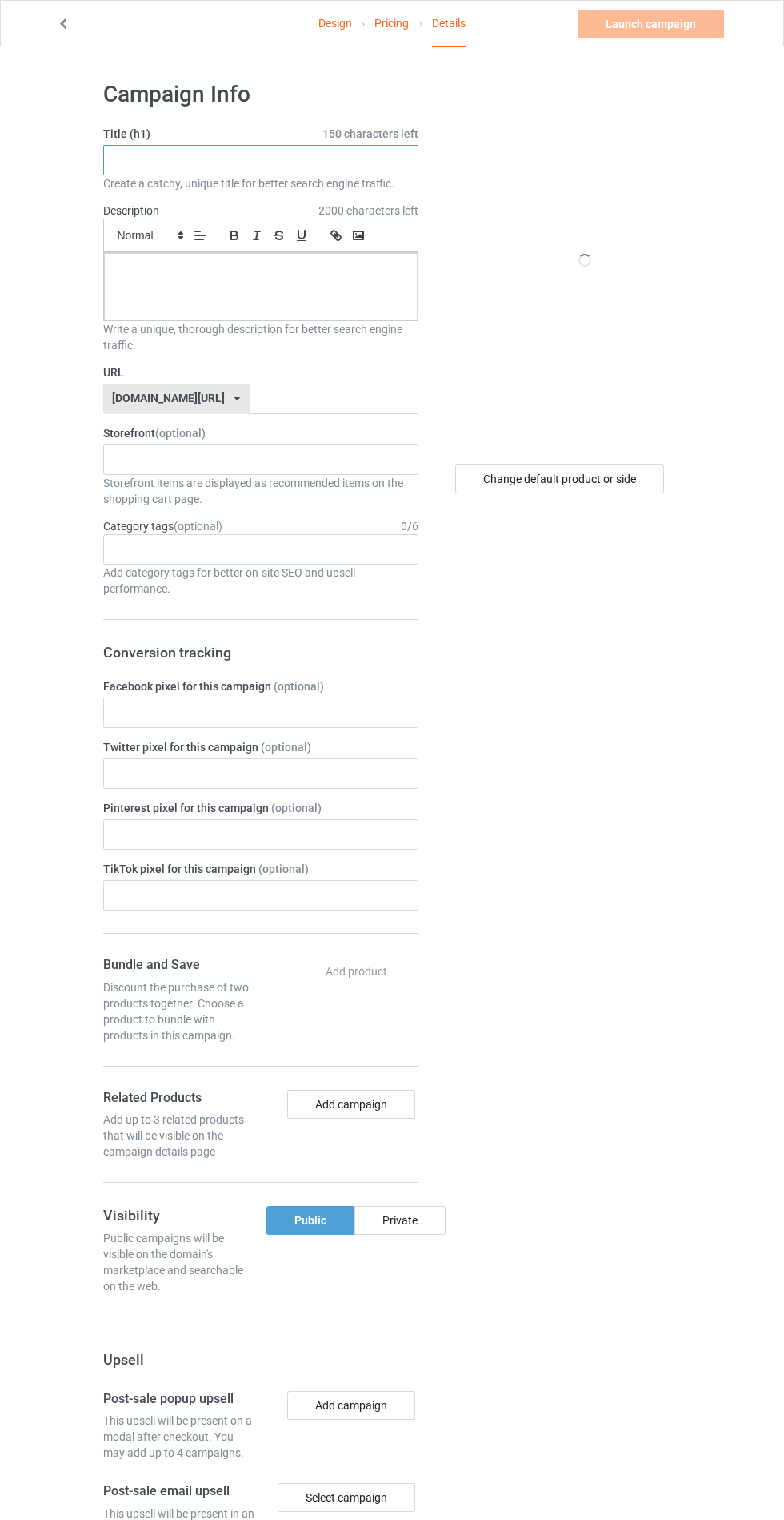
click at [372, 162] on input "text" at bounding box center [260, 161] width 315 height 31
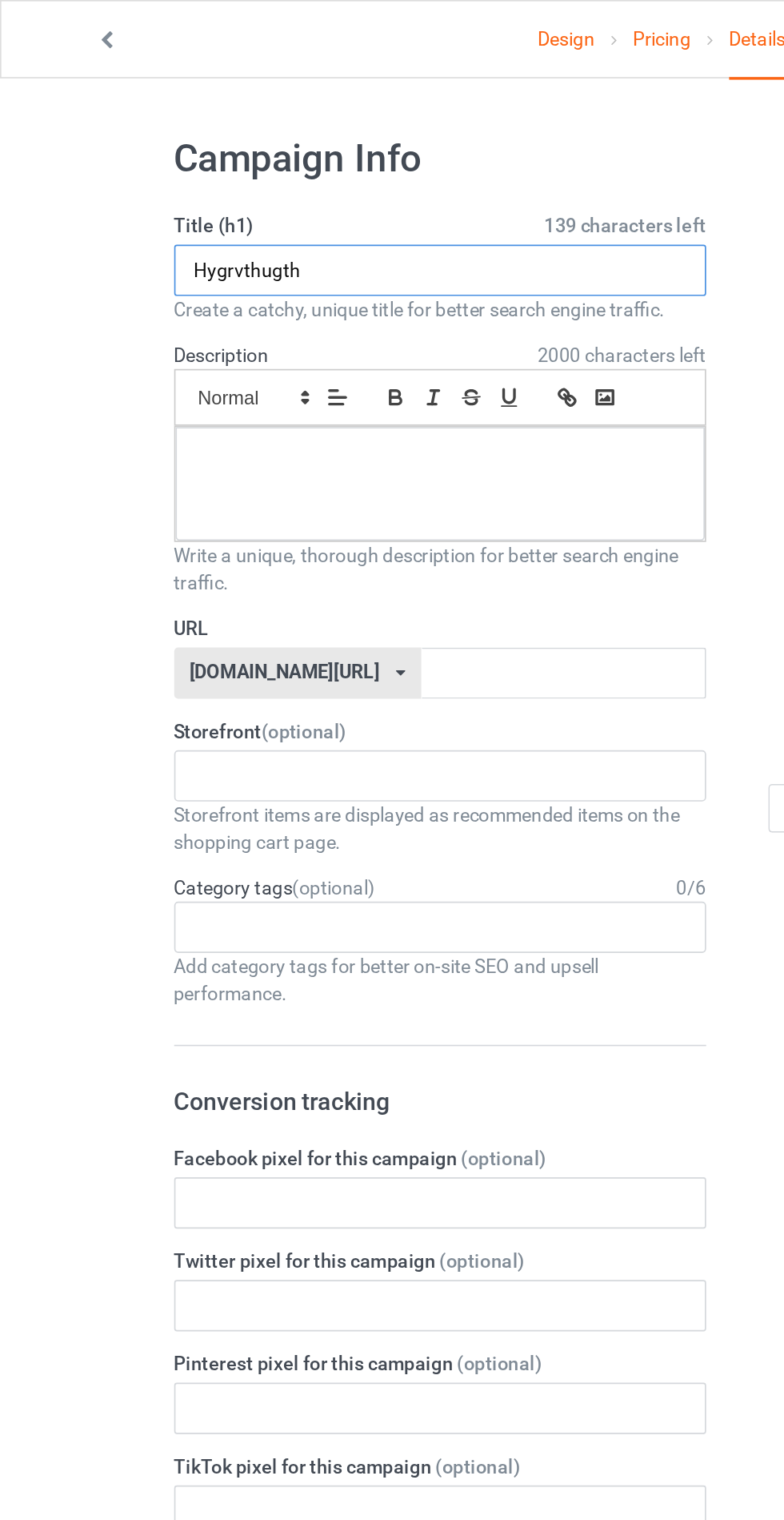
type input "Hygrvthugth"
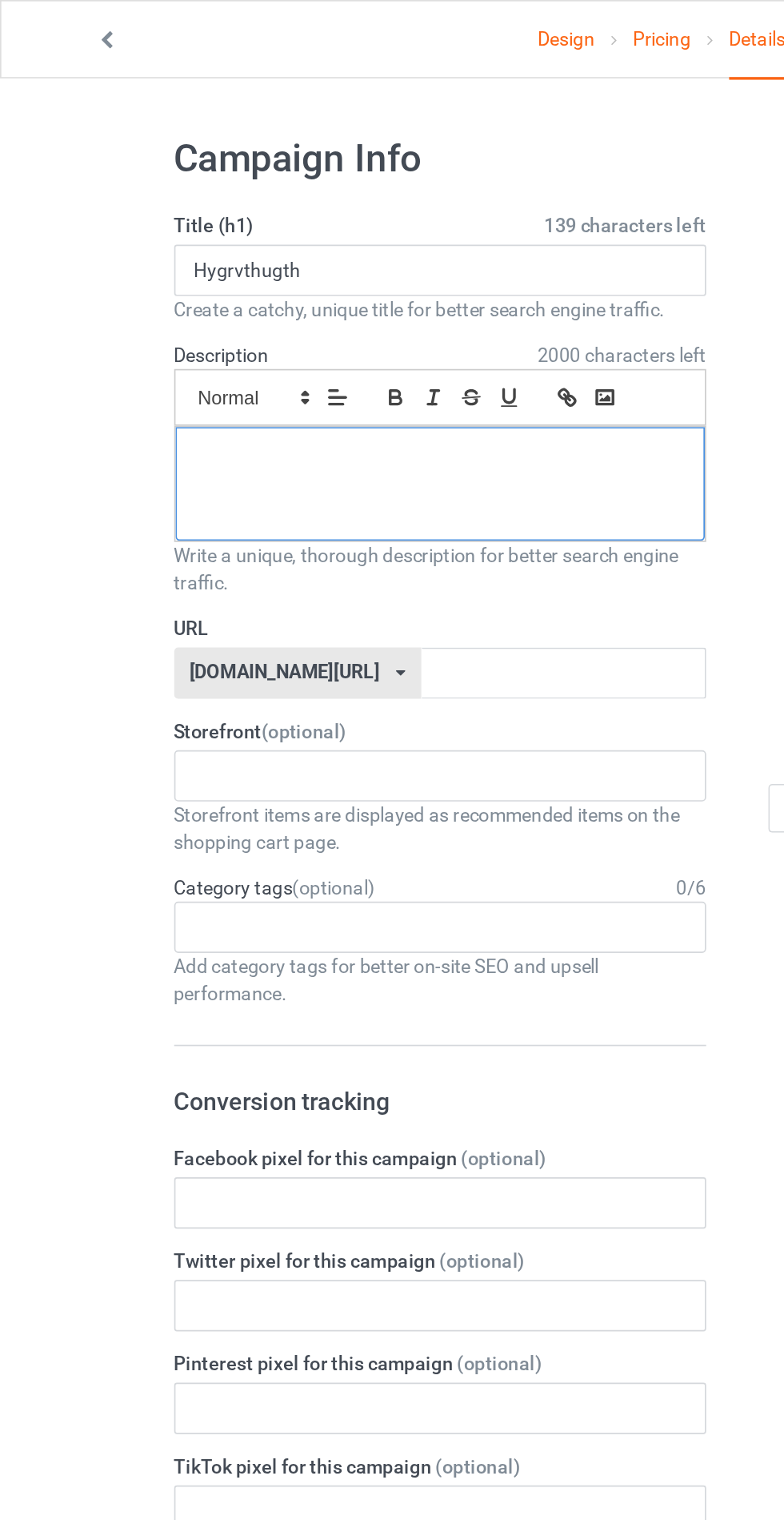
click at [364, 294] on div at bounding box center [261, 286] width 314 height 68
click at [301, 392] on input "text" at bounding box center [334, 399] width 169 height 31
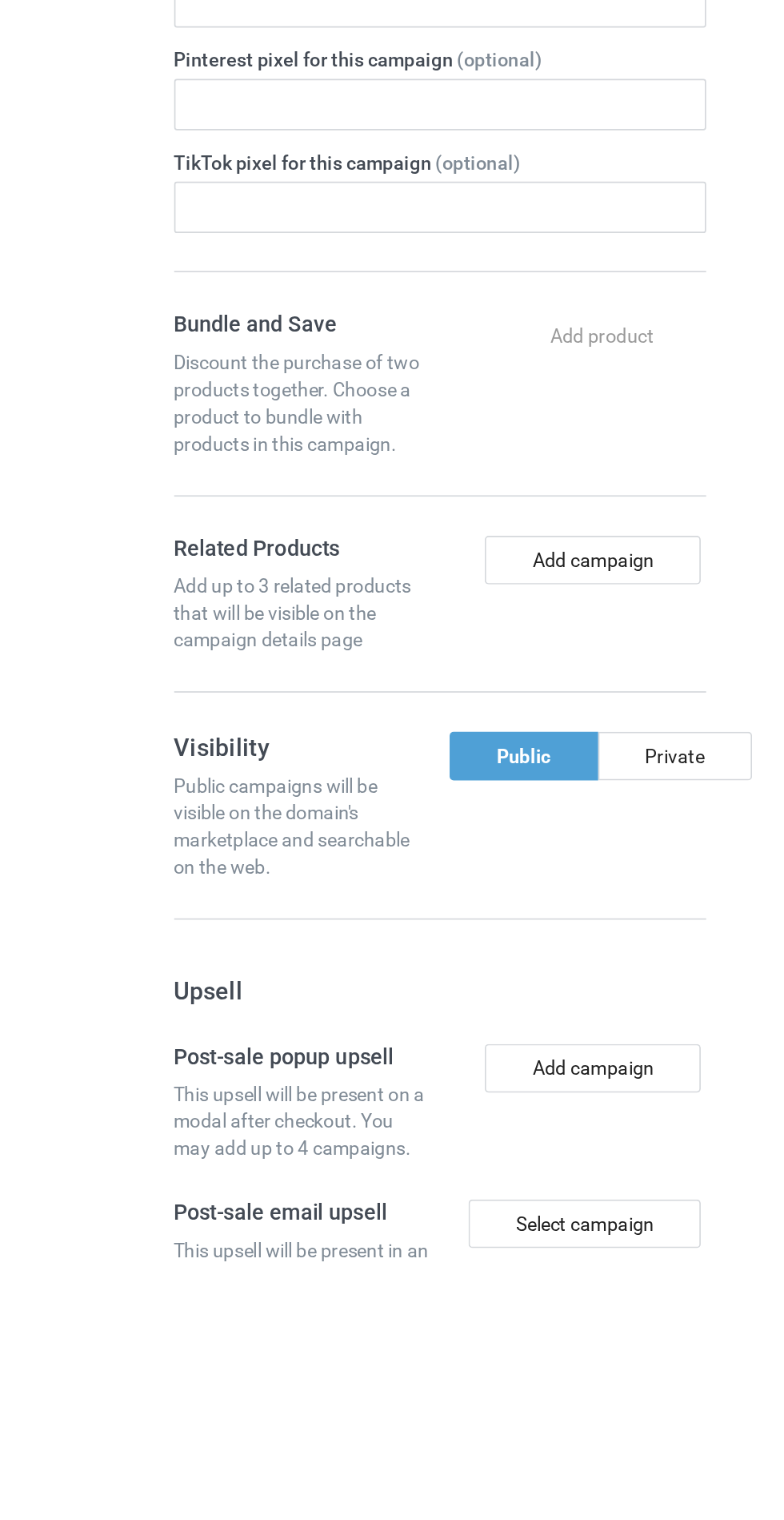
type input "Hyvredvyy"
click at [395, 1216] on div "Private" at bounding box center [400, 1220] width 91 height 29
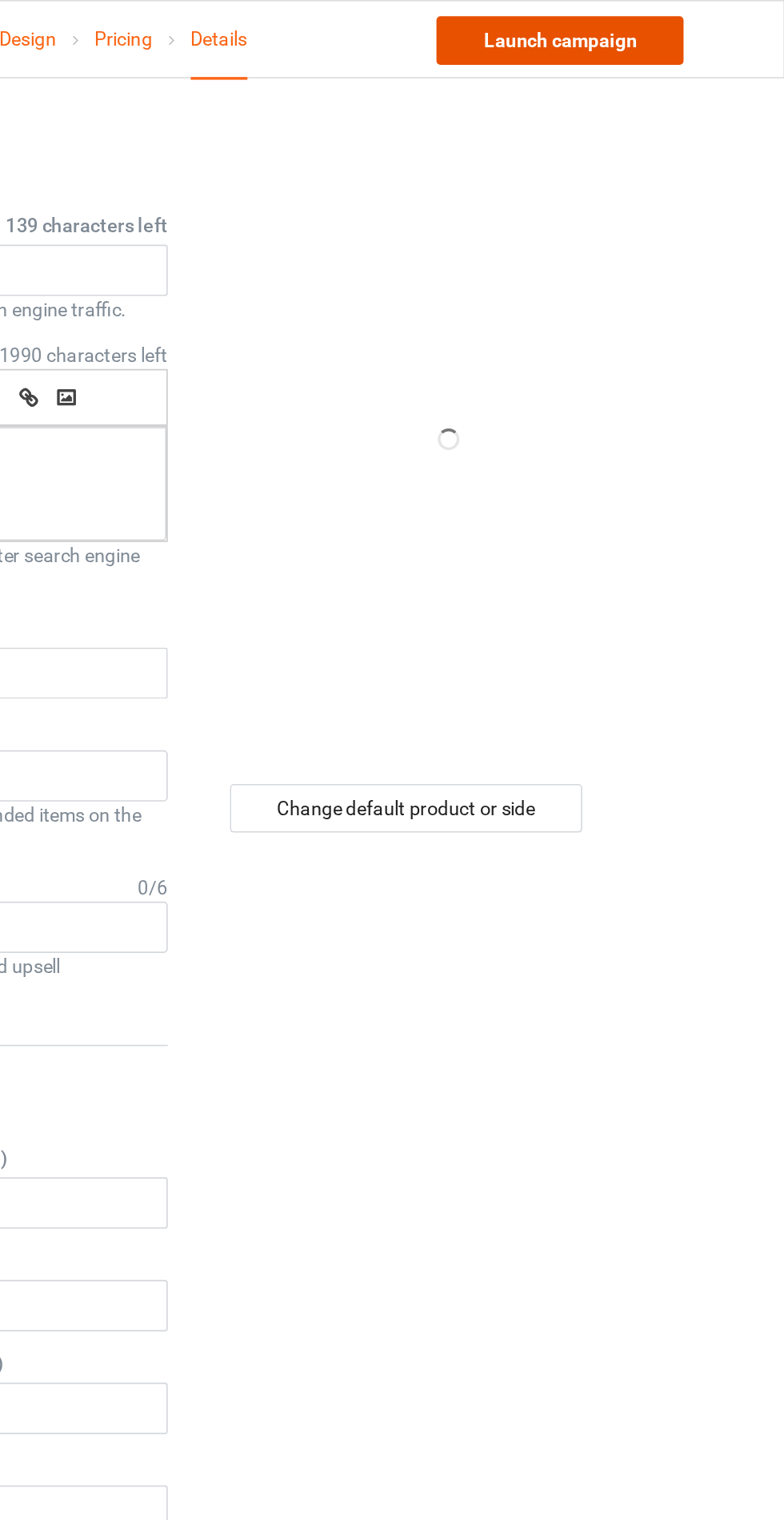
click at [677, 22] on link "Launch campaign" at bounding box center [650, 24] width 146 height 29
